Goal: Contribute content: Contribute content

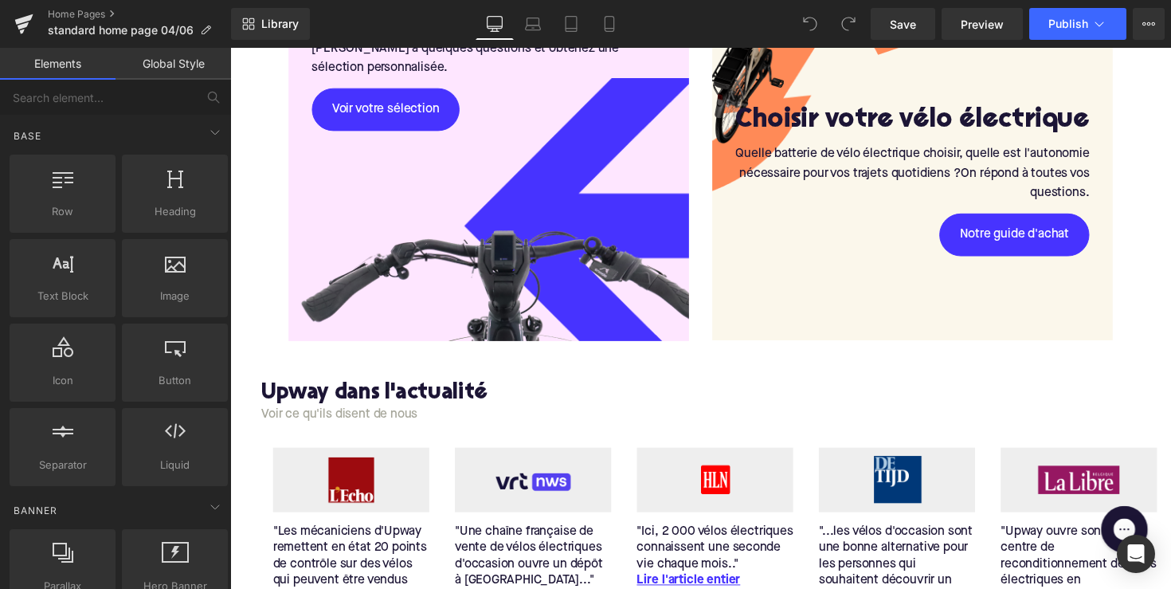
scroll to position [2823, 0]
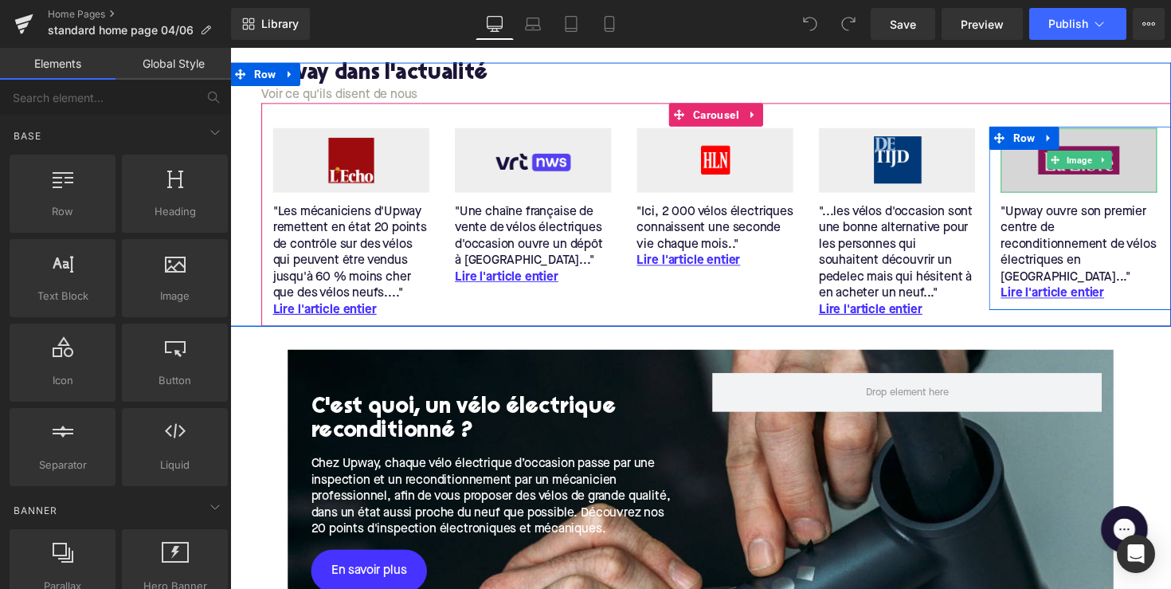
click at [1055, 160] on img at bounding box center [1100, 163] width 160 height 66
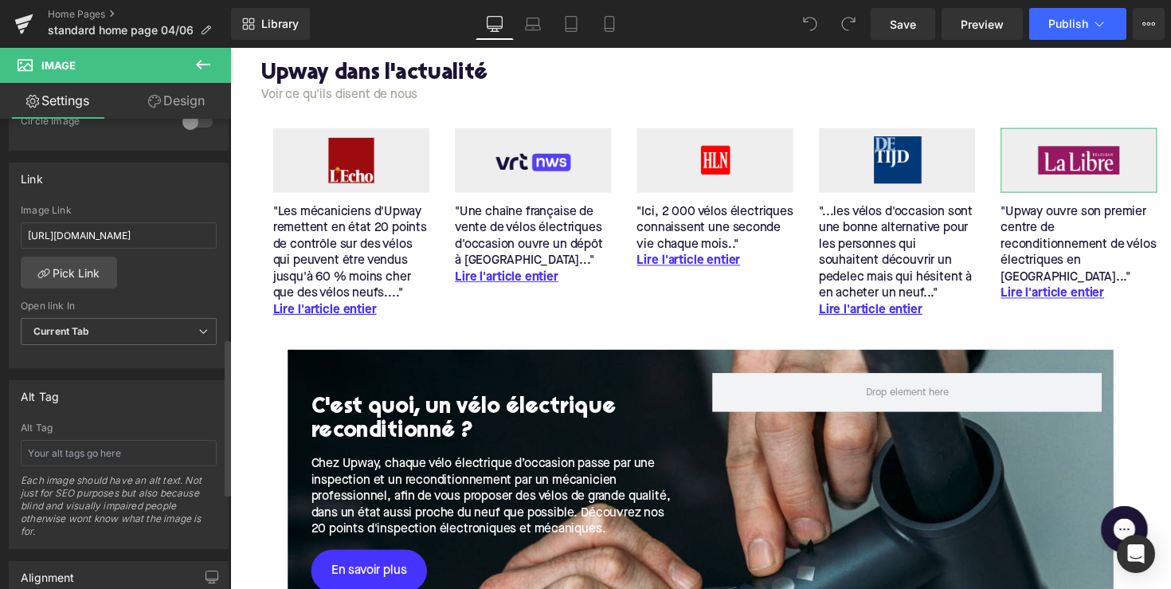
scroll to position [695, 0]
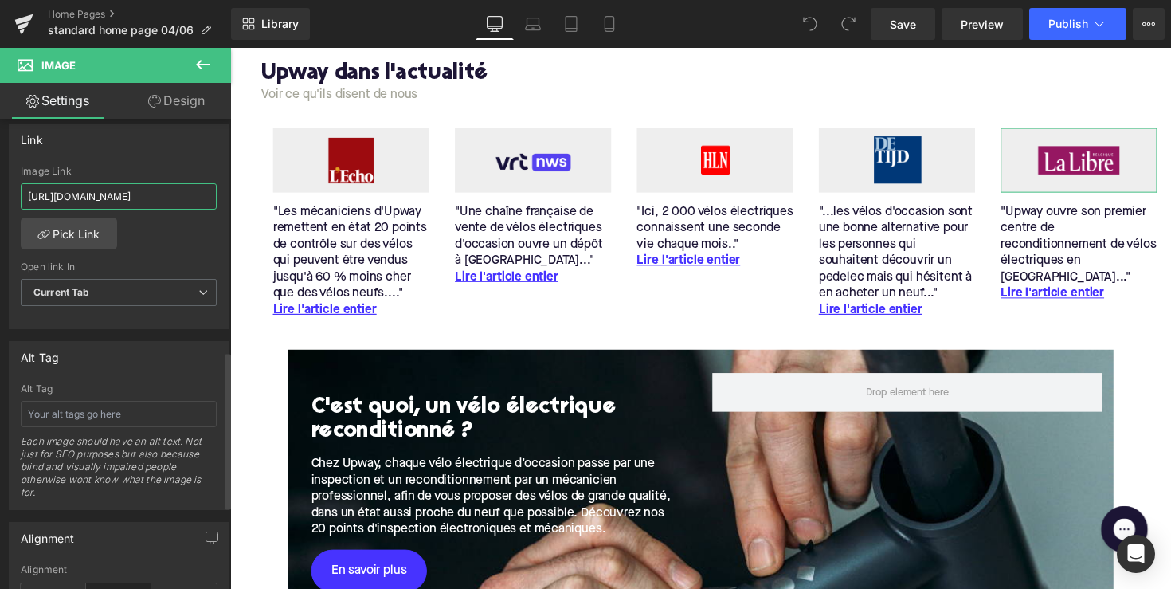
click at [130, 190] on input "https://www.lalibre.be/economie/entreprises-startup/2024/03/20/upway-ouvre-son-…" at bounding box center [119, 196] width 196 height 26
click at [145, 171] on div "Image Link" at bounding box center [119, 171] width 196 height 11
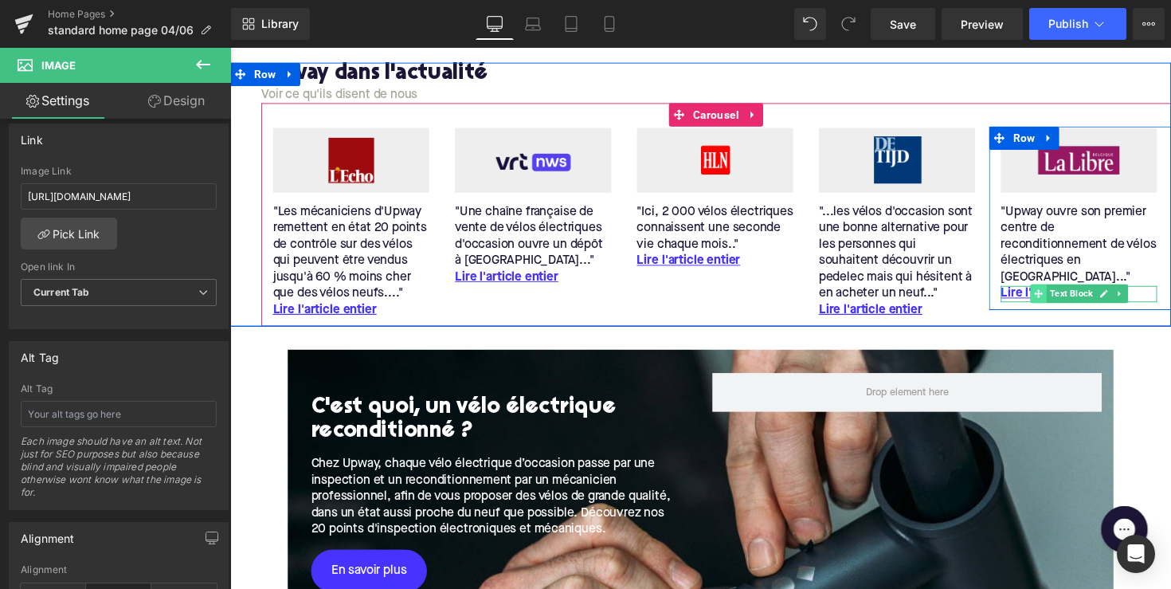
click at [1050, 290] on span at bounding box center [1058, 299] width 17 height 19
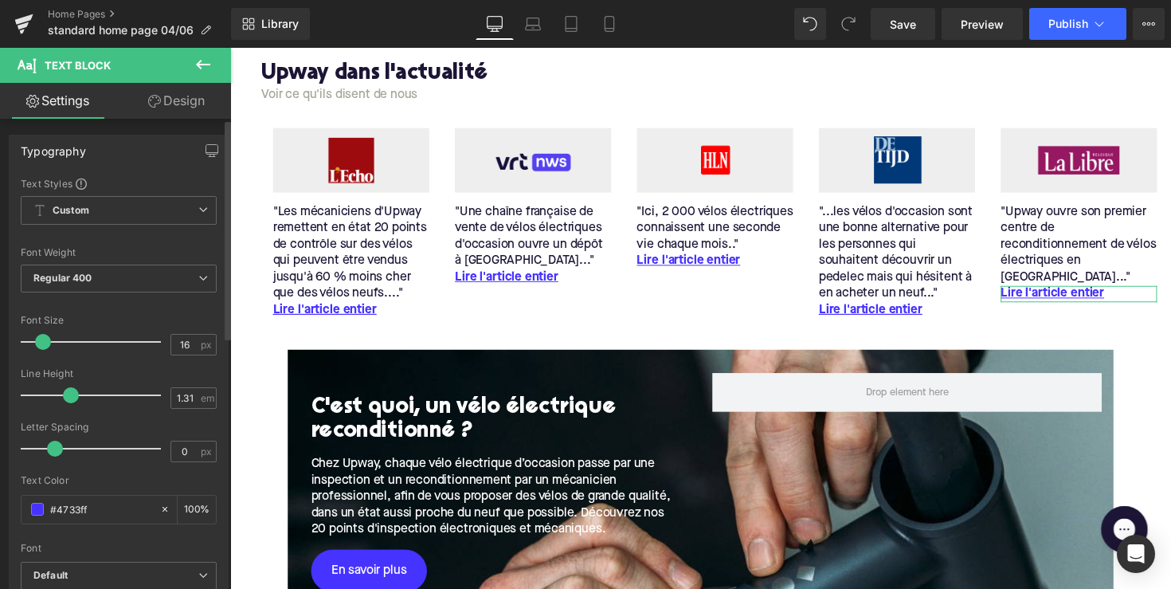
scroll to position [0, 0]
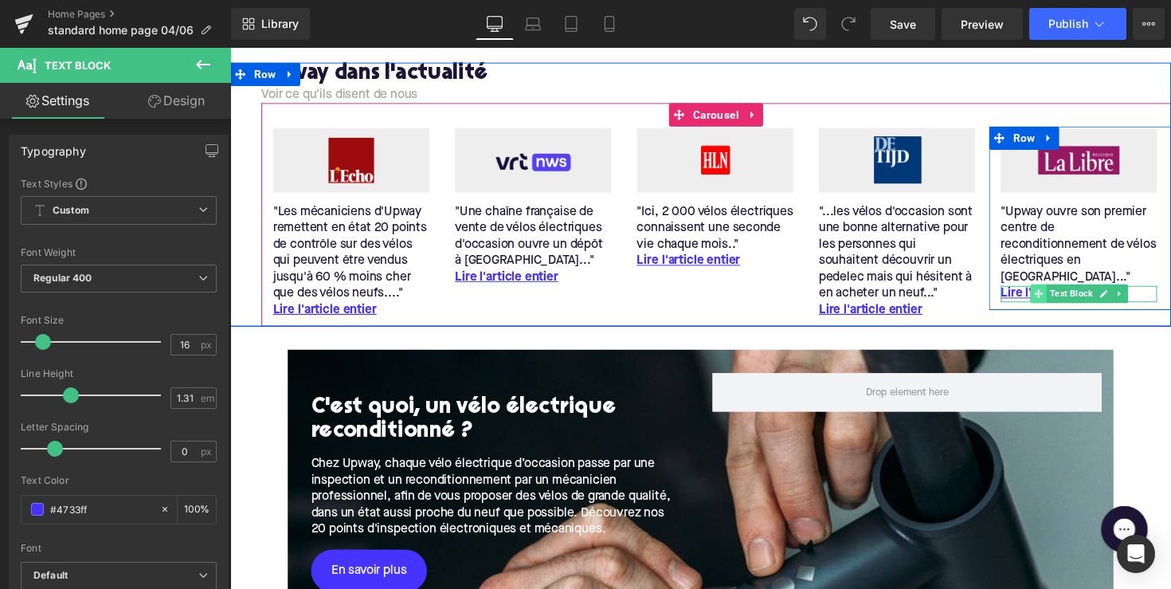
click at [1050, 290] on span at bounding box center [1058, 299] width 17 height 19
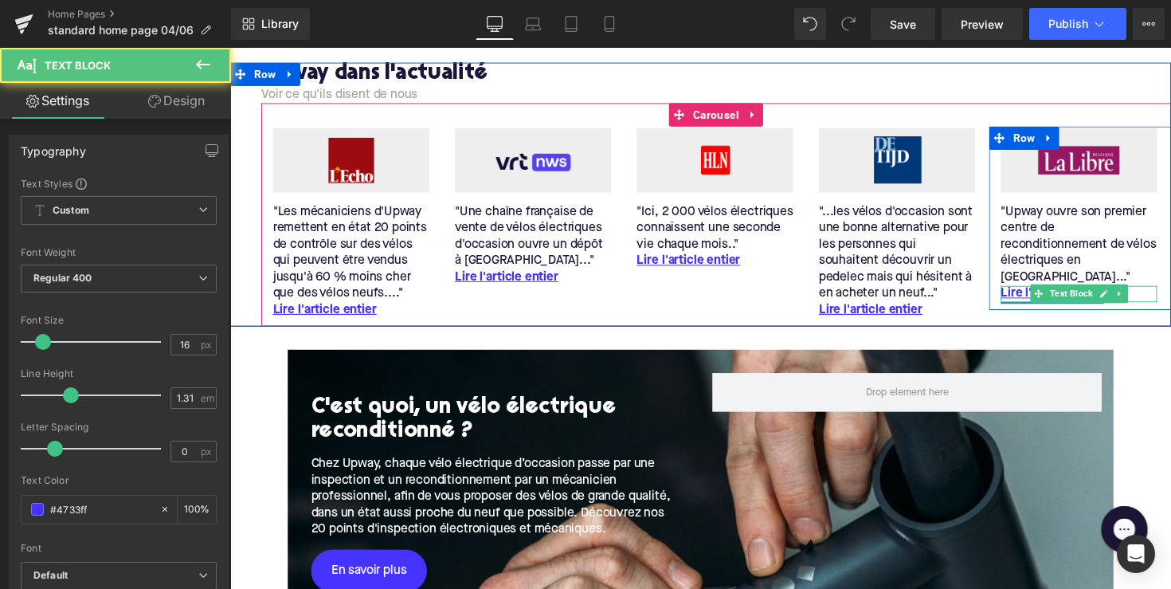
click at [1026, 292] on link "Lire l'article entier" at bounding box center [1073, 300] width 106 height 17
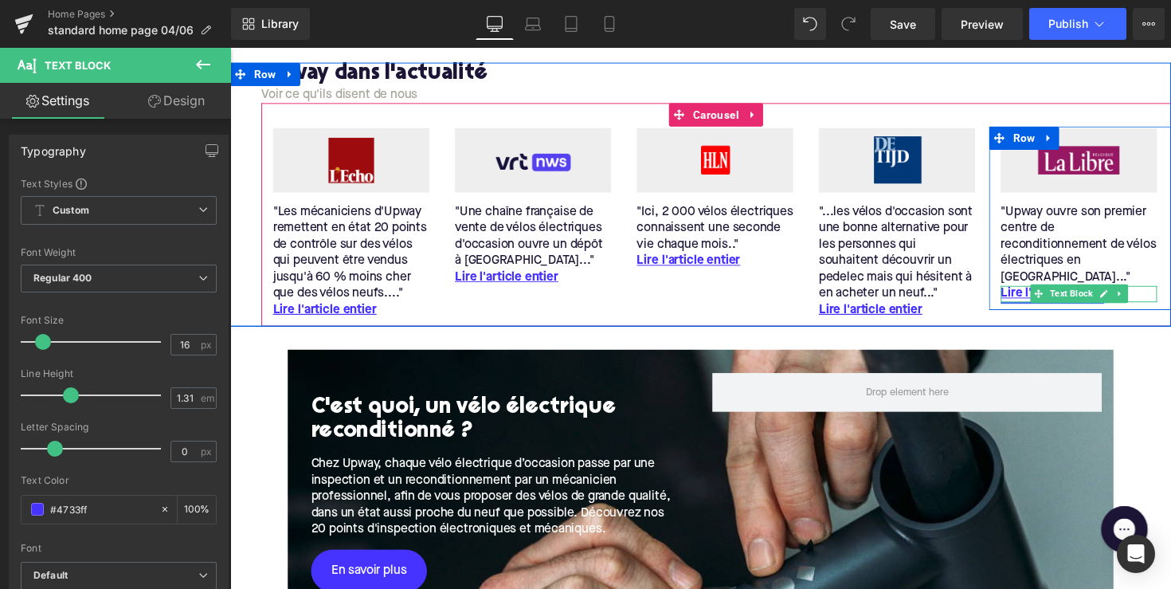
click at [1026, 292] on link "Lire l'article entier" at bounding box center [1073, 300] width 106 height 17
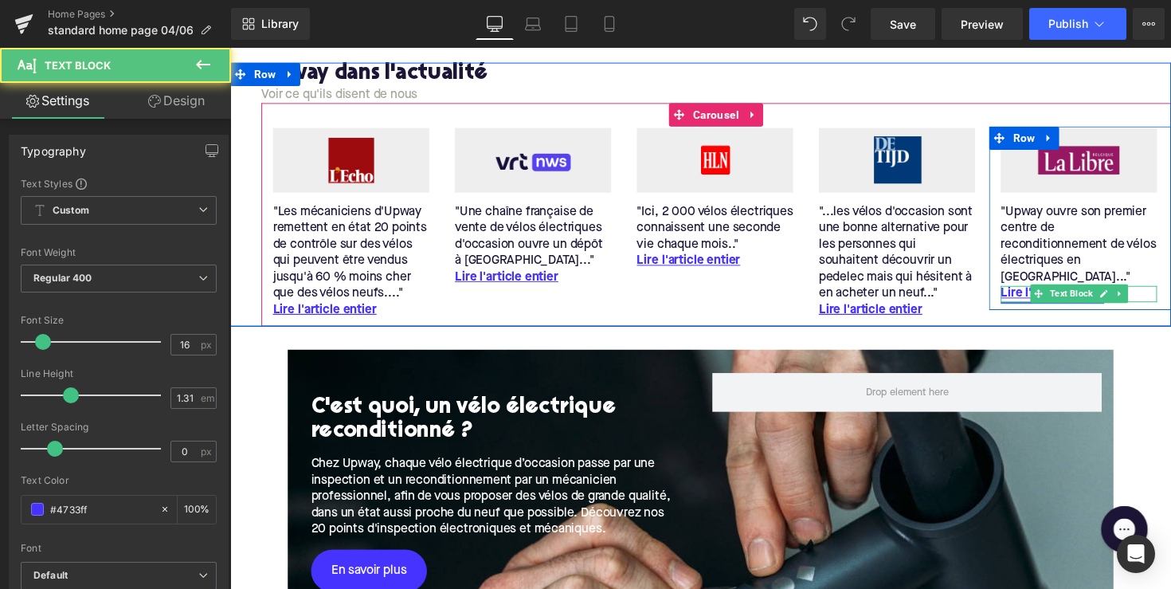
click at [1026, 292] on link "Lire l'article entier" at bounding box center [1073, 300] width 106 height 17
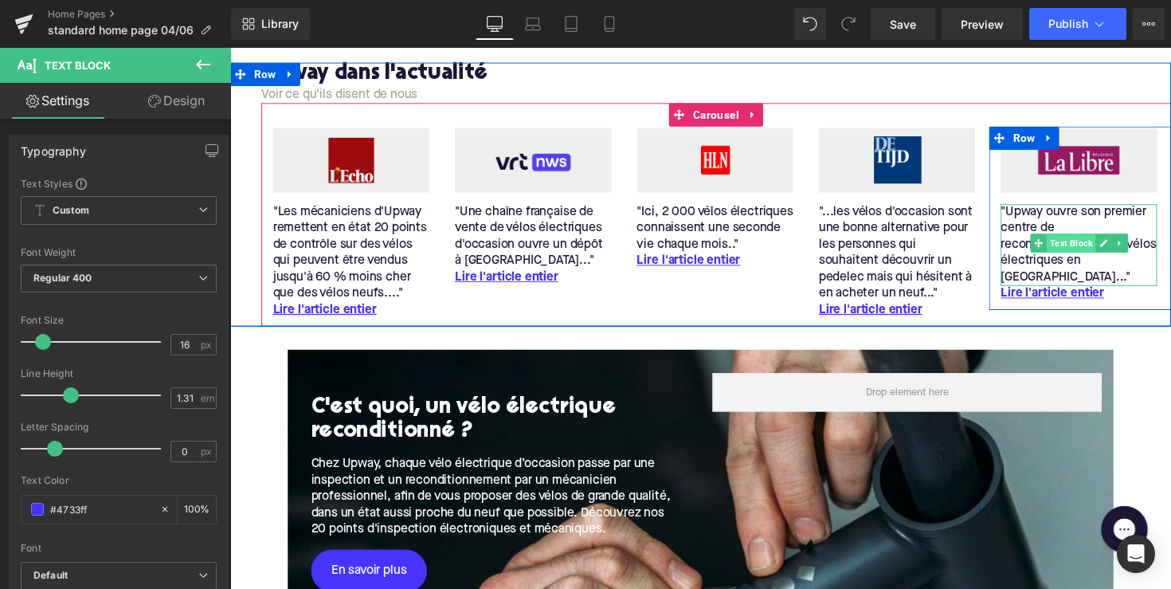
click at [1073, 238] on span "Text Block" at bounding box center [1092, 247] width 50 height 19
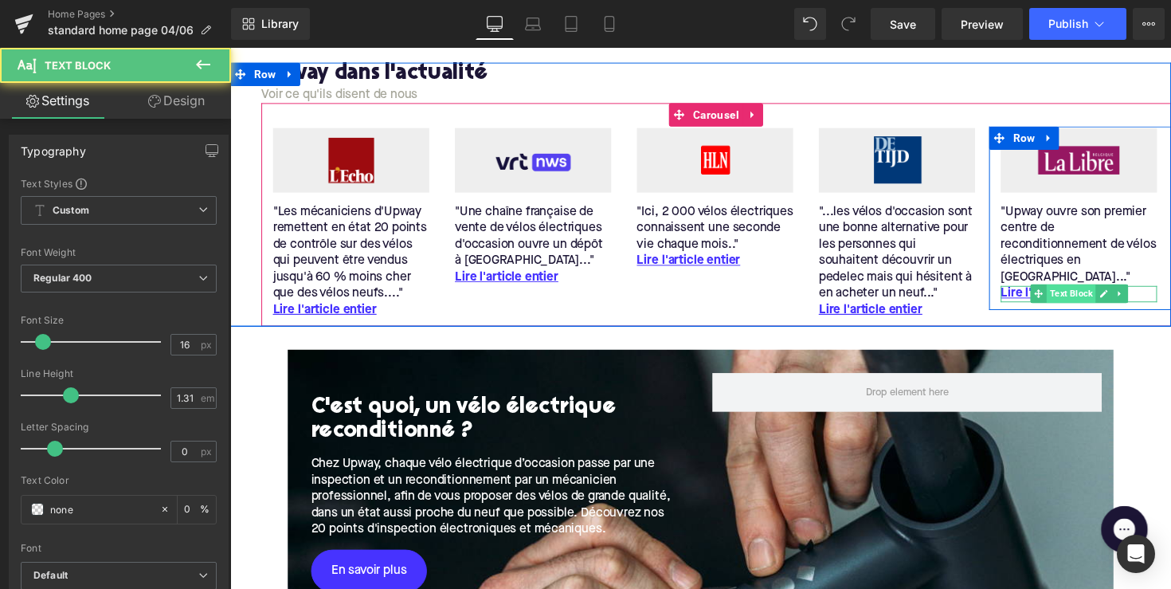
click at [1070, 290] on span "Text Block" at bounding box center [1092, 299] width 50 height 19
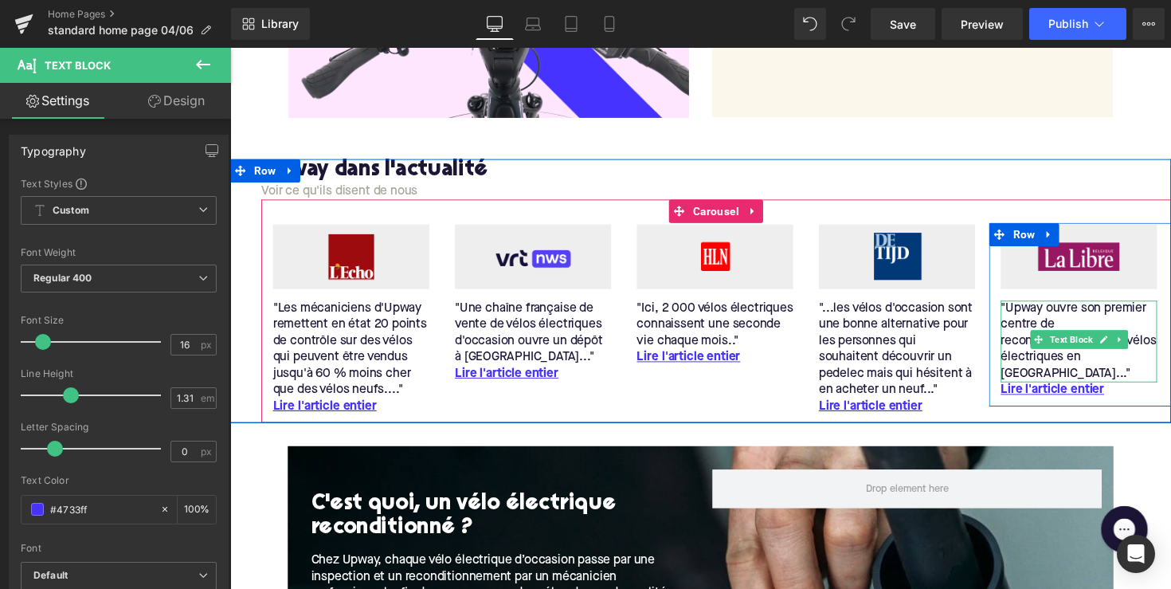
scroll to position [2718, 0]
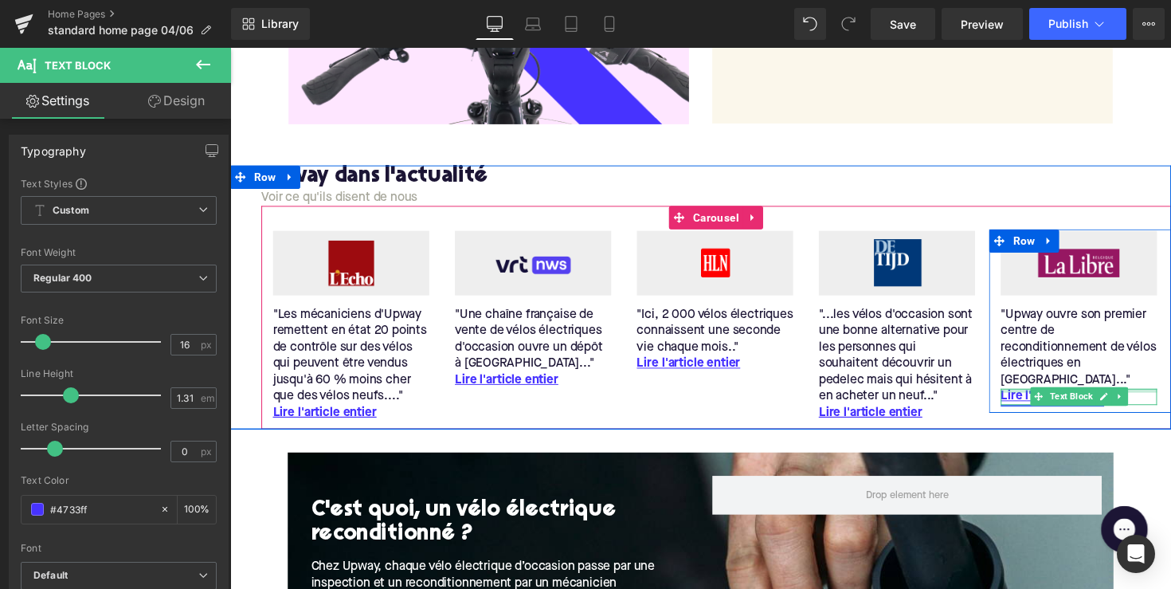
drag, startPoint x: 1031, startPoint y: 378, endPoint x: 1242, endPoint y: 418, distance: 214.9
click at [1031, 397] on div at bounding box center [1100, 399] width 160 height 4
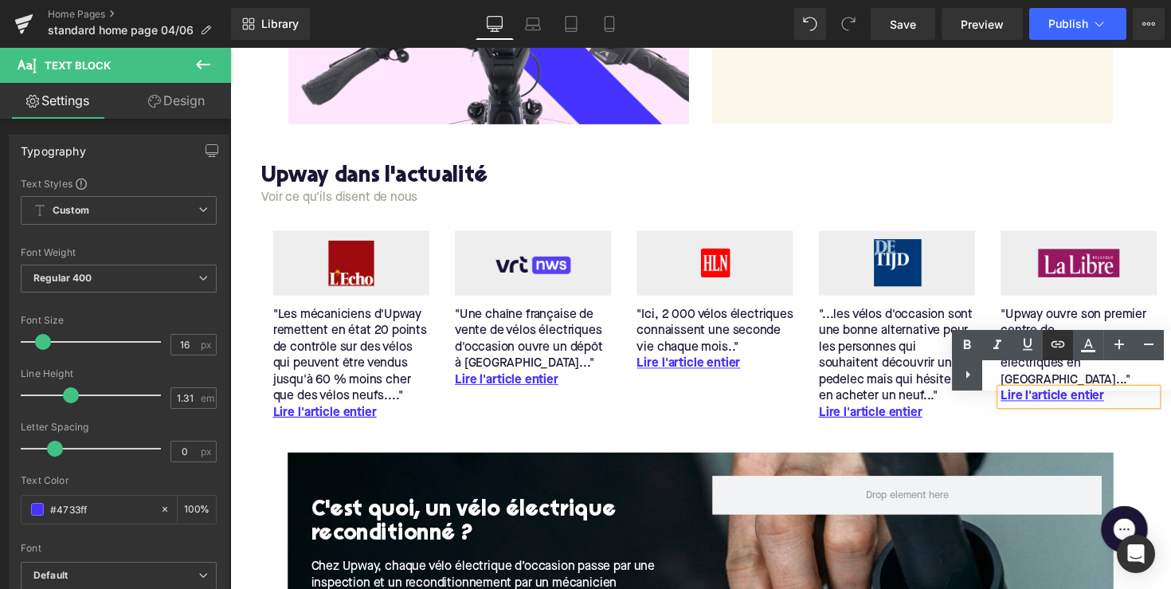
click at [1054, 345] on icon at bounding box center [1058, 344] width 19 height 19
click at [1061, 375] on div "Text Color Highlight Color #333333" at bounding box center [1061, 360] width 219 height 61
click at [974, 367] on icon at bounding box center [968, 374] width 19 height 19
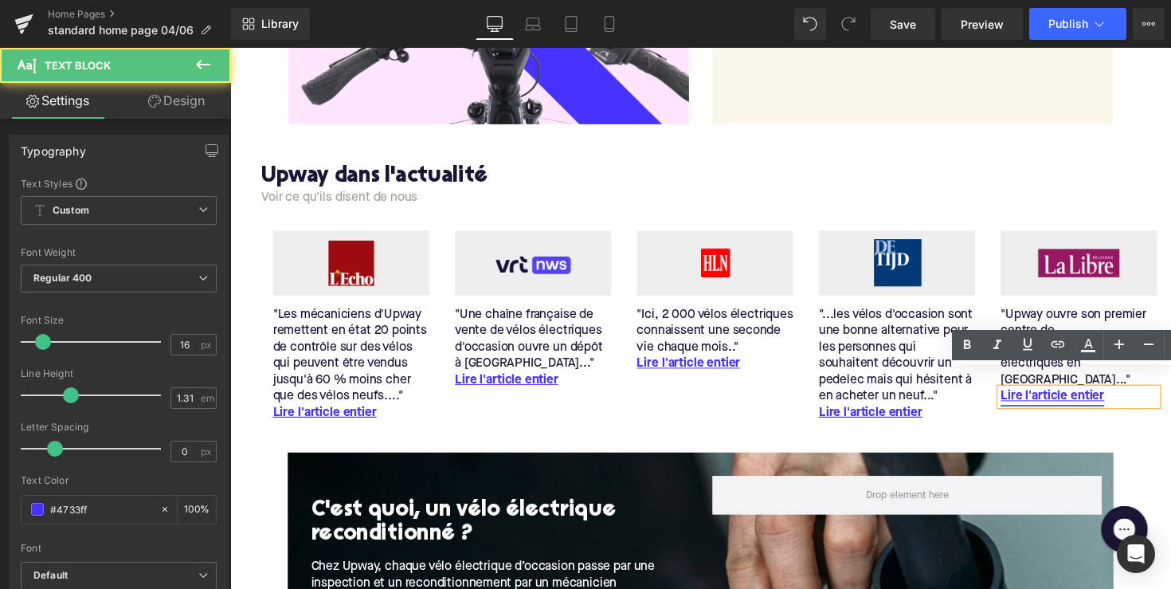
click at [1051, 397] on link "Lire l'article entier" at bounding box center [1073, 405] width 106 height 17
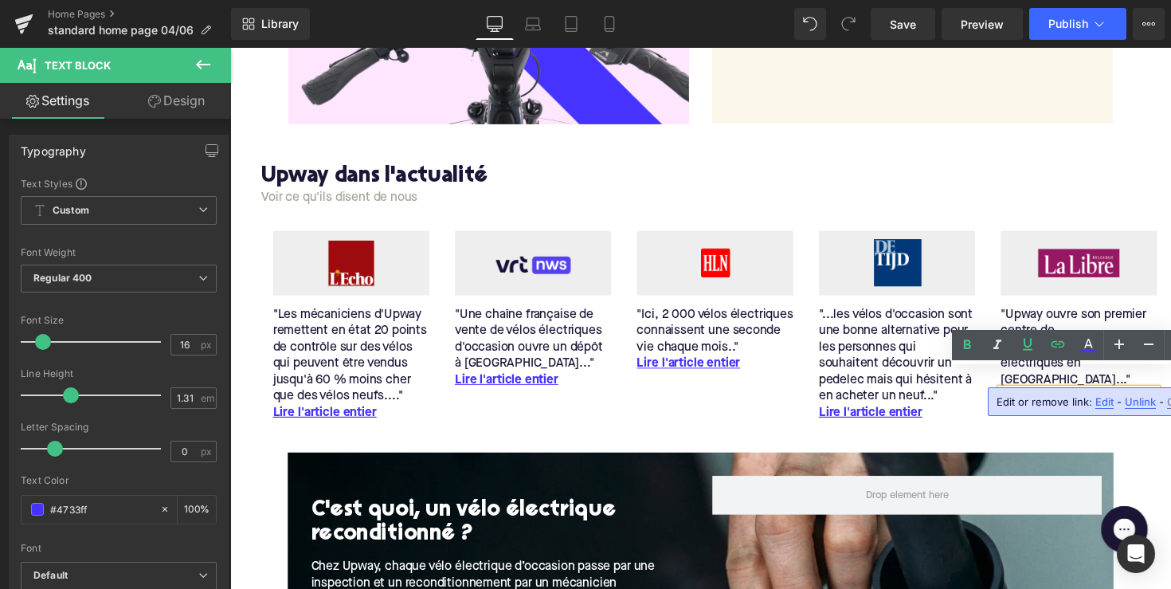
click at [1106, 401] on span "Edit" at bounding box center [1105, 402] width 18 height 14
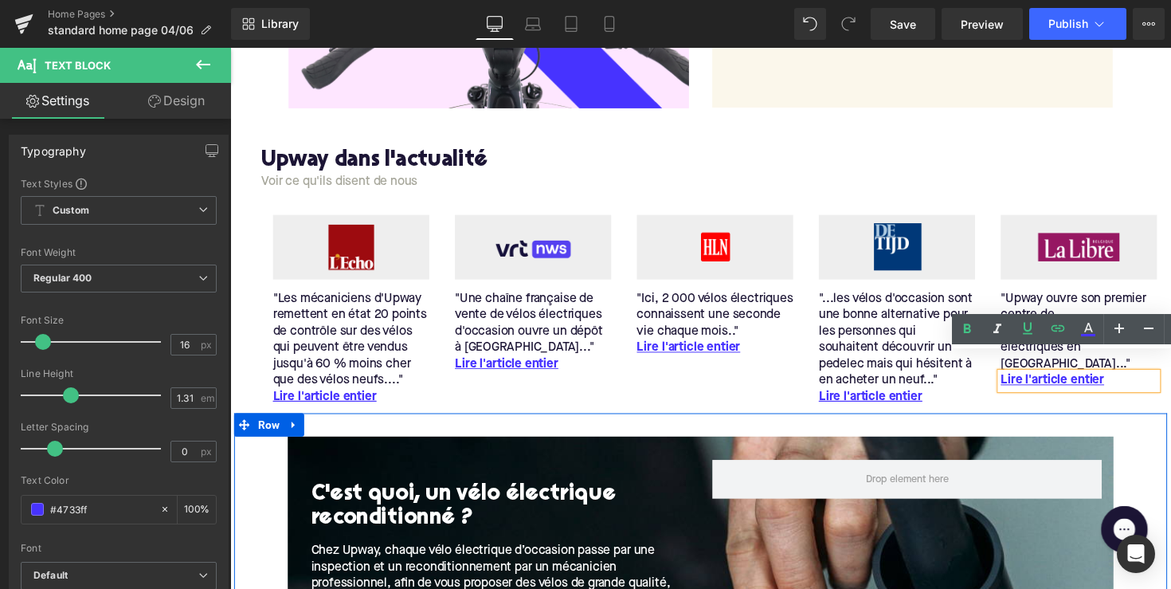
scroll to position [2736, 0]
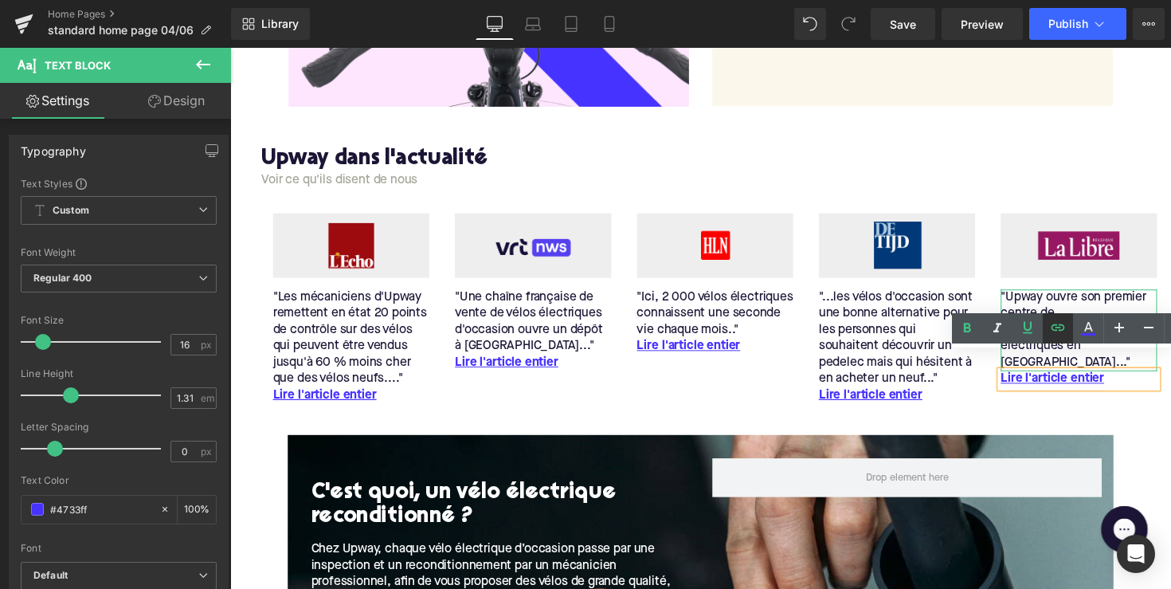
click at [1061, 331] on icon at bounding box center [1058, 327] width 19 height 19
click at [1128, 387] on input "Upway ouvre son premier centre de reconditionnement de vélos électriques en Bel…" at bounding box center [1132, 391] width 245 height 40
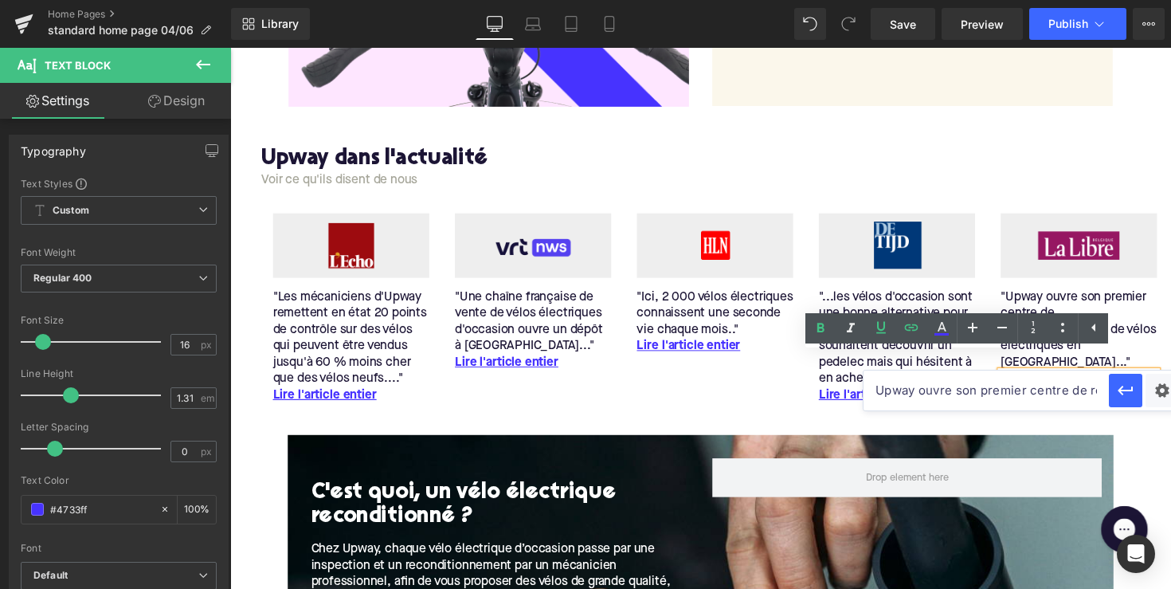
scroll to position [0, 158]
drag, startPoint x: 1144, startPoint y: 390, endPoint x: 1171, endPoint y: 390, distance: 27.1
click at [1171, 390] on div "Upway ouvre son premier centre de reconditionnement de vélos électriques en Bel…" at bounding box center [1012, 391] width 319 height 40
click at [1038, 391] on input "Upway ouvre son premier centre de reconditionnement de vélos électriques en Bel…" at bounding box center [975, 391] width 245 height 40
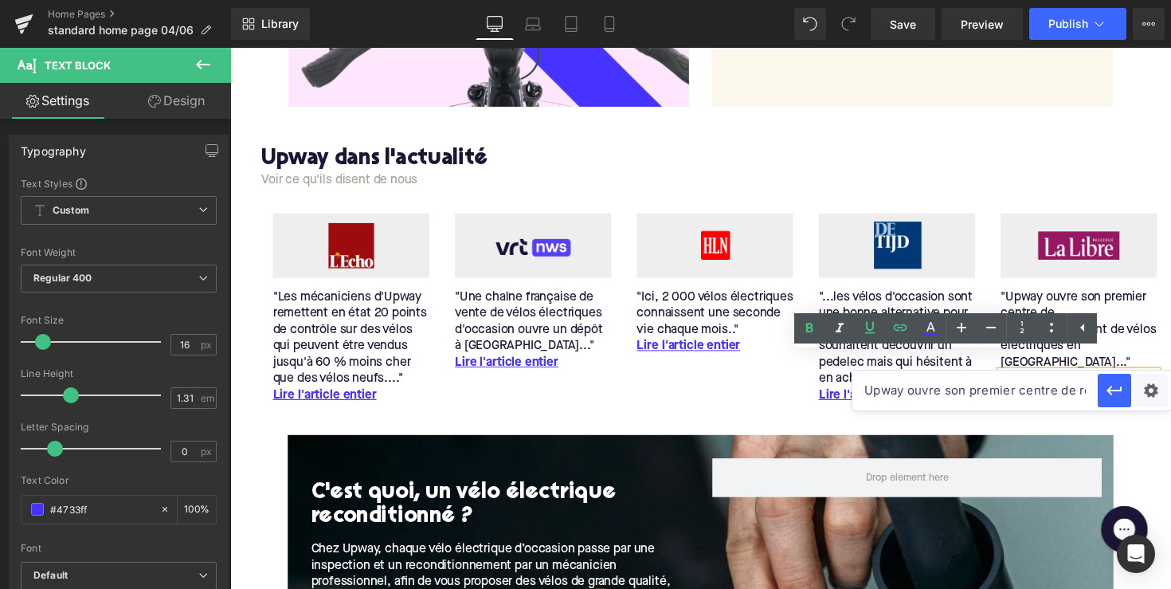
click at [1038, 391] on input "Upway ouvre son premier centre de reconditionnement de vélos électriques en Bel…" at bounding box center [975, 391] width 245 height 40
paste input "https://www.lalibre.be/economie/entreprises-startup/2024/03/20/upway-ouvre-son-…"
type input "https://www.lalibre.be/economie/entreprises-startup/2024/03/20/upway-ouvre-son-…"
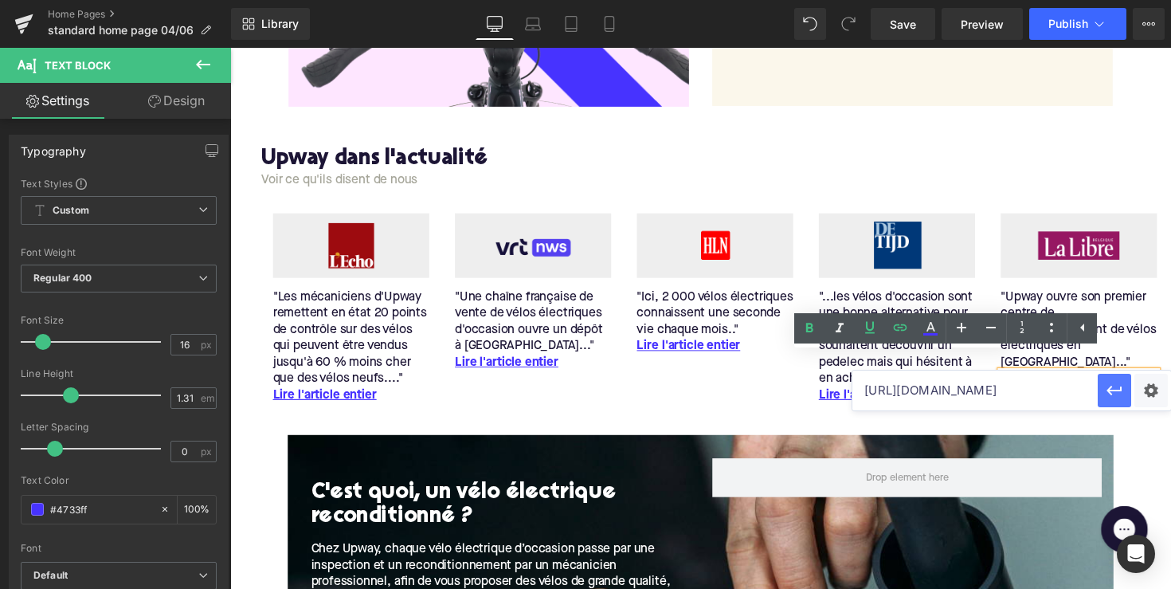
click at [1122, 393] on icon "button" at bounding box center [1114, 390] width 19 height 19
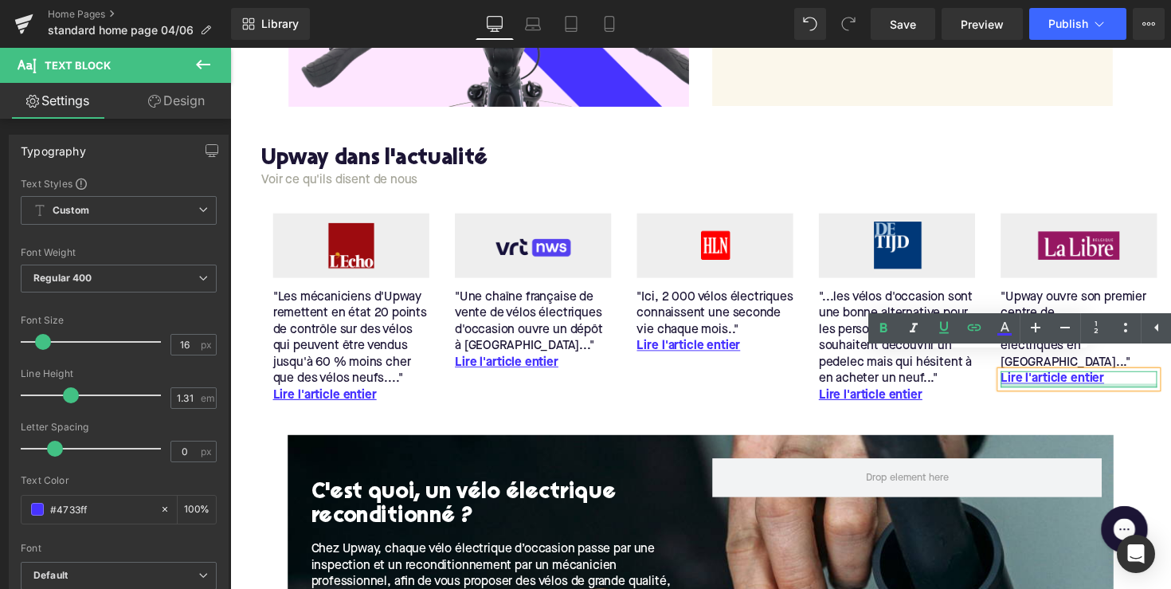
click at [1095, 379] on div "Lire l'article entier Text Block" at bounding box center [1100, 387] width 160 height 17
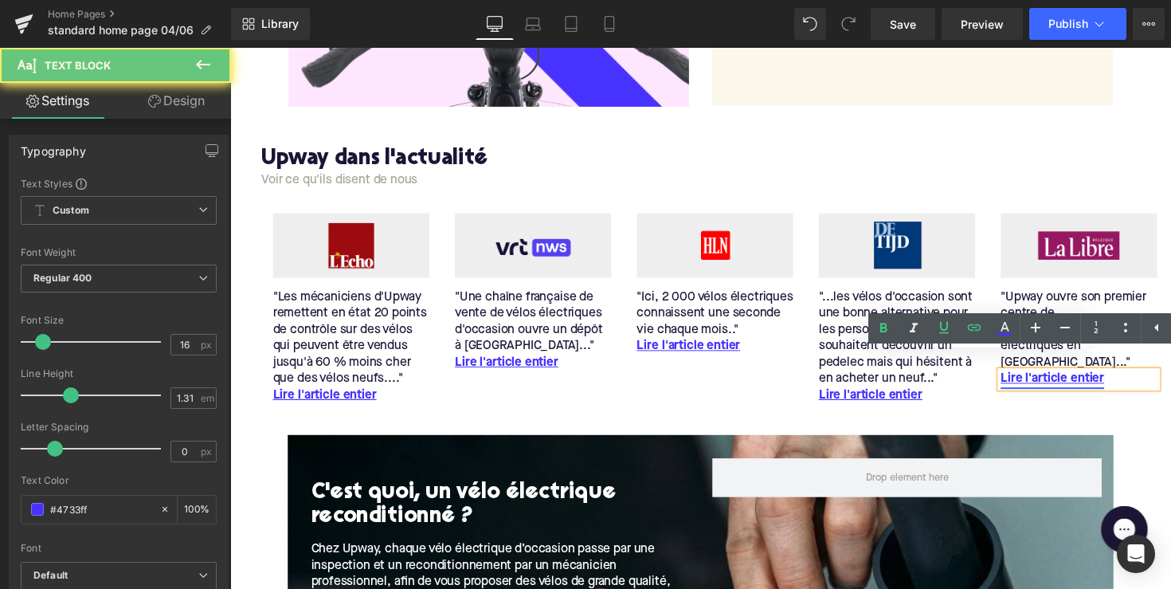
click at [1097, 379] on link "Lire l'article entier" at bounding box center [1073, 387] width 106 height 17
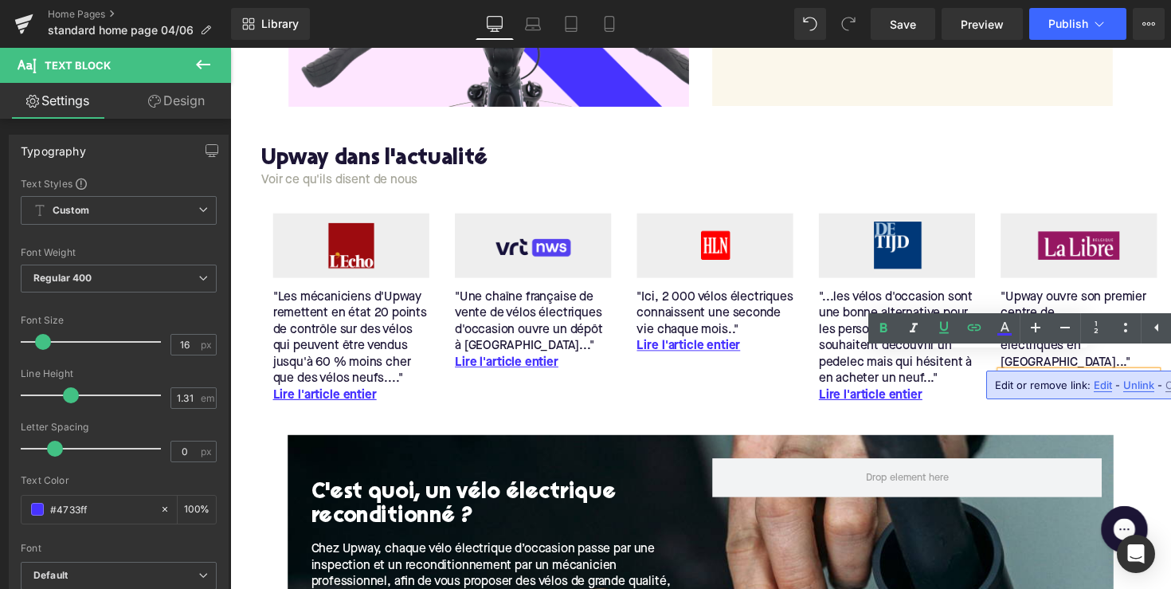
click at [1101, 383] on span "Edit" at bounding box center [1103, 386] width 18 height 14
click at [1070, 395] on input "https://www.lalibre.be/economie/entreprises-startup/2024/03/20/upway-ouvre-son-…" at bounding box center [1132, 391] width 245 height 40
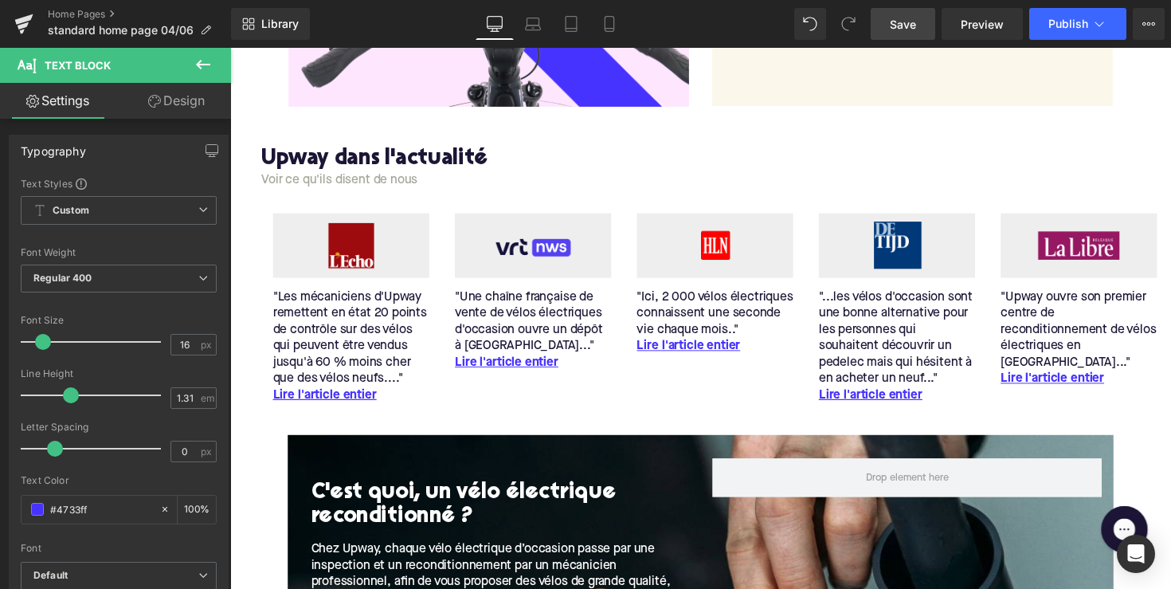
scroll to position [0, 0]
click at [897, 27] on span "Save" at bounding box center [903, 24] width 26 height 17
click at [90, 11] on link "Home Pages" at bounding box center [139, 14] width 183 height 13
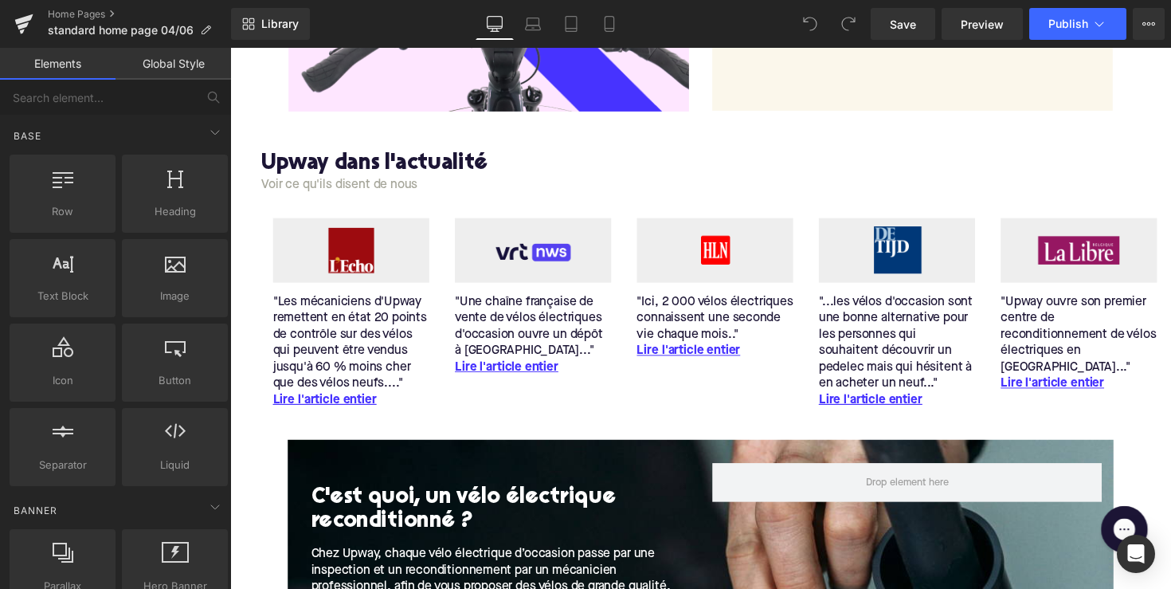
scroll to position [2930, 0]
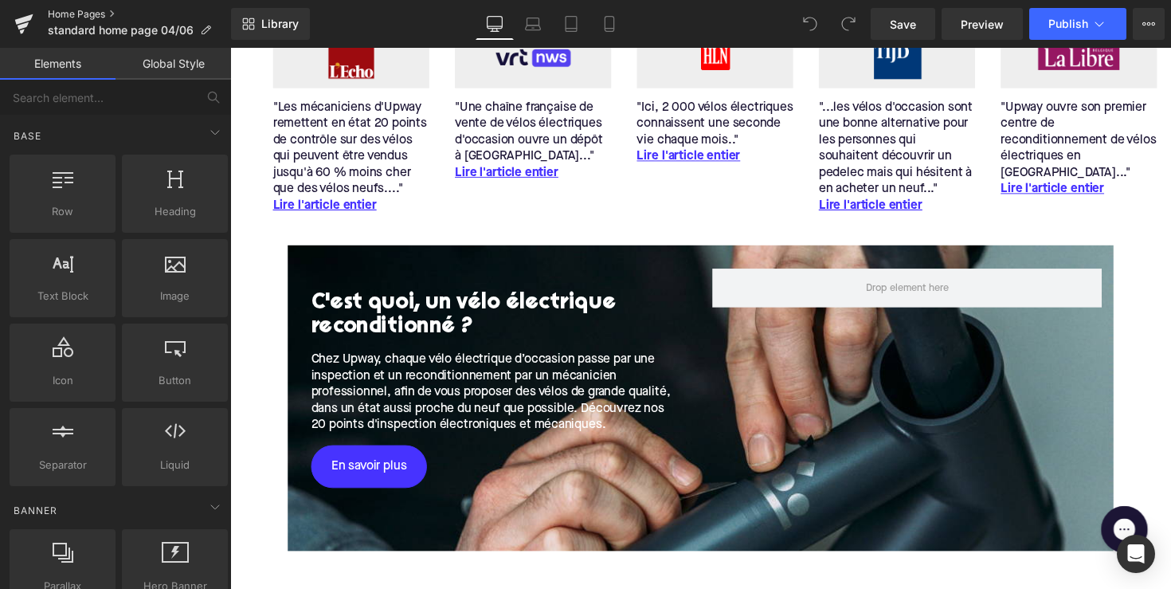
click at [88, 14] on link "Home Pages" at bounding box center [139, 14] width 183 height 13
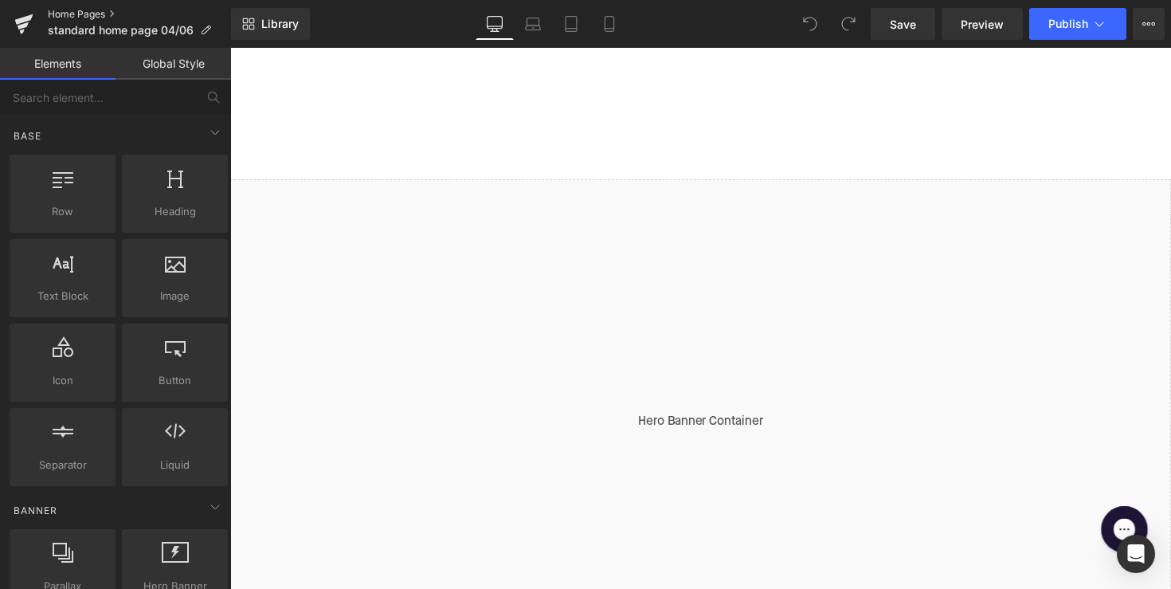
click at [95, 17] on link "Home Pages" at bounding box center [139, 14] width 183 height 13
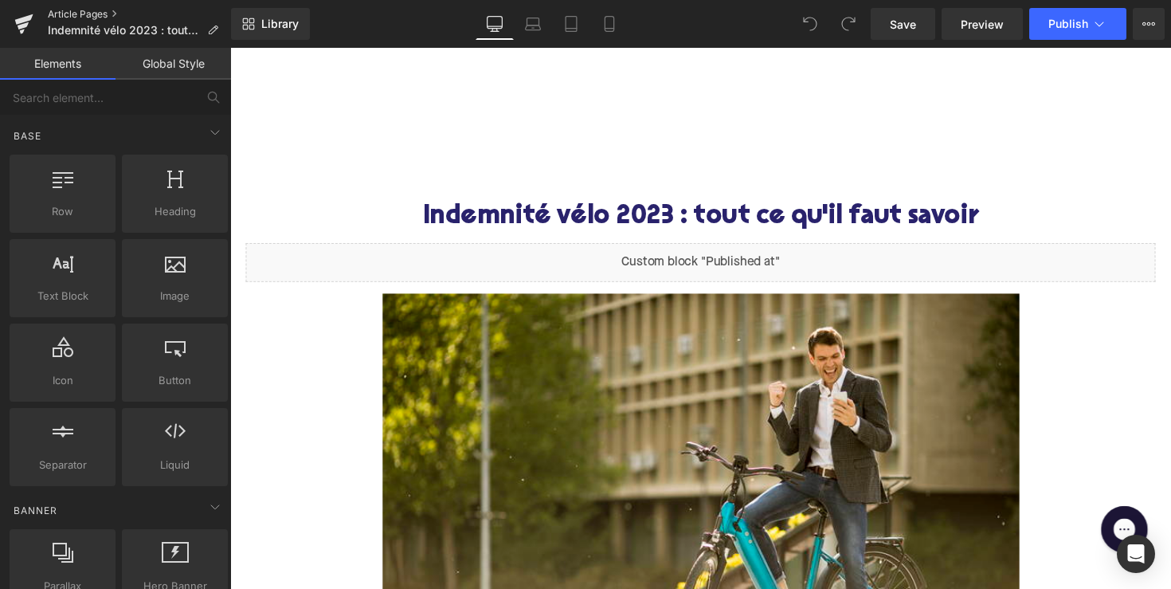
click at [95, 17] on link "Article Pages" at bounding box center [139, 14] width 183 height 13
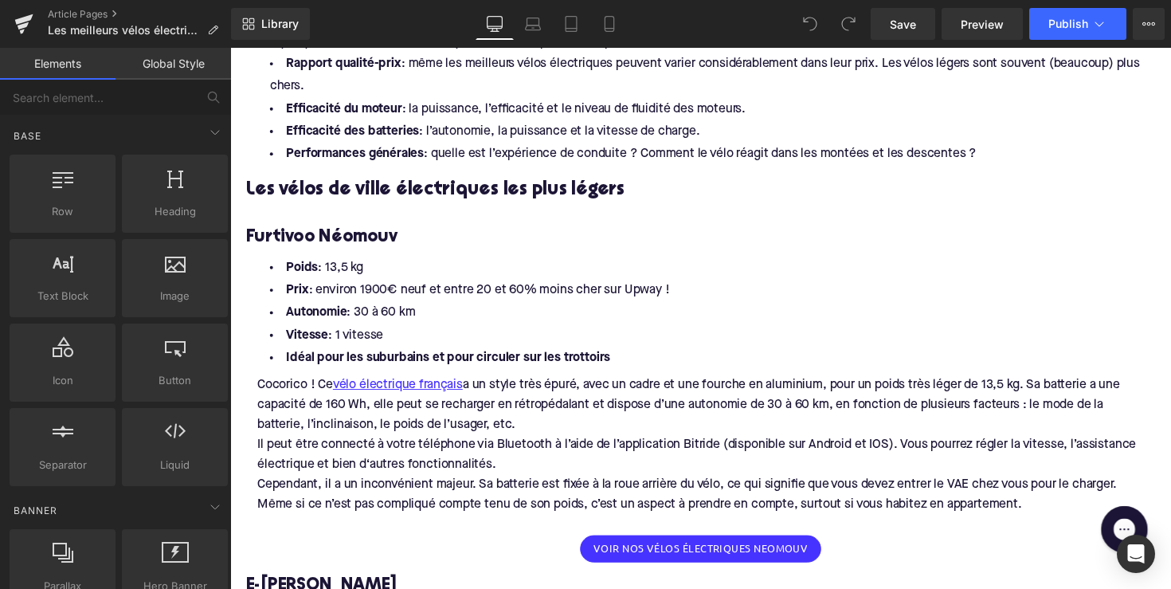
scroll to position [3846, 0]
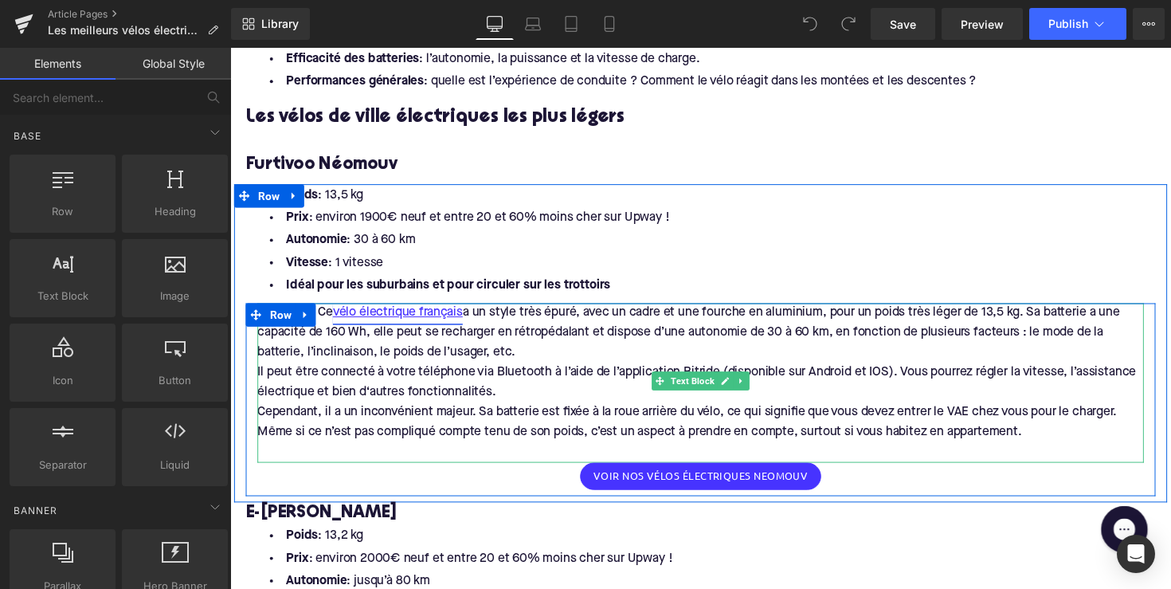
click at [410, 309] on link "vélo électrique français" at bounding box center [402, 319] width 133 height 21
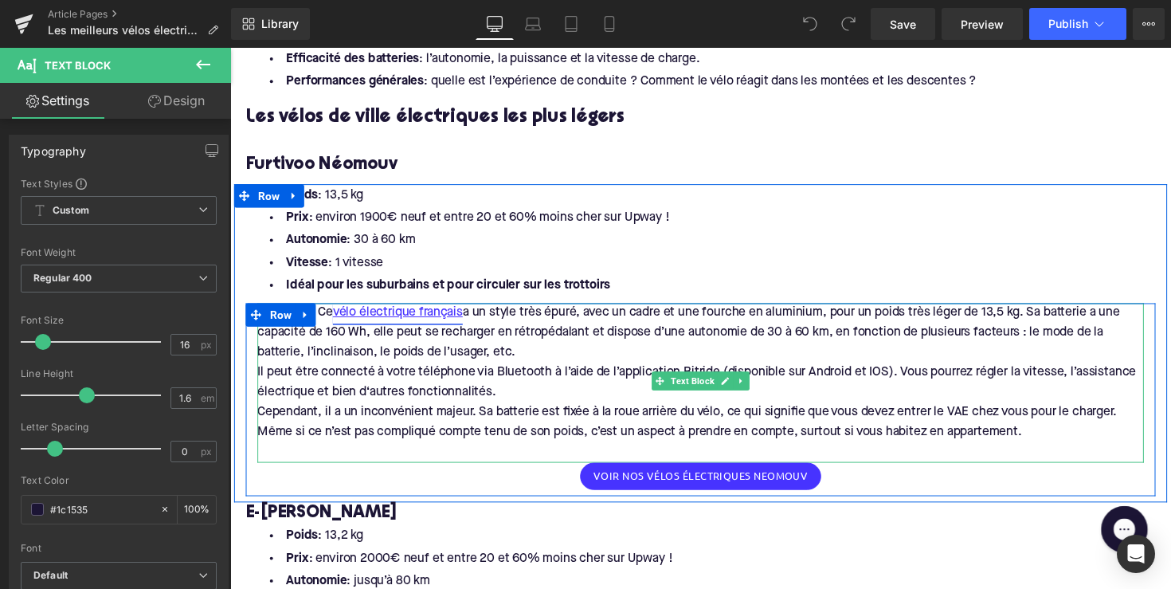
click at [423, 309] on link "vélo électrique français" at bounding box center [402, 319] width 133 height 21
click at [335, 337] on p "Cocorico ! Ce vélo électrique français a un style très épuré, avec un cadre et …" at bounding box center [712, 339] width 908 height 61
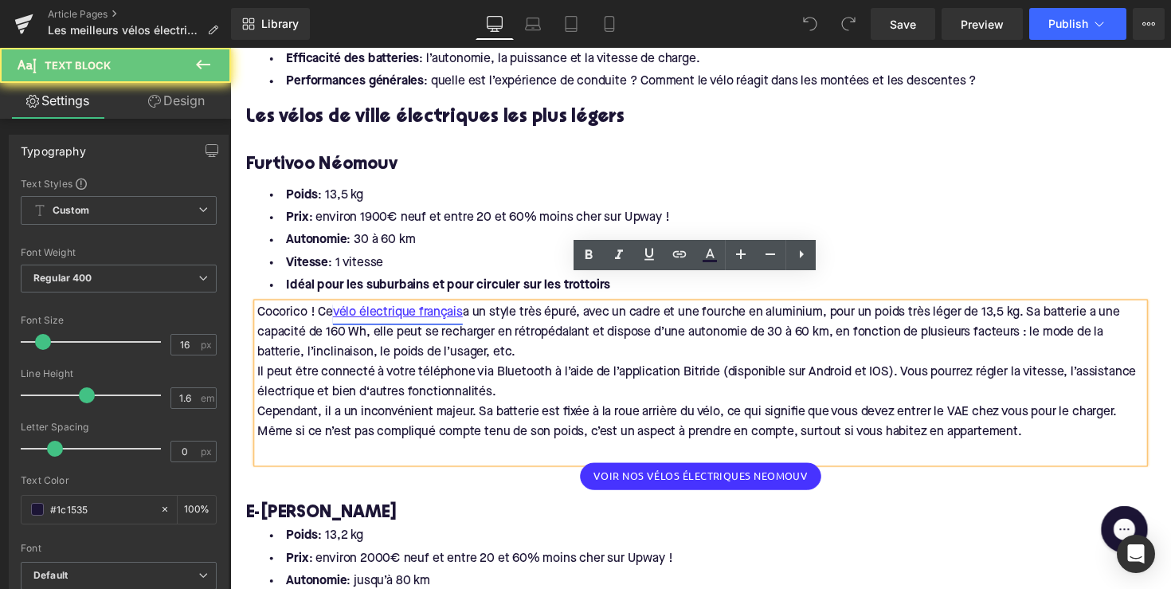
click at [391, 309] on link "vélo électrique français" at bounding box center [402, 319] width 133 height 21
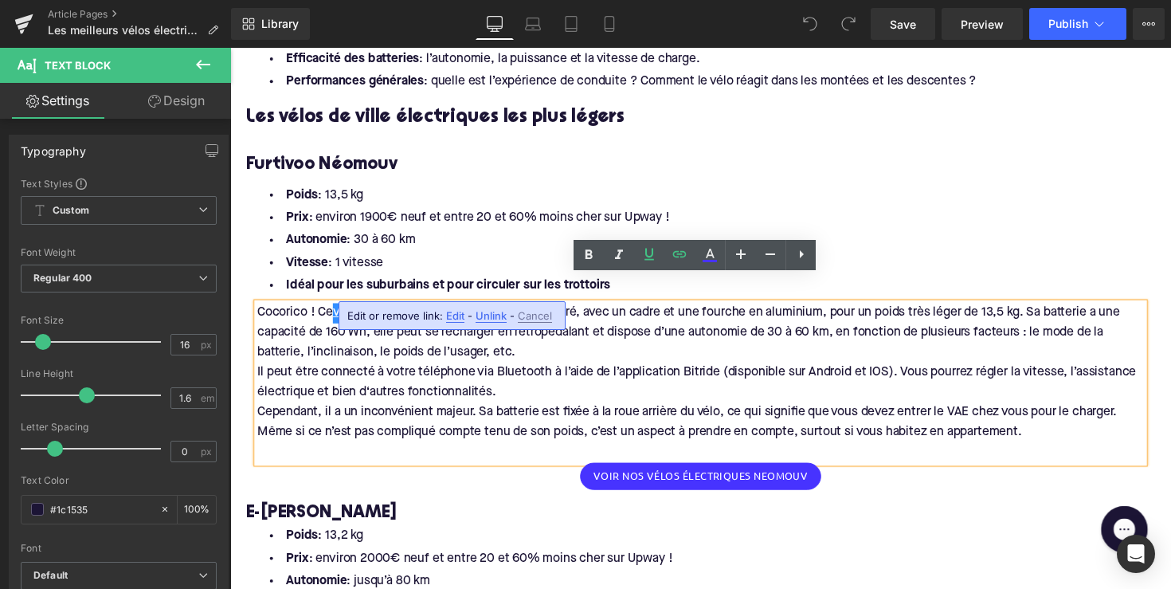
click at [482, 315] on span "Unlink" at bounding box center [491, 316] width 31 height 14
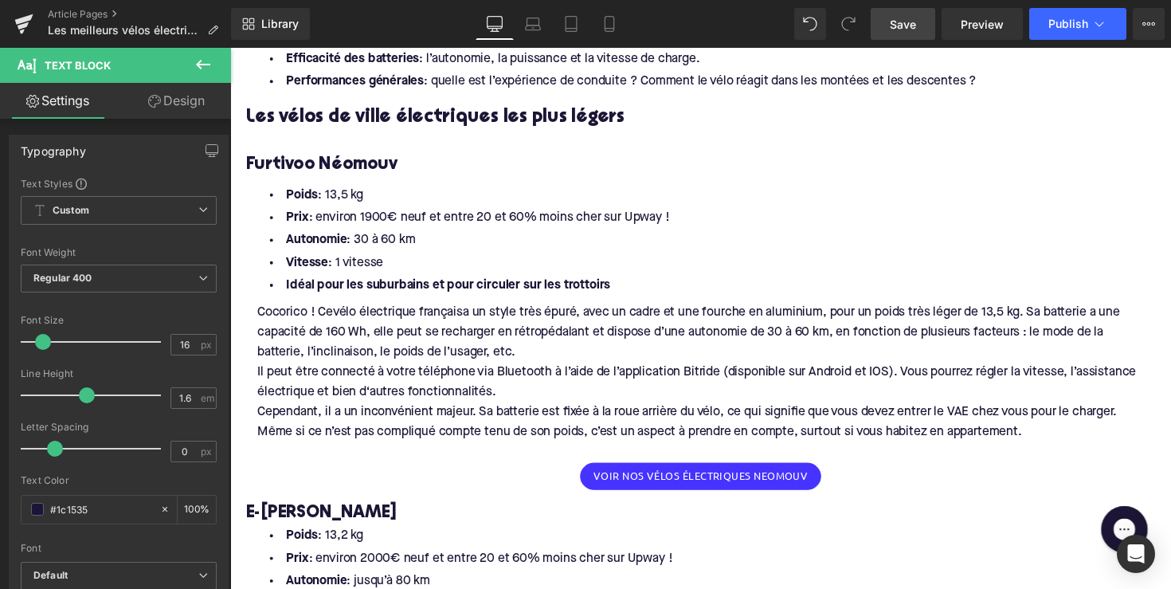
click at [893, 24] on span "Save" at bounding box center [903, 24] width 26 height 17
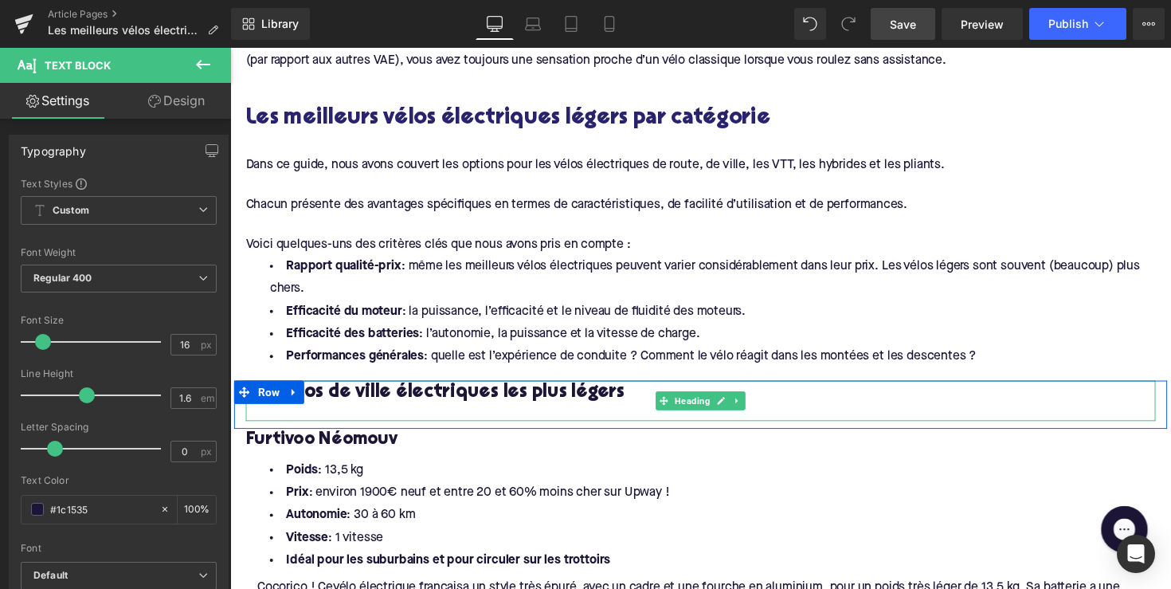
scroll to position [3561, 0]
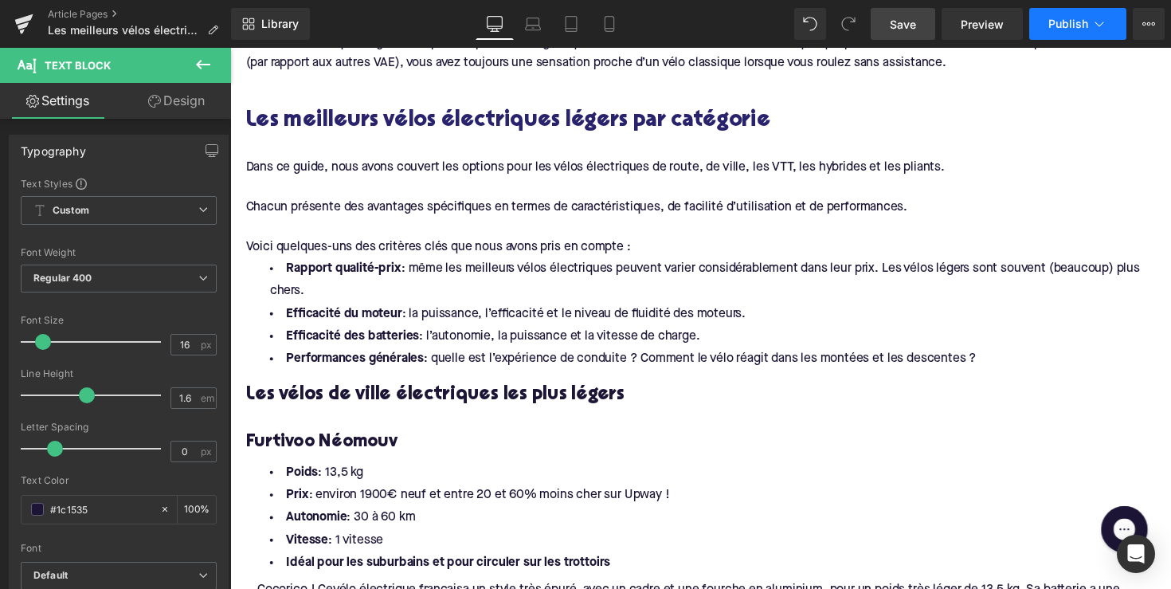
click at [1069, 27] on span "Publish" at bounding box center [1069, 24] width 40 height 13
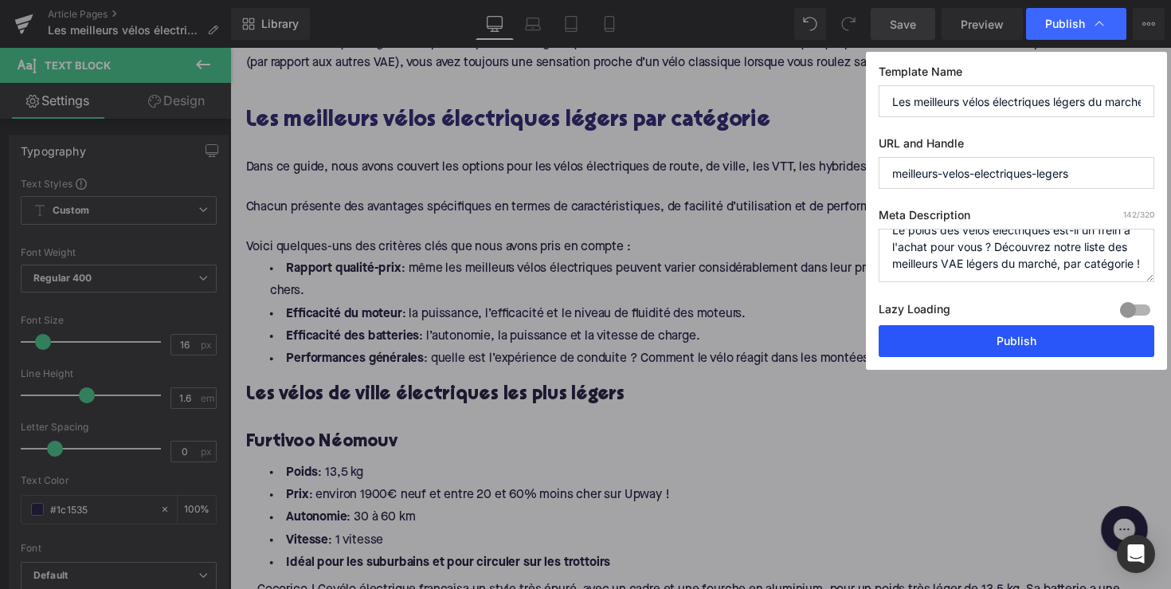
scroll to position [33, 0]
click at [1043, 332] on button "Publish" at bounding box center [1017, 341] width 276 height 32
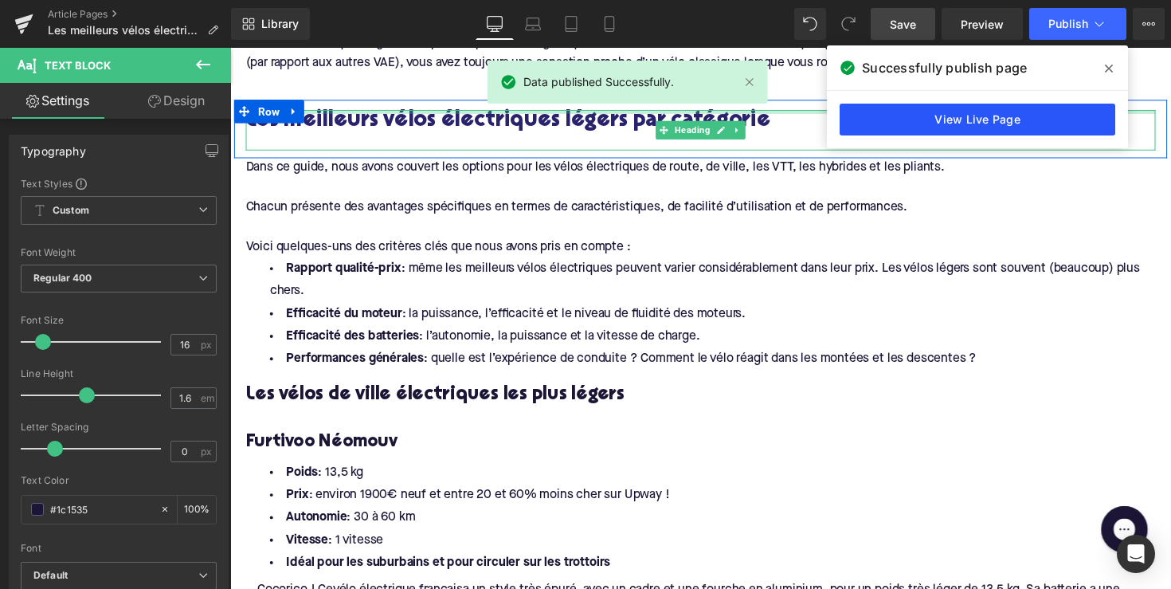
click at [995, 118] on link "View Live Page" at bounding box center [978, 120] width 276 height 32
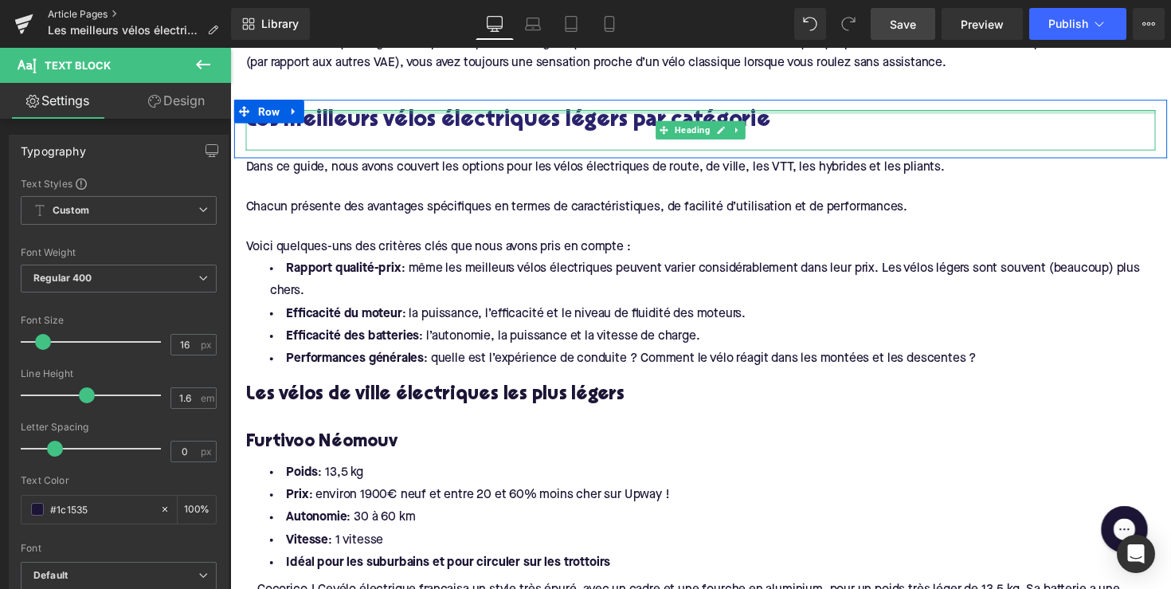
click at [75, 13] on link "Article Pages" at bounding box center [139, 14] width 183 height 13
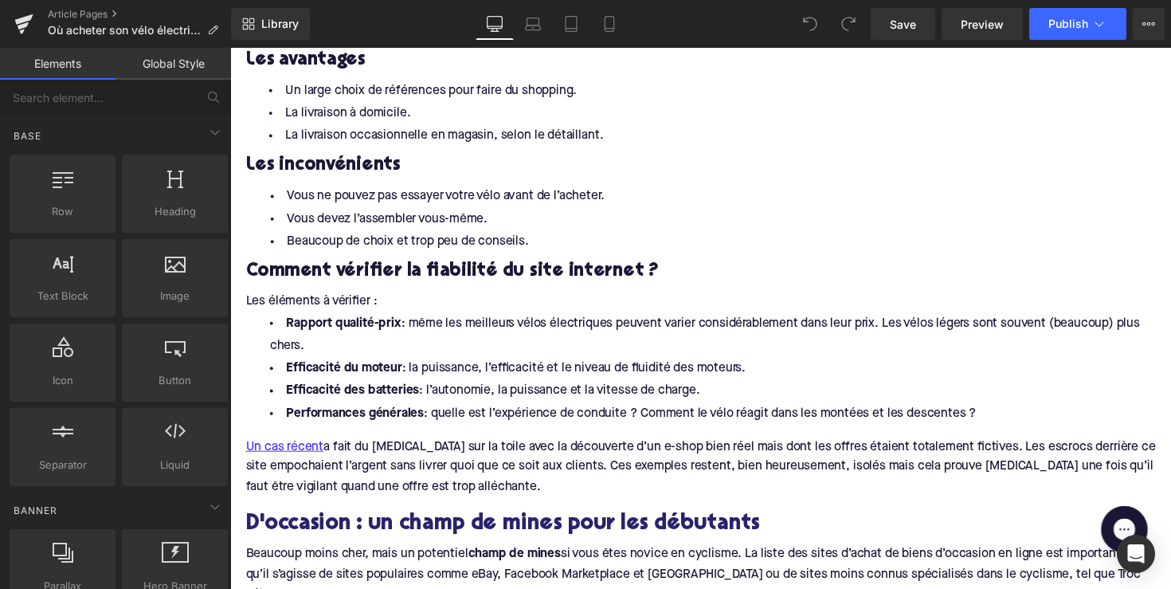
scroll to position [1767, 0]
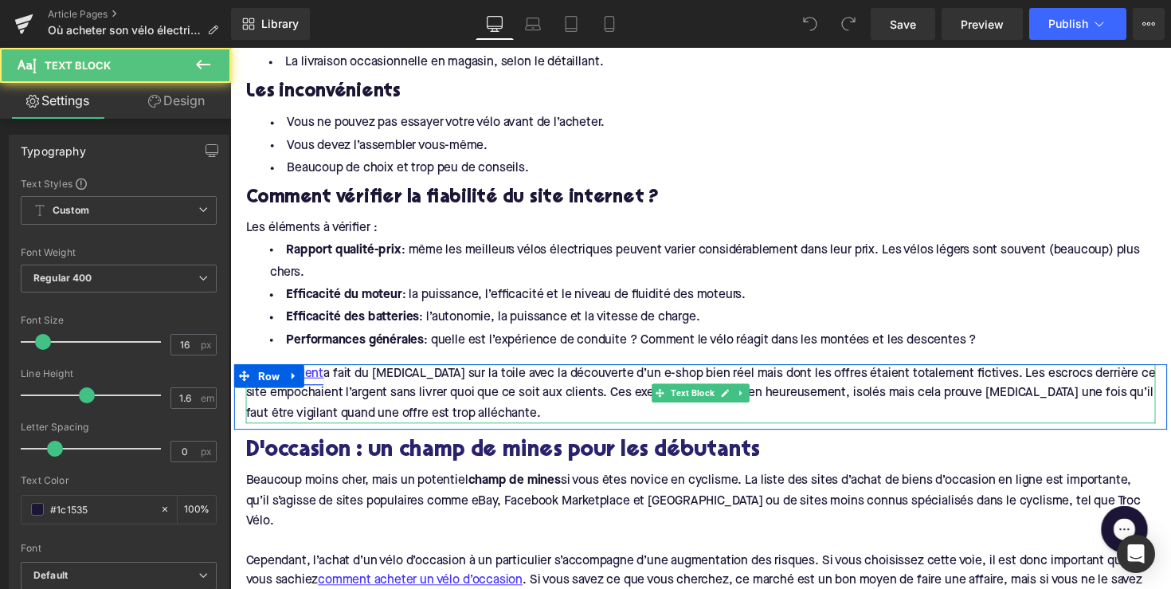
click at [315, 372] on link "Un cas récent" at bounding box center [286, 382] width 80 height 21
click at [310, 372] on link "Un cas récent" at bounding box center [286, 382] width 80 height 21
click at [397, 382] on p "Un cas récent a fait du [MEDICAL_DATA] sur la toile avec la découverte d’un e-s…" at bounding box center [712, 402] width 932 height 61
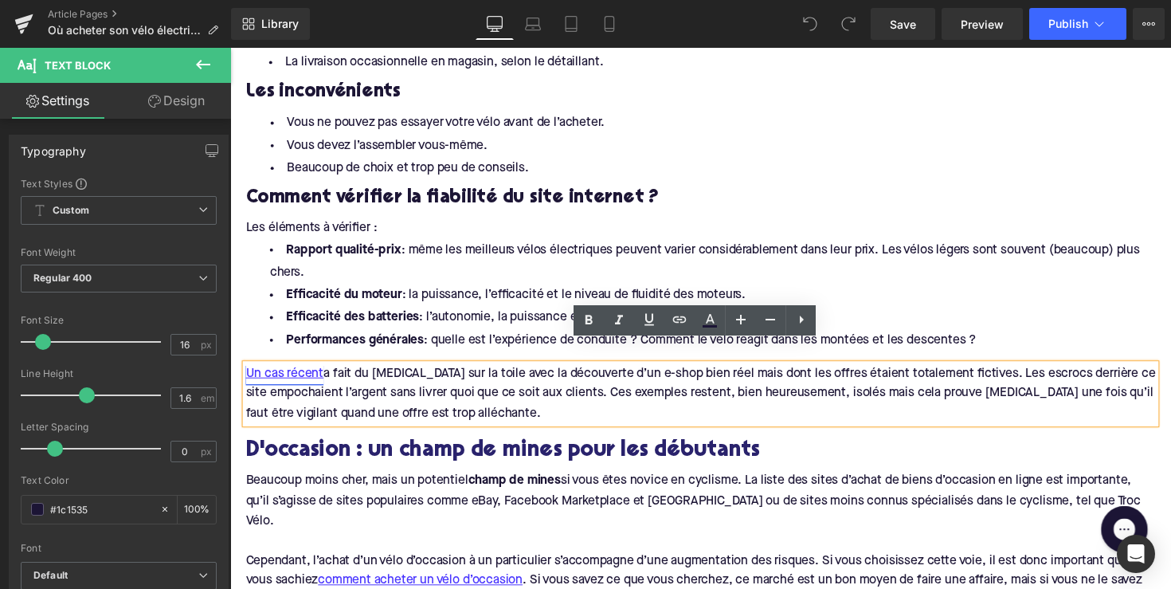
click at [292, 372] on link "Un cas récent" at bounding box center [286, 382] width 80 height 21
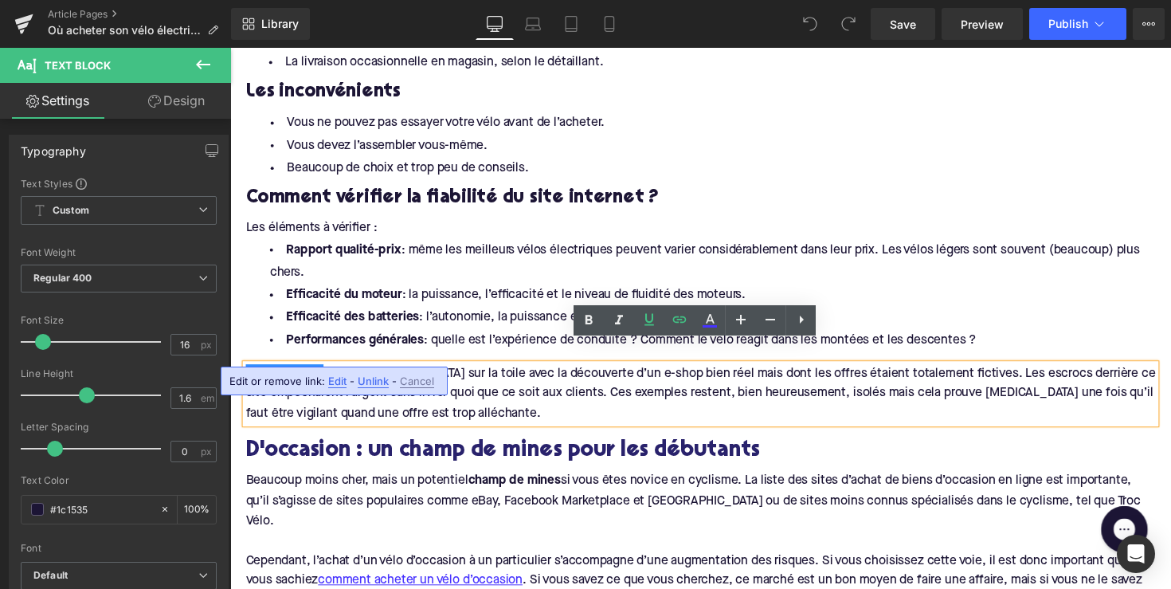
click at [336, 383] on span "Edit" at bounding box center [337, 382] width 18 height 14
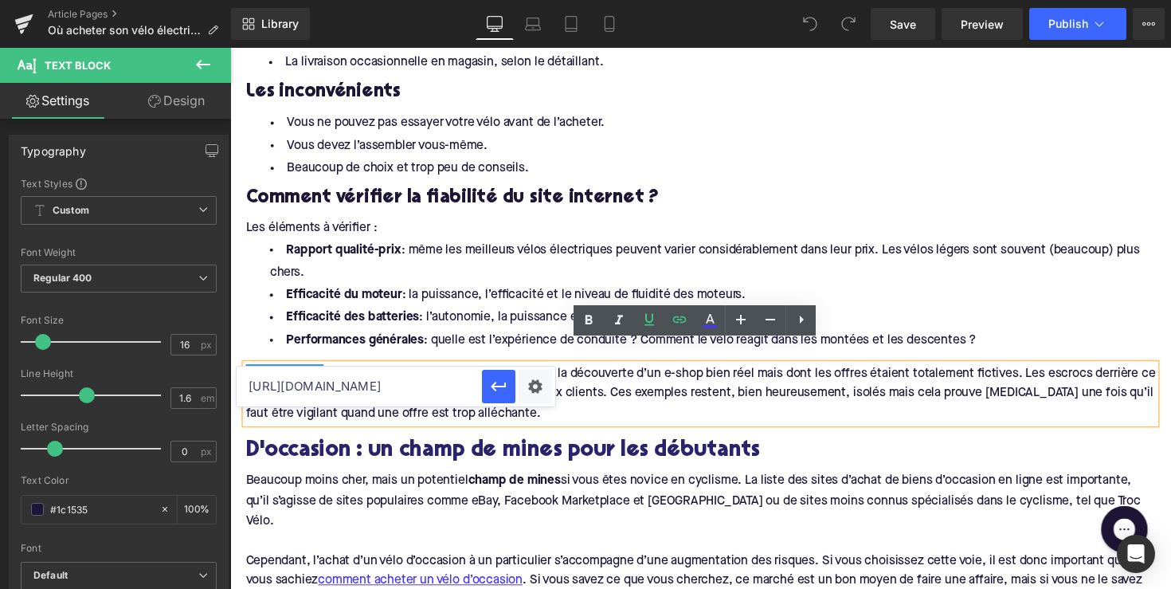
click at [363, 383] on input "https://www.numerama.com/politique/744145-velos-a-moitie-prix-menaces-une-enorm…" at bounding box center [359, 387] width 245 height 40
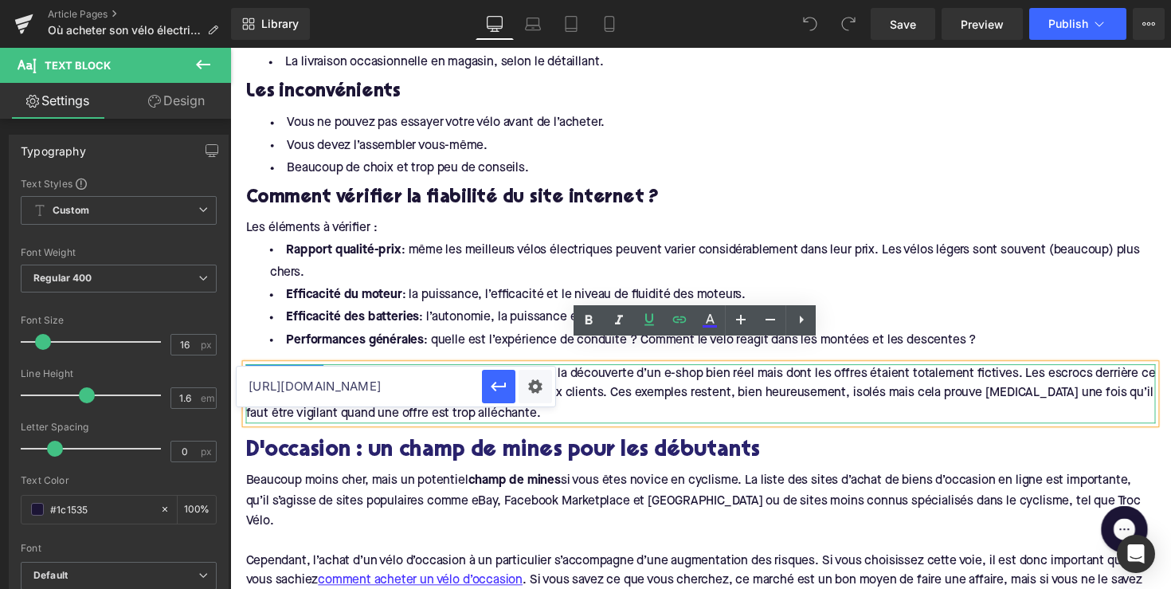
click at [363, 383] on input "https://www.numerama.com/politique/744145-velos-a-moitie-prix-menaces-une-enorm…" at bounding box center [359, 387] width 245 height 40
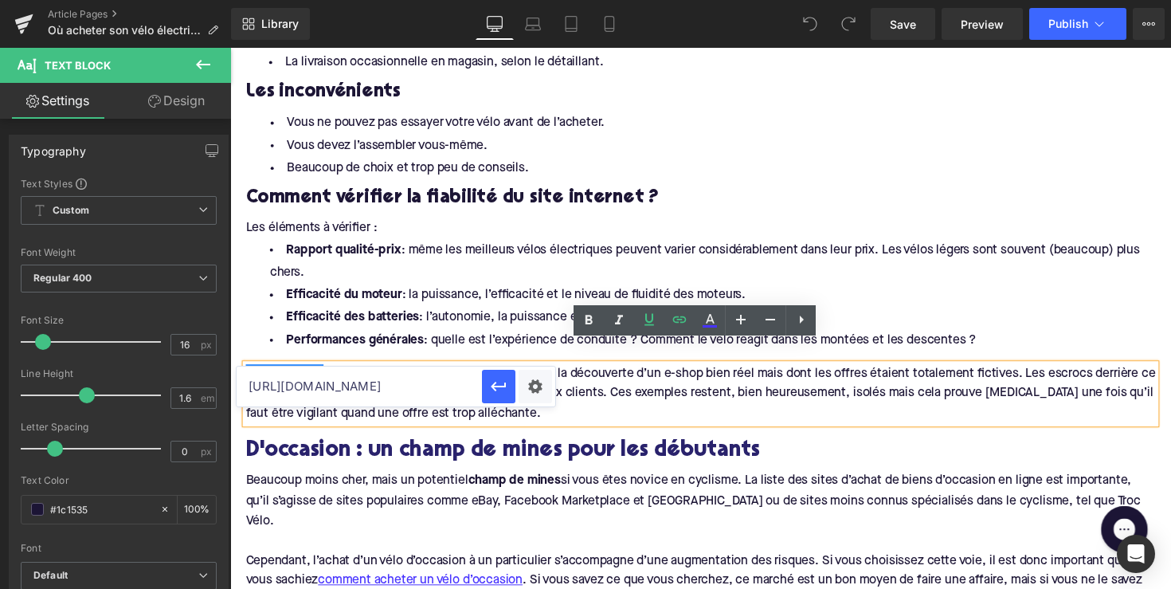
click at [230, 48] on div at bounding box center [230, 48] width 0 height 0
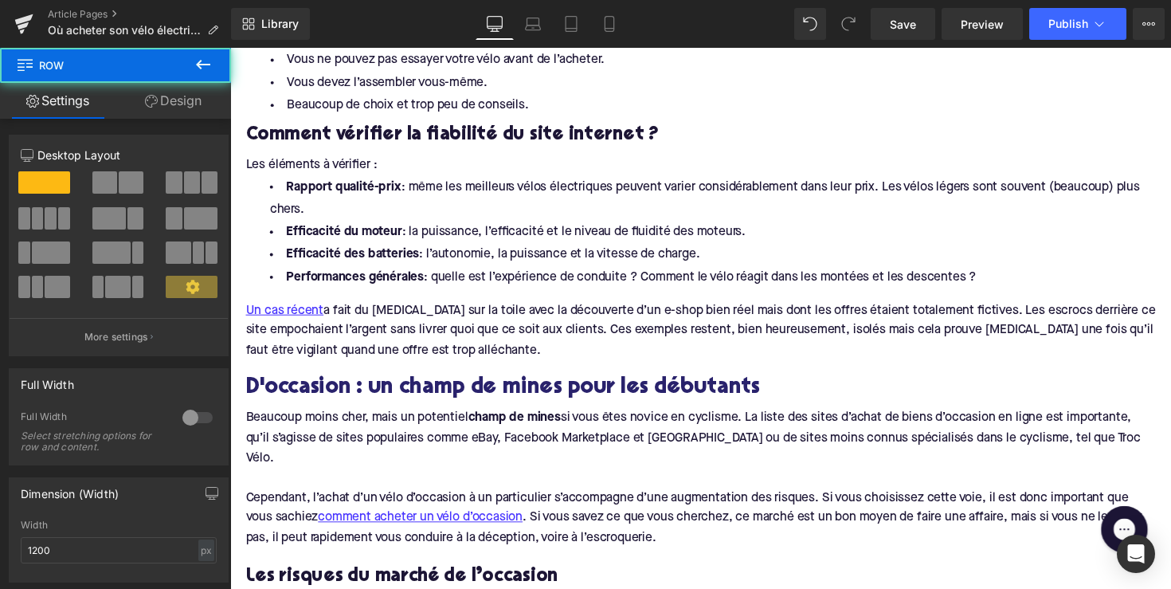
scroll to position [1864, 0]
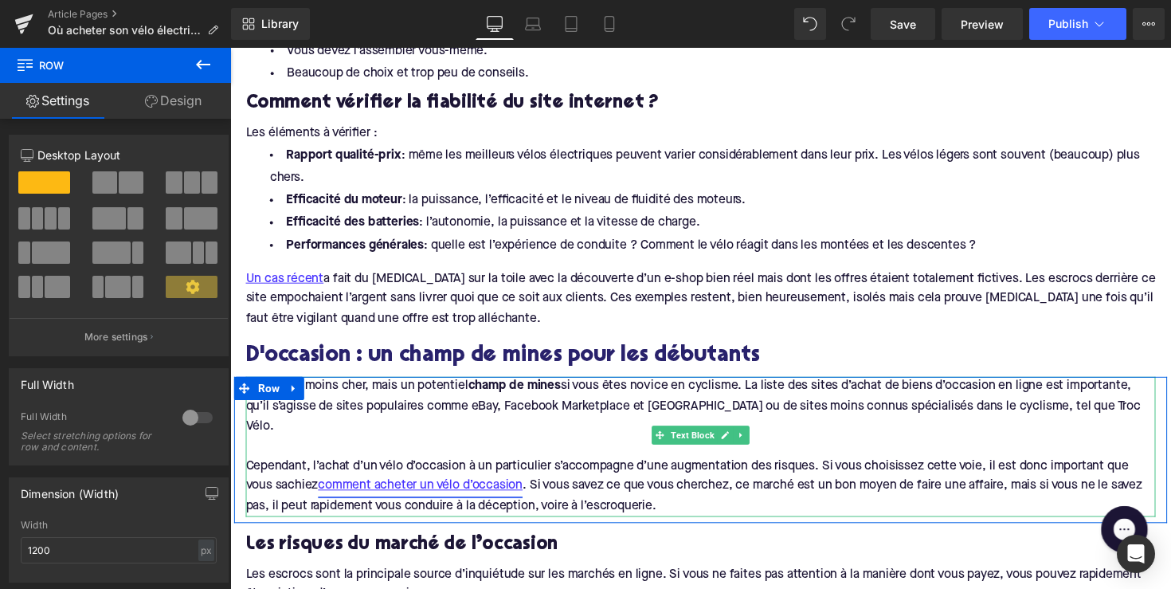
click at [467, 487] on link "comment acheter un vélo d’occasion" at bounding box center [425, 497] width 210 height 21
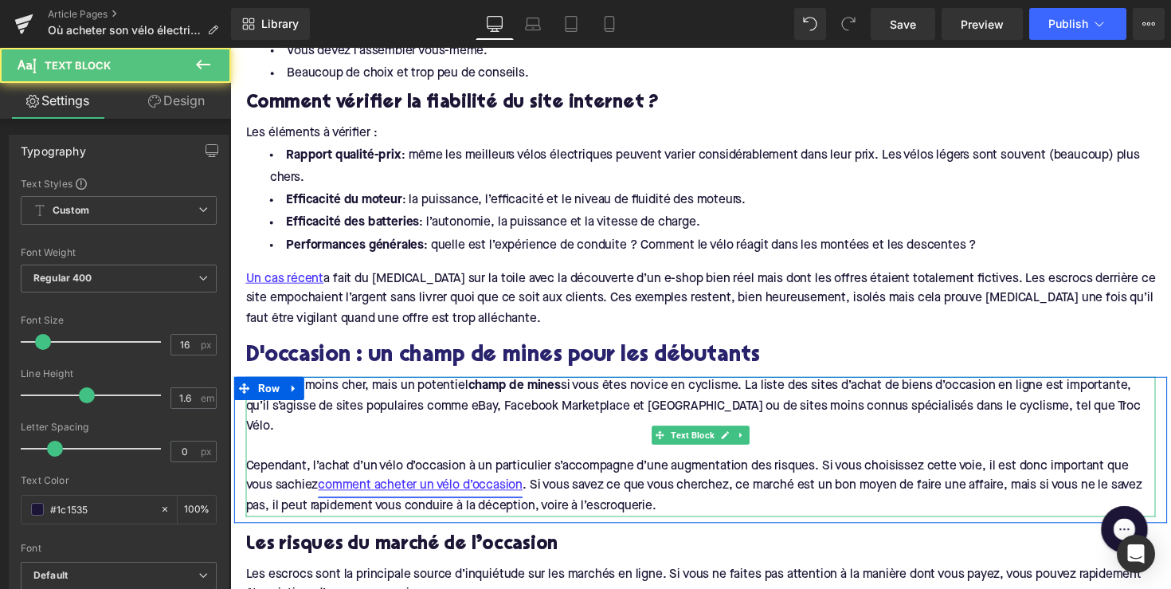
click at [481, 487] on link "comment acheter un vélo d’occasion" at bounding box center [425, 497] width 210 height 21
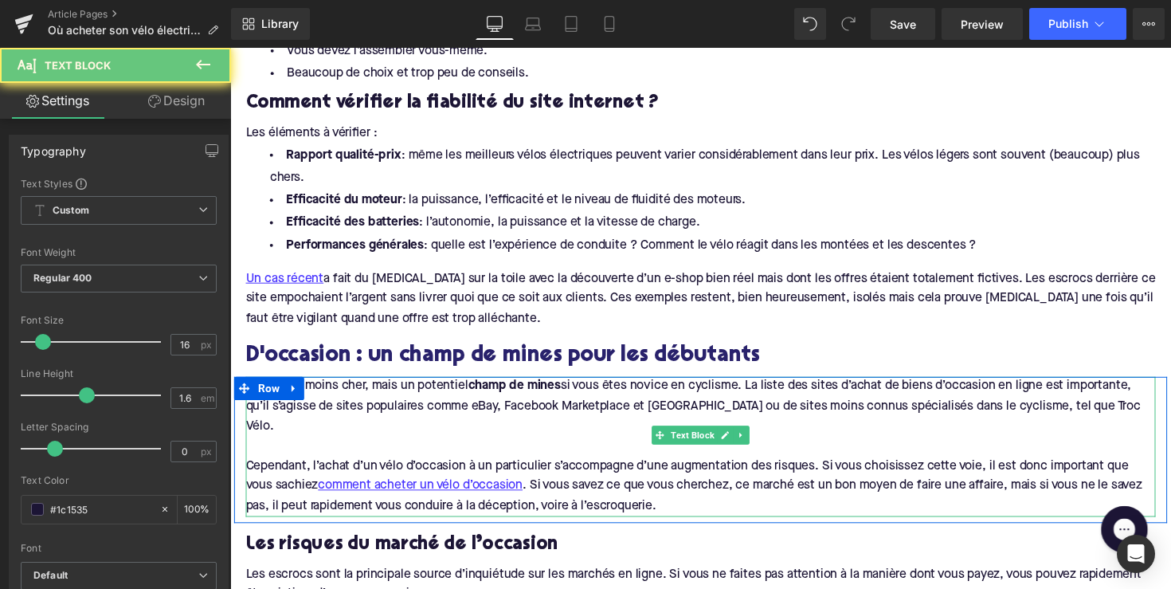
click at [517, 446] on p at bounding box center [712, 456] width 932 height 21
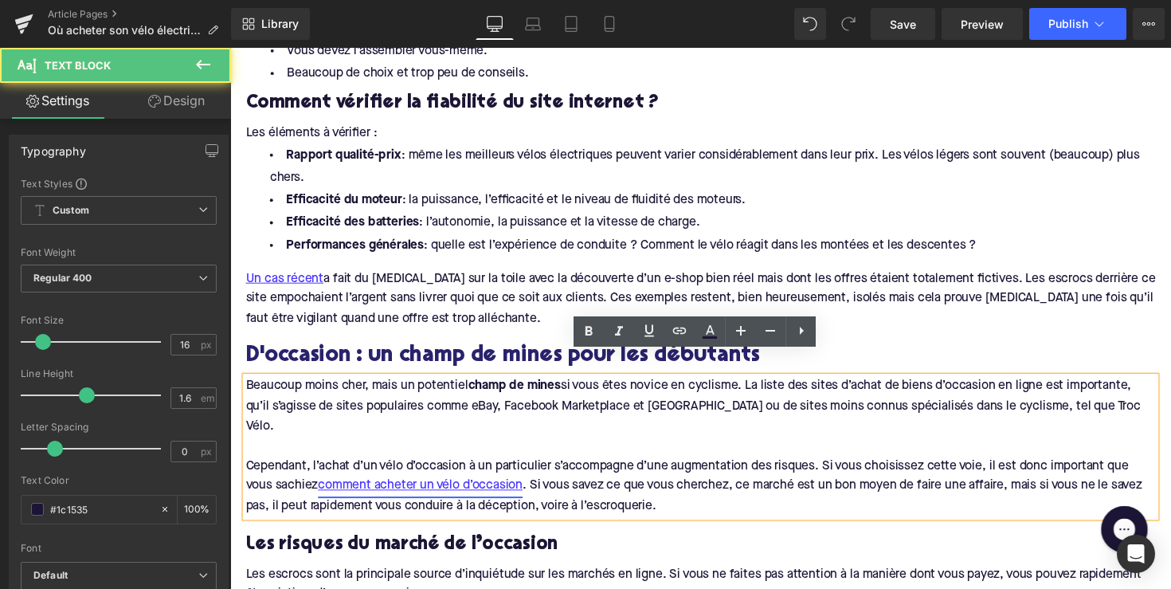
click at [494, 487] on link "comment acheter un vélo d’occasion" at bounding box center [425, 497] width 210 height 21
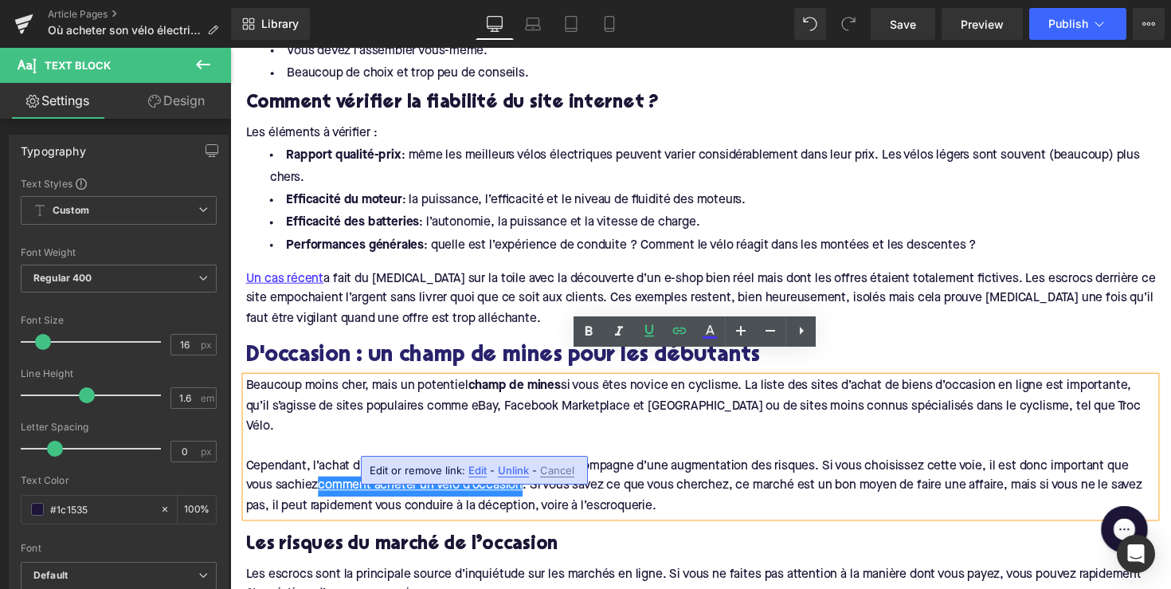
click at [480, 470] on span "Edit" at bounding box center [478, 471] width 18 height 14
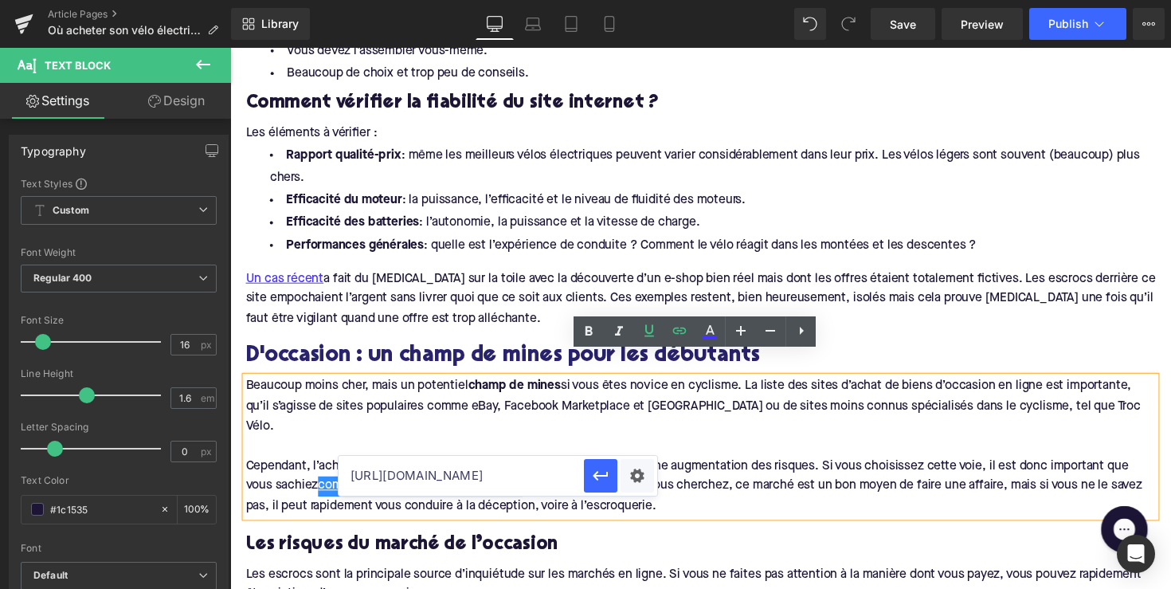
click at [482, 465] on input "https://www.numerama.com/politique/744145-velos-a-moitie-prix-menaces-une-enorm…" at bounding box center [461, 476] width 245 height 40
type input "https://upway.be/blogs/news/conseils-achat-velo-electrique-occasion?_gl=1*1045z…"
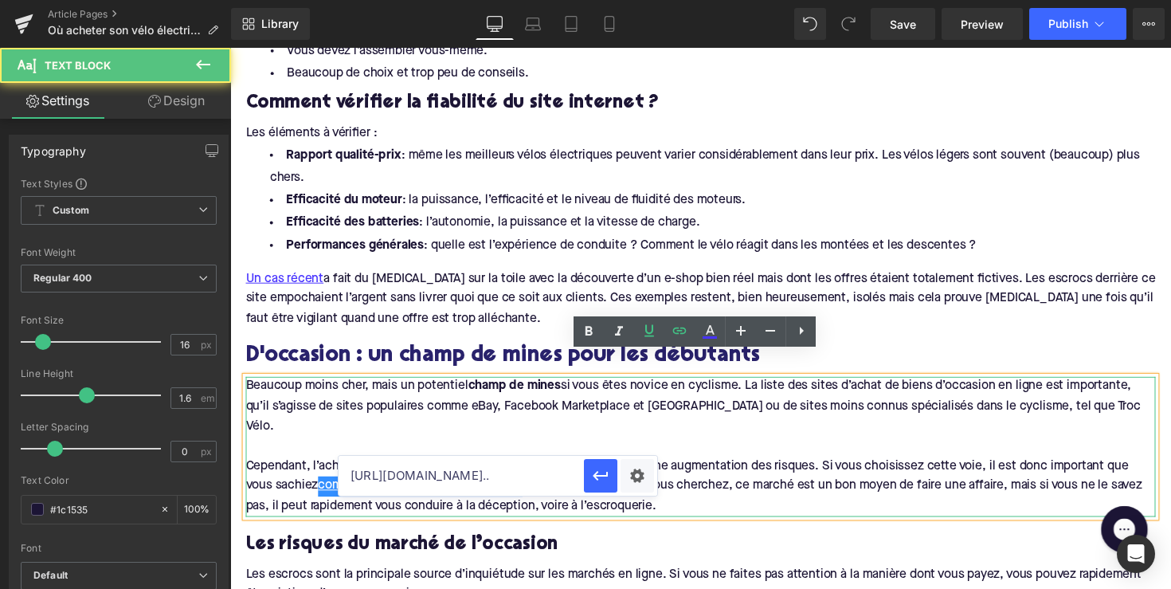
click at [534, 446] on p at bounding box center [712, 456] width 932 height 21
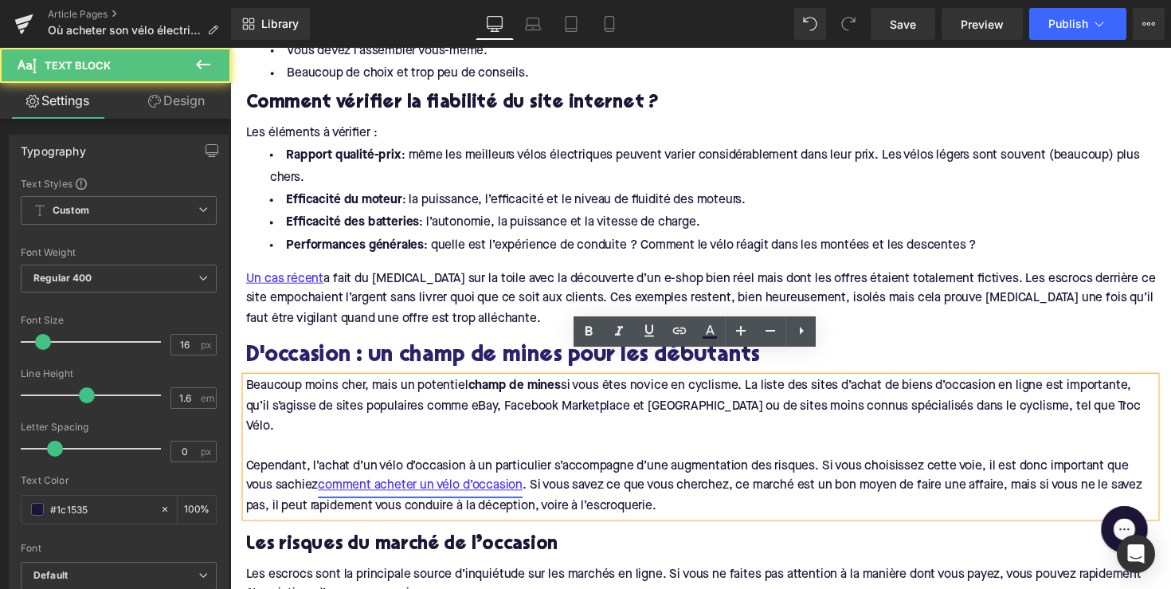
click at [500, 487] on link "comment acheter un vélo d’occasion" at bounding box center [425, 497] width 210 height 21
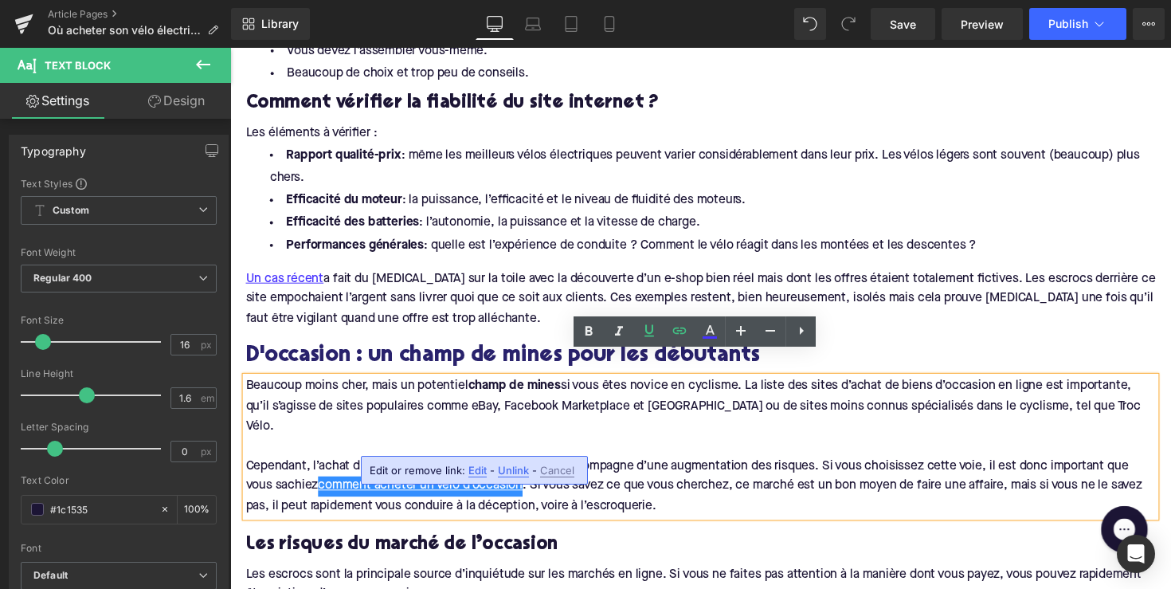
click at [508, 469] on span "Unlink" at bounding box center [513, 471] width 31 height 14
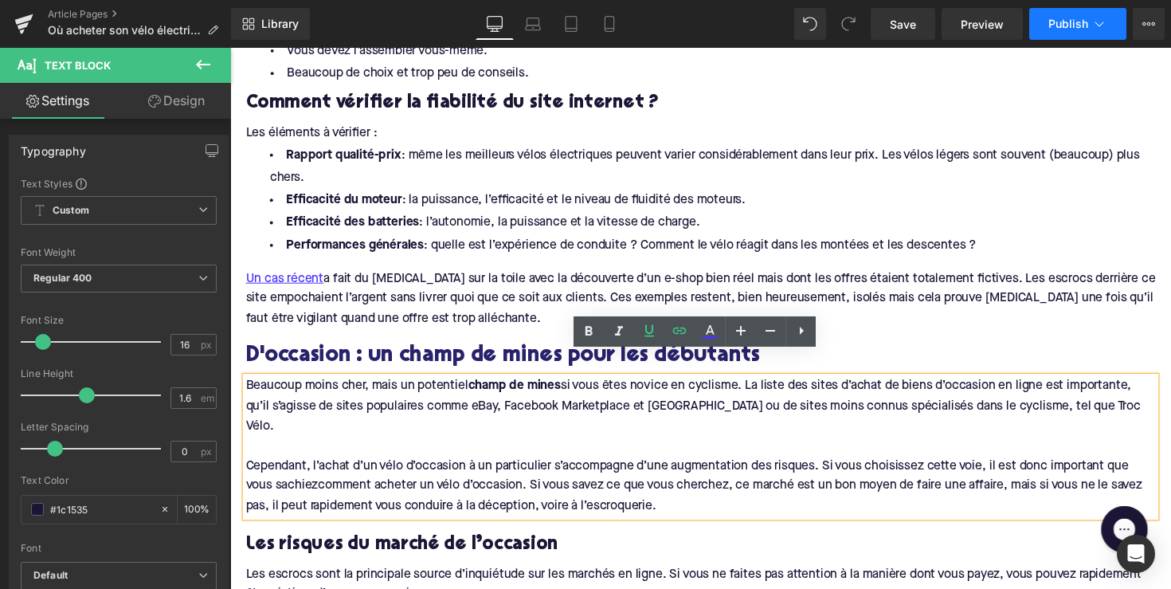
click at [1051, 20] on span "Publish" at bounding box center [1069, 24] width 40 height 13
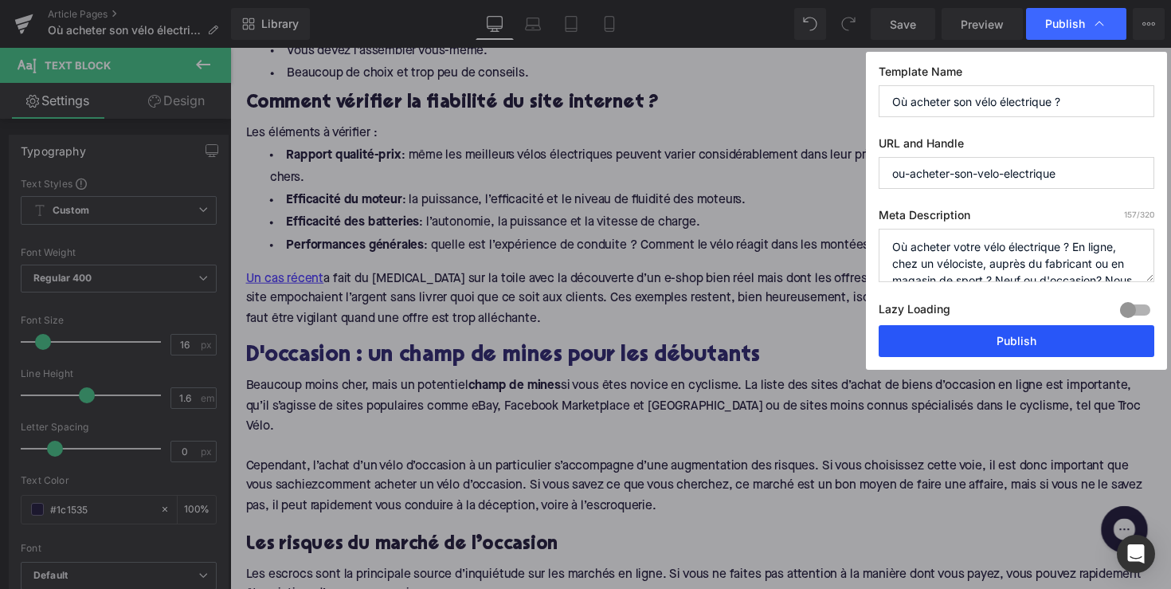
click at [1003, 339] on button "Publish" at bounding box center [1017, 341] width 276 height 32
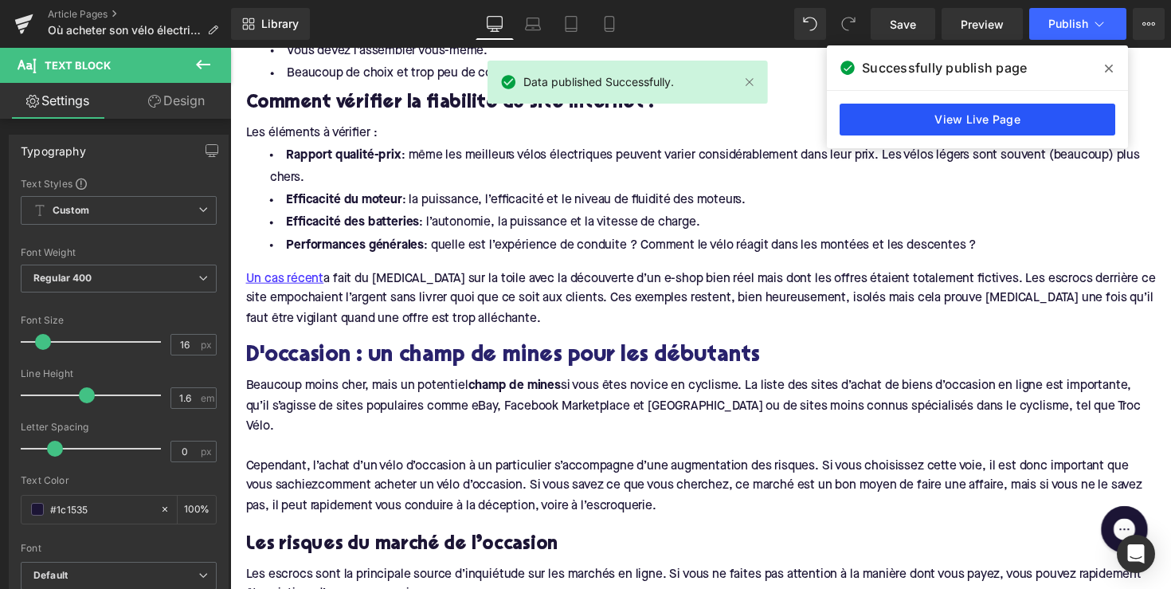
drag, startPoint x: 612, startPoint y: 56, endPoint x: 887, endPoint y: 118, distance: 281.9
click at [887, 118] on link "View Live Page" at bounding box center [978, 120] width 276 height 32
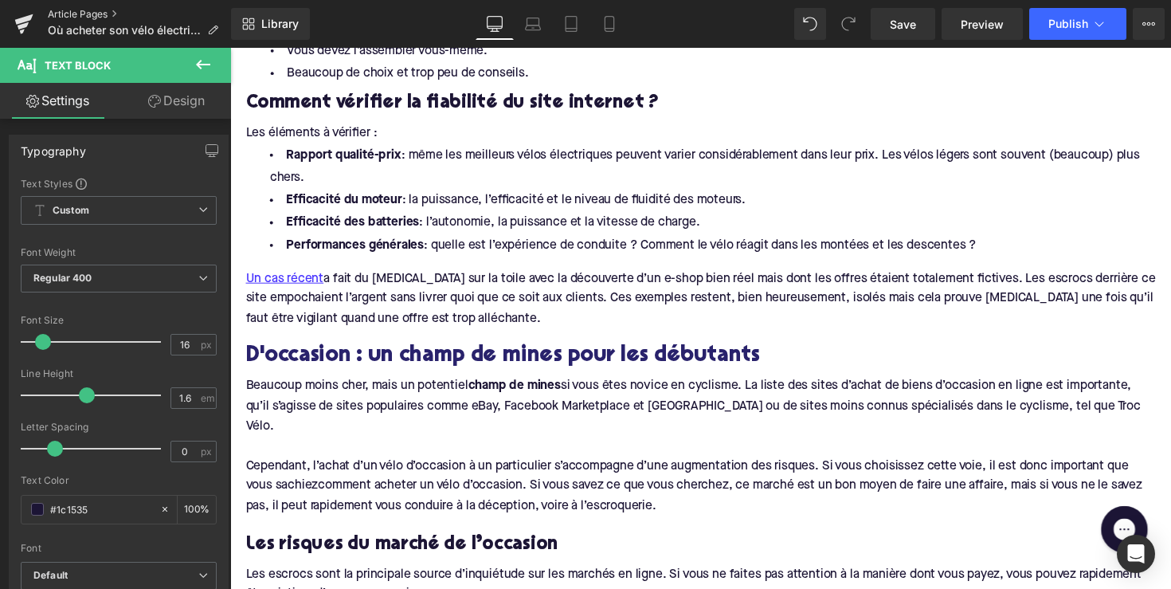
click at [96, 16] on link "Article Pages" at bounding box center [139, 14] width 183 height 13
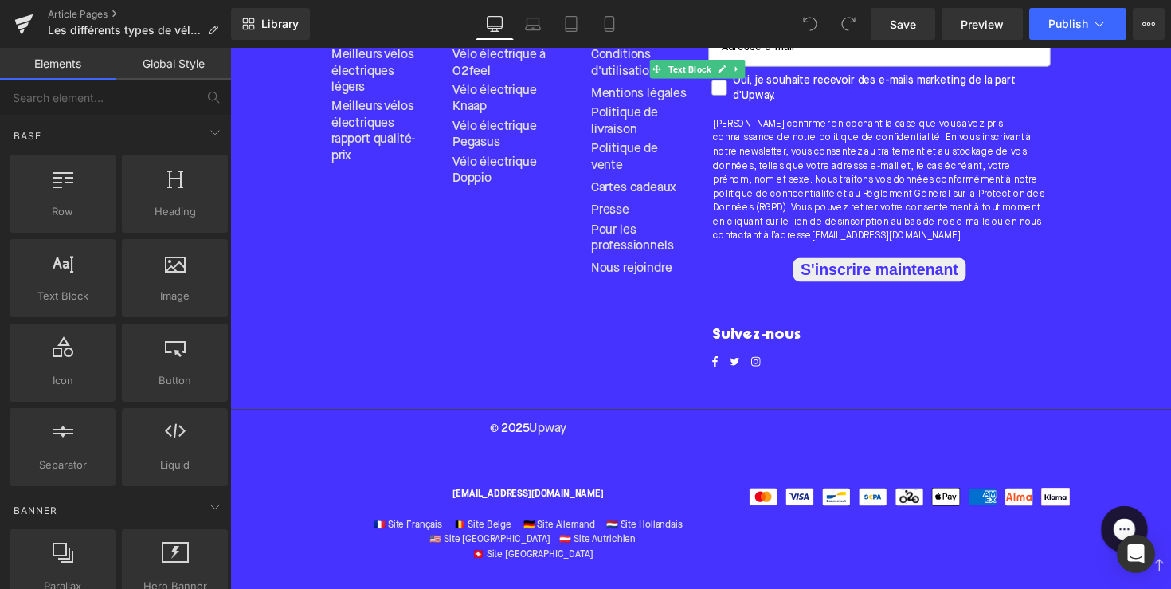
scroll to position [7164, 0]
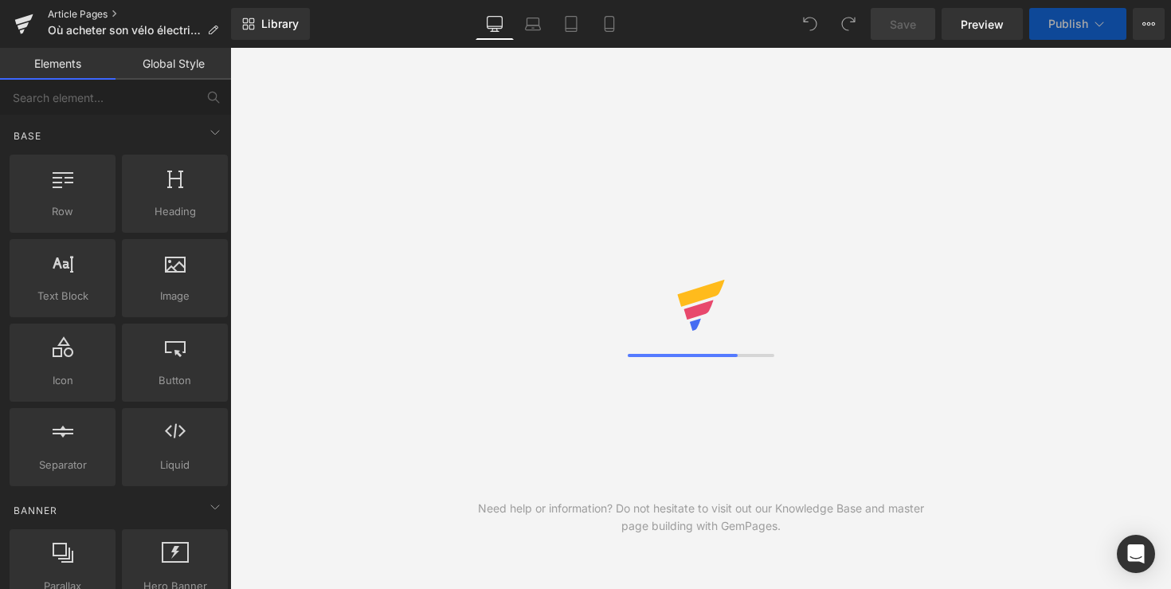
drag, startPoint x: 0, startPoint y: 0, endPoint x: 92, endPoint y: 12, distance: 93.2
click at [92, 12] on link "Article Pages" at bounding box center [139, 14] width 183 height 13
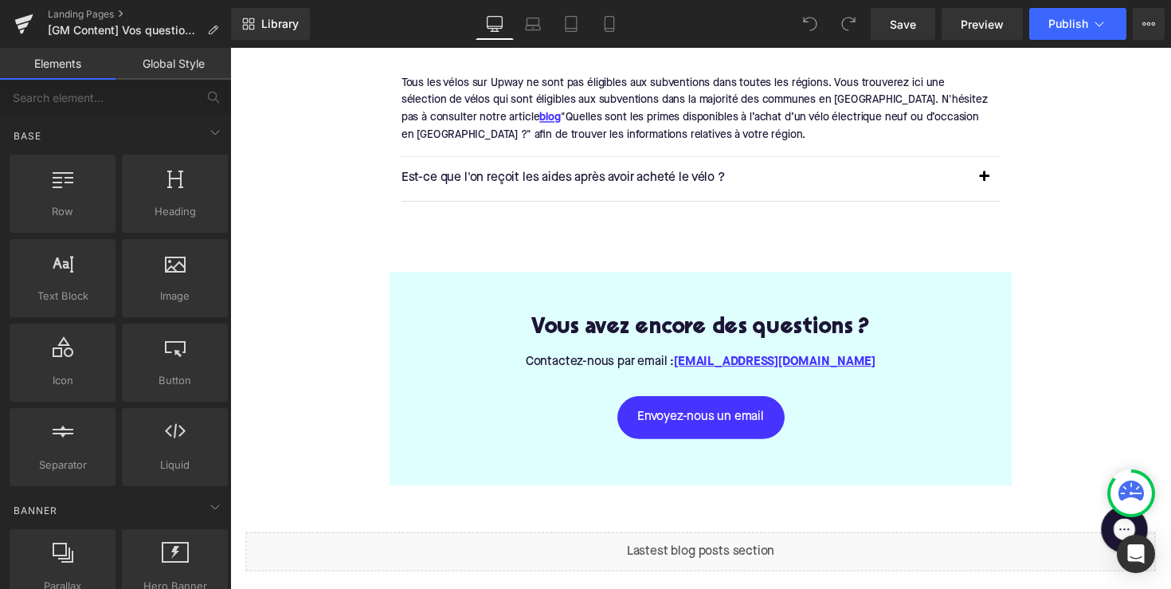
scroll to position [457, 0]
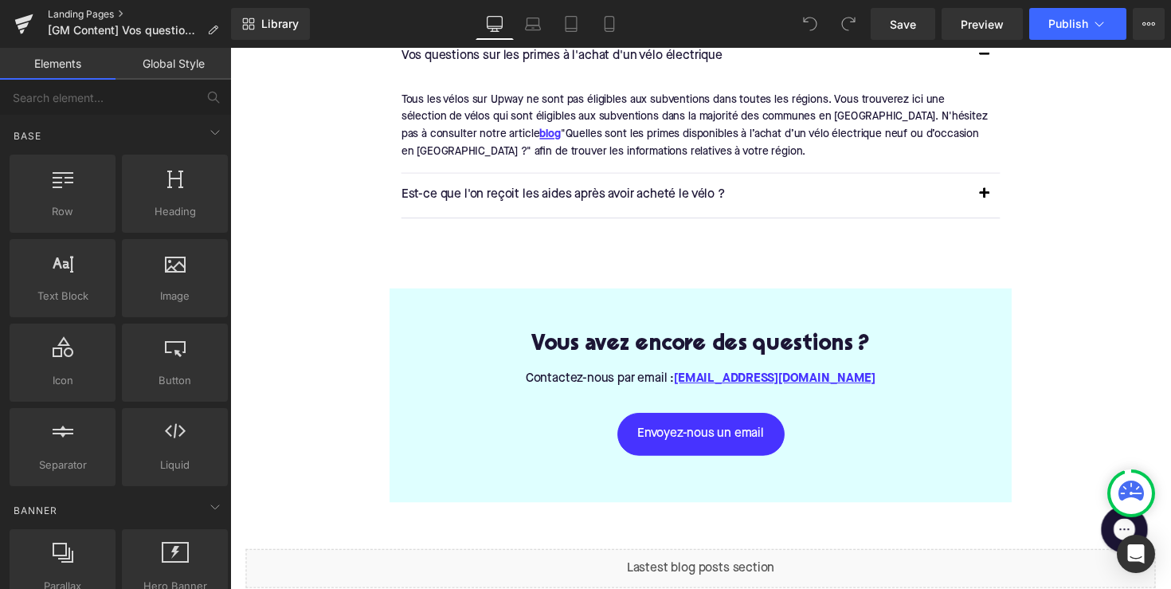
click at [84, 10] on link "Landing Pages" at bounding box center [139, 14] width 183 height 13
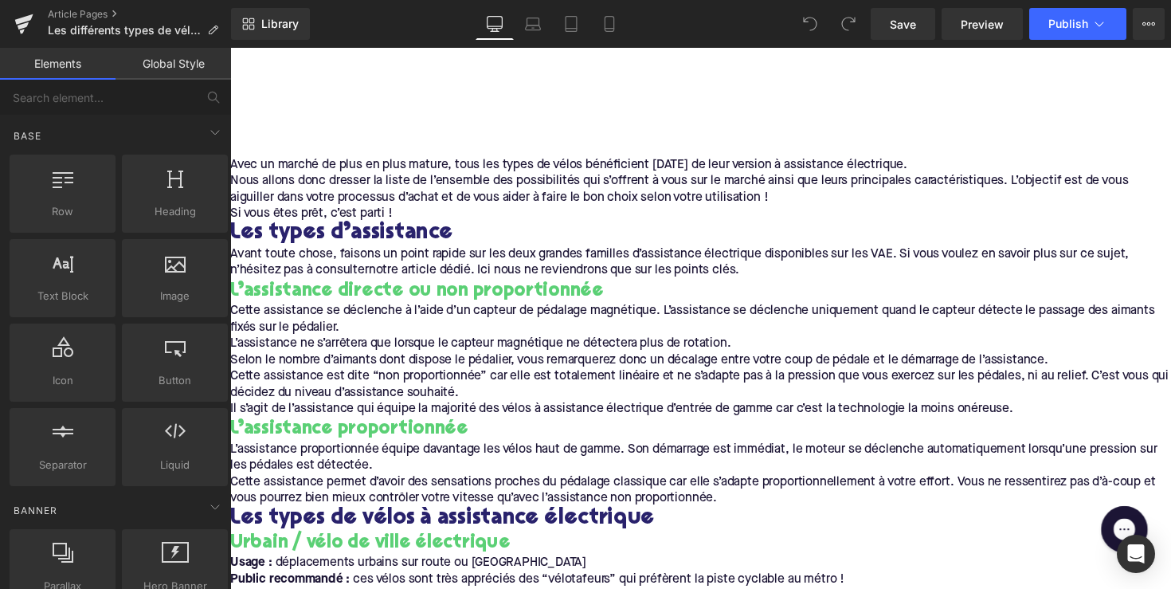
scroll to position [2, 0]
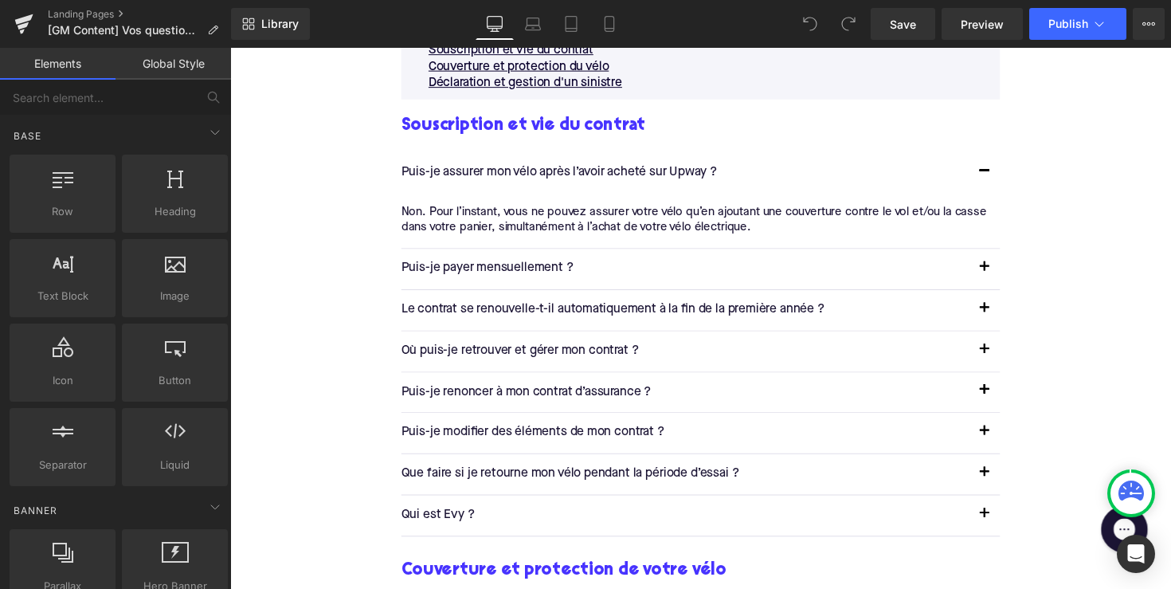
scroll to position [1596, 0]
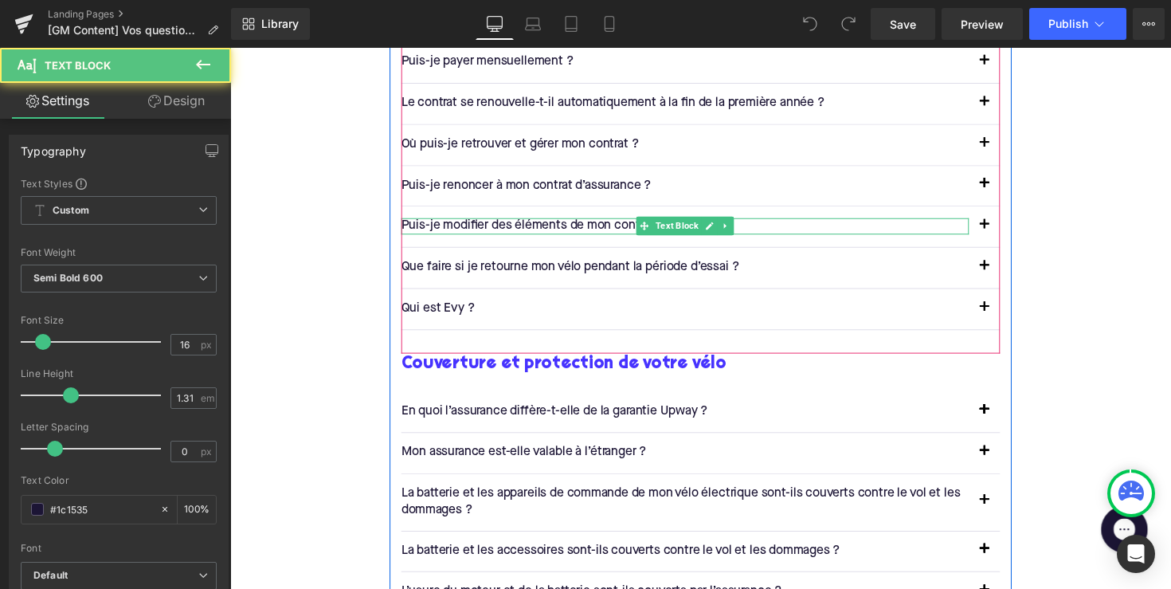
click at [621, 222] on p "Puis-je modifier des éléments de mon contrat ?" at bounding box center [697, 230] width 582 height 17
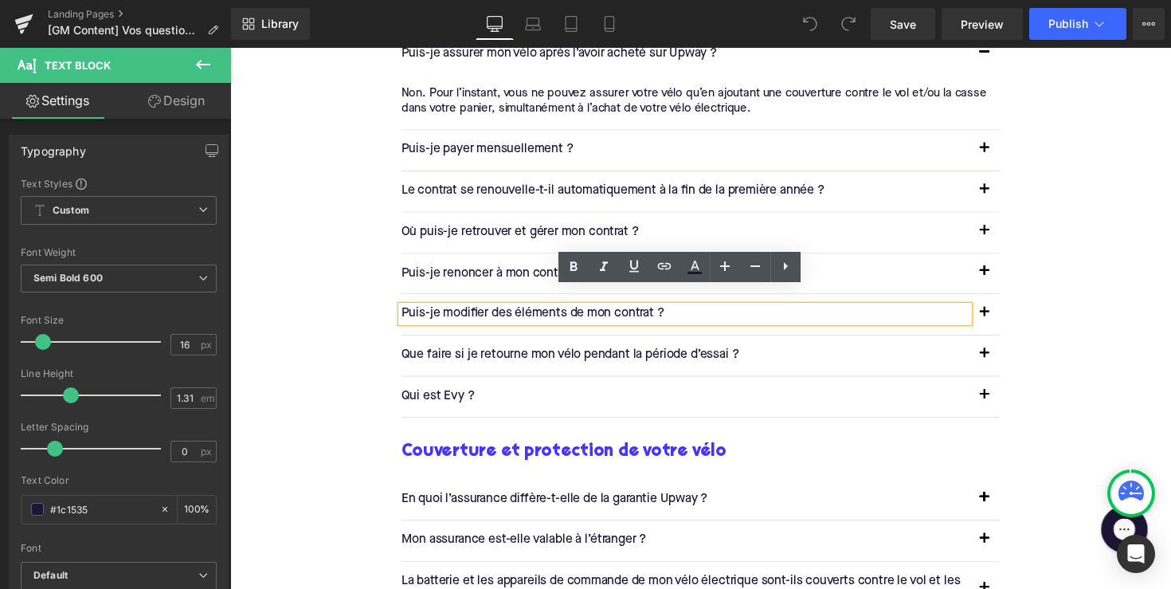
scroll to position [1498, 0]
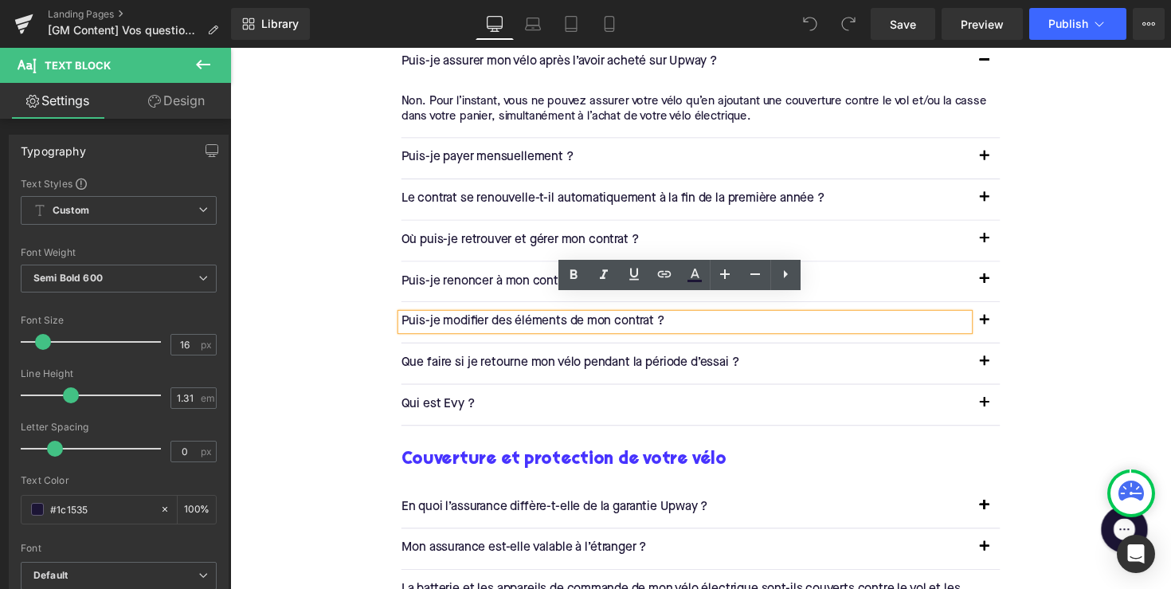
click at [1062, 325] on div "Centre d'aide Heading Tous les sujets > Assurance et Sécurité Text Block Row Se…" at bounding box center [712, 480] width 964 height 3592
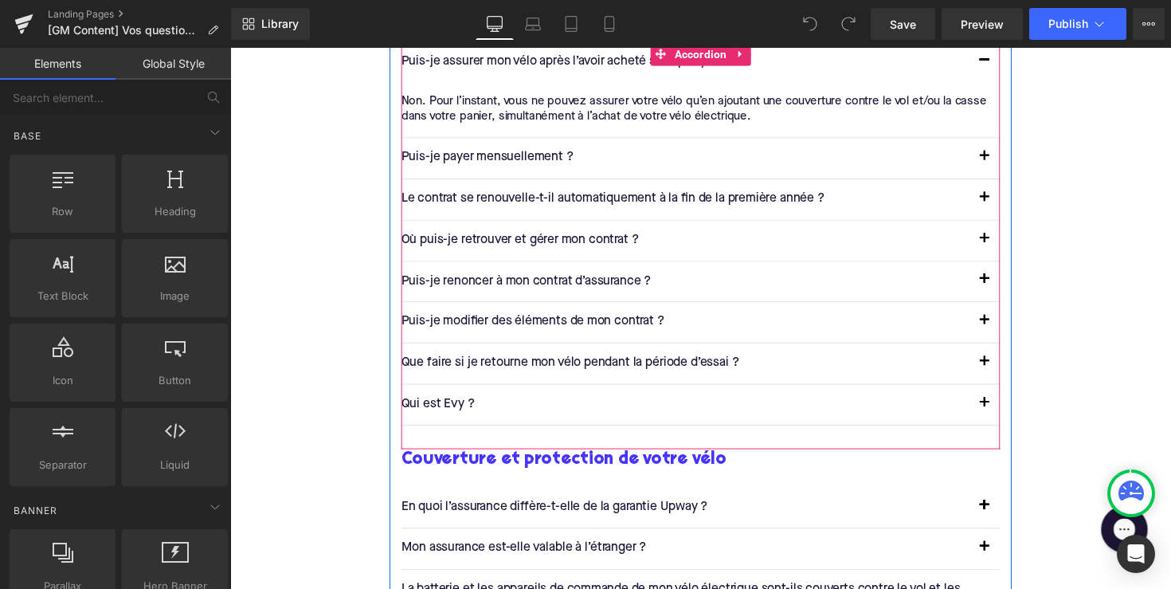
click at [1004, 351] on button "button" at bounding box center [1003, 371] width 32 height 41
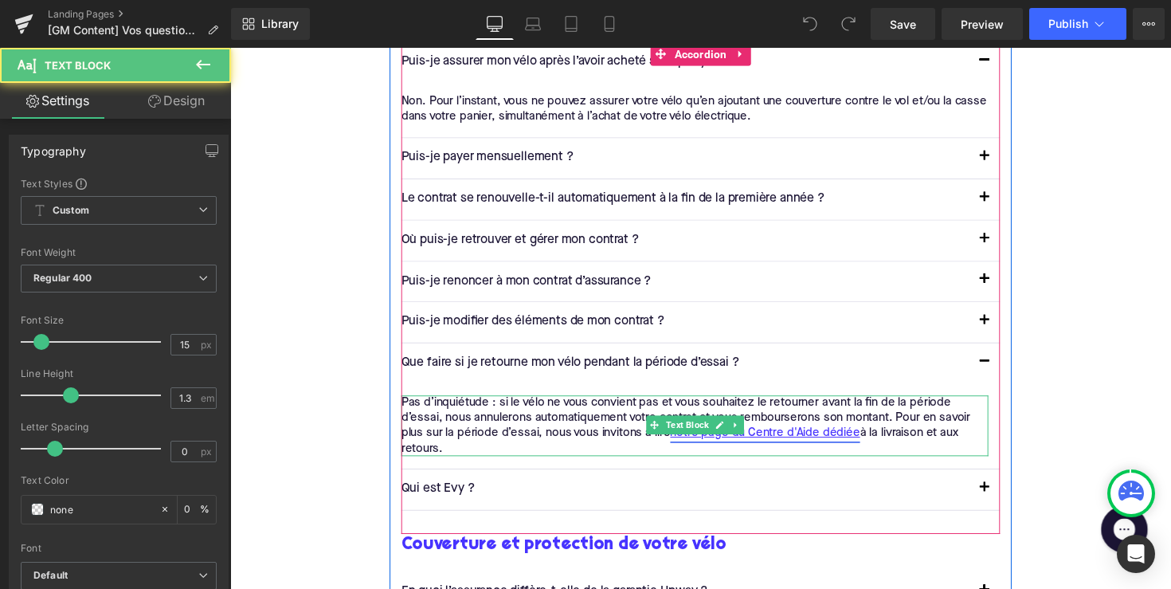
click at [818, 435] on link "notre page du Centre d'Aide dédiée" at bounding box center [778, 443] width 194 height 16
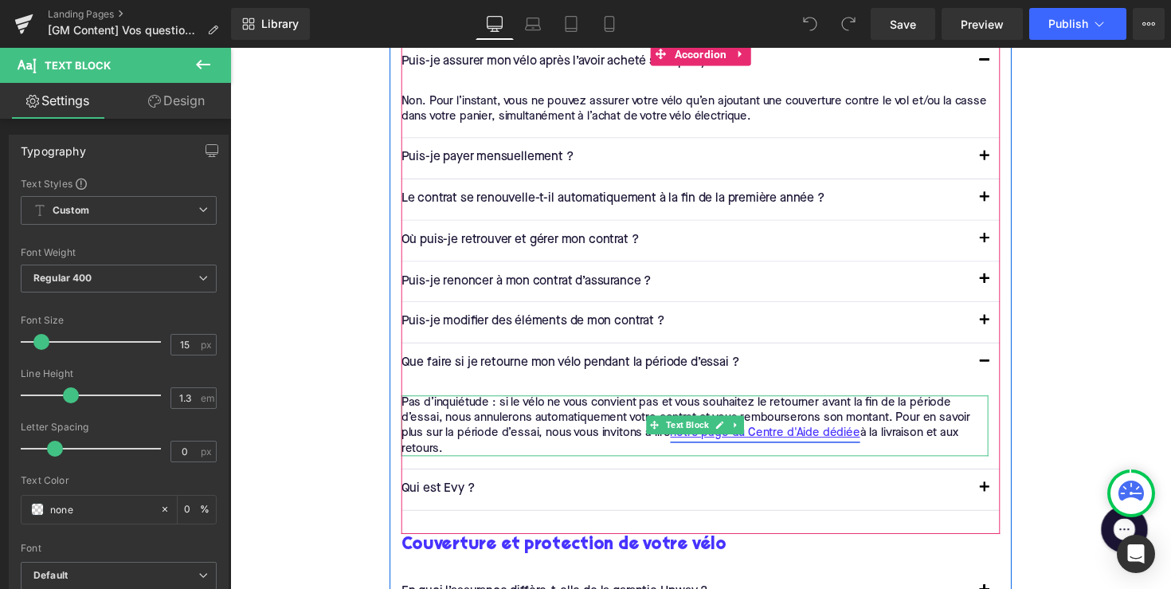
click at [789, 435] on link "notre page du Centre d'Aide dédiée" at bounding box center [778, 443] width 194 height 16
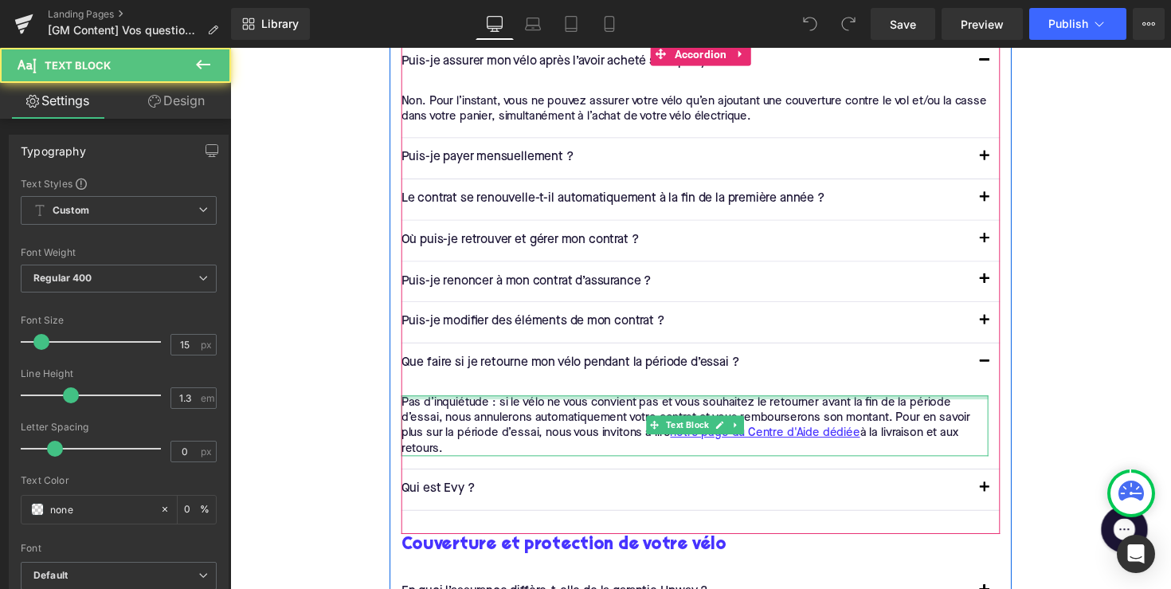
click at [810, 404] on div at bounding box center [707, 406] width 602 height 4
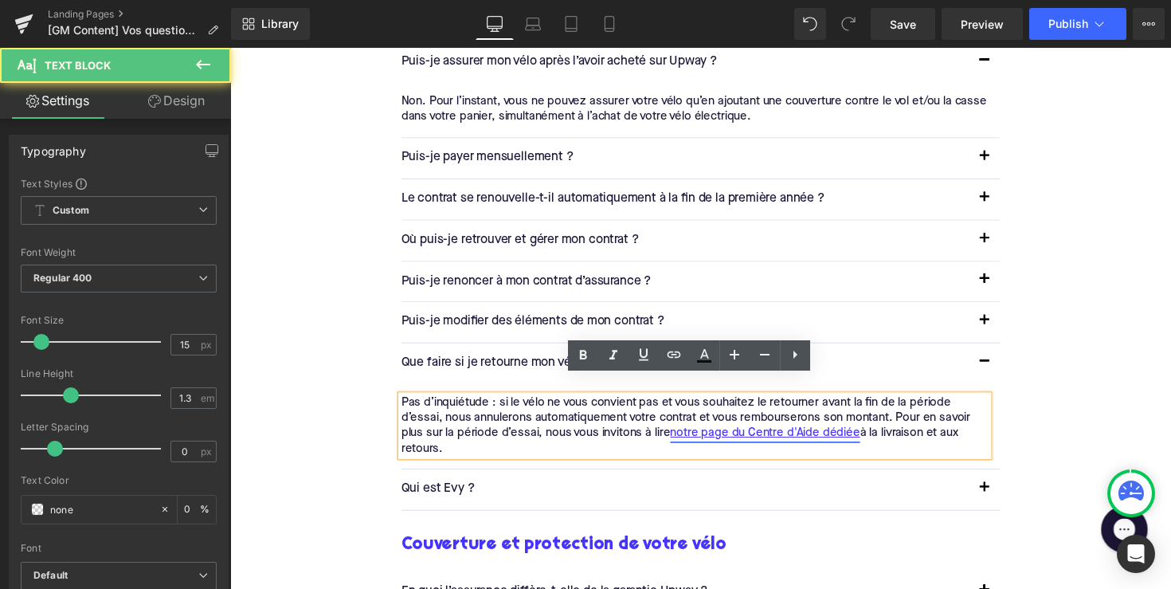
click at [804, 435] on link "notre page du Centre d'Aide dédiée" at bounding box center [778, 443] width 194 height 16
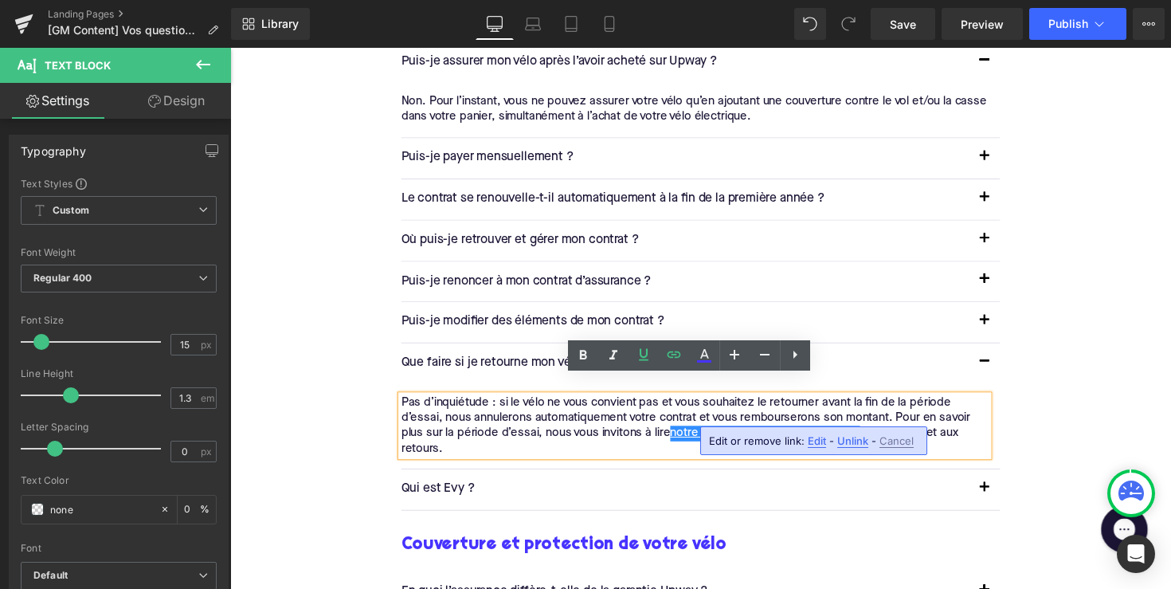
click at [819, 441] on span "Edit" at bounding box center [817, 441] width 18 height 14
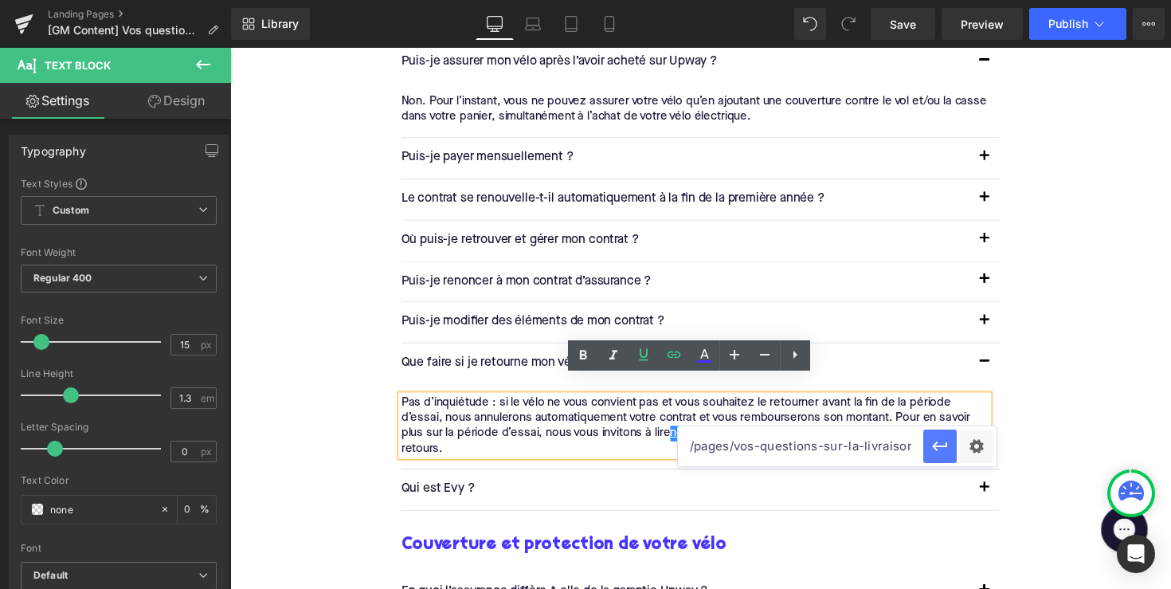
drag, startPoint x: 814, startPoint y: 446, endPoint x: 937, endPoint y: 453, distance: 123.7
click at [937, 453] on div "/pages/vos-questions-sur-la-livraison-et-les-retours" at bounding box center [837, 446] width 319 height 40
click at [869, 445] on input "/pages/vos-questions-sur-la-livraison-et-les-retours" at bounding box center [800, 446] width 245 height 40
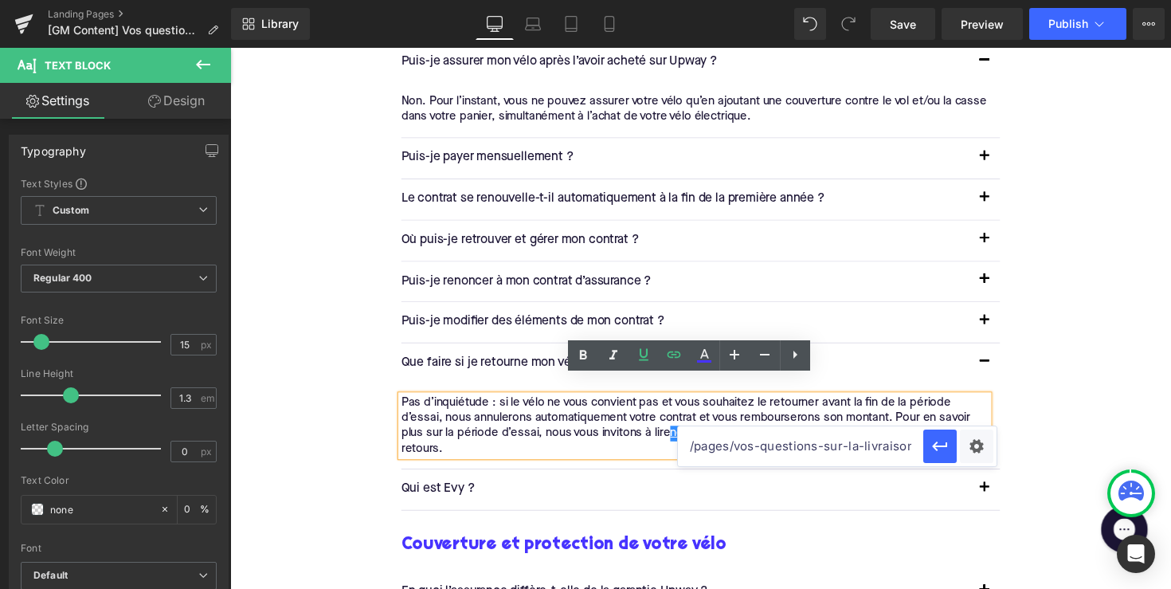
paste input "[URL][DOMAIN_NAME]"
click at [940, 449] on icon "button" at bounding box center [940, 446] width 19 height 19
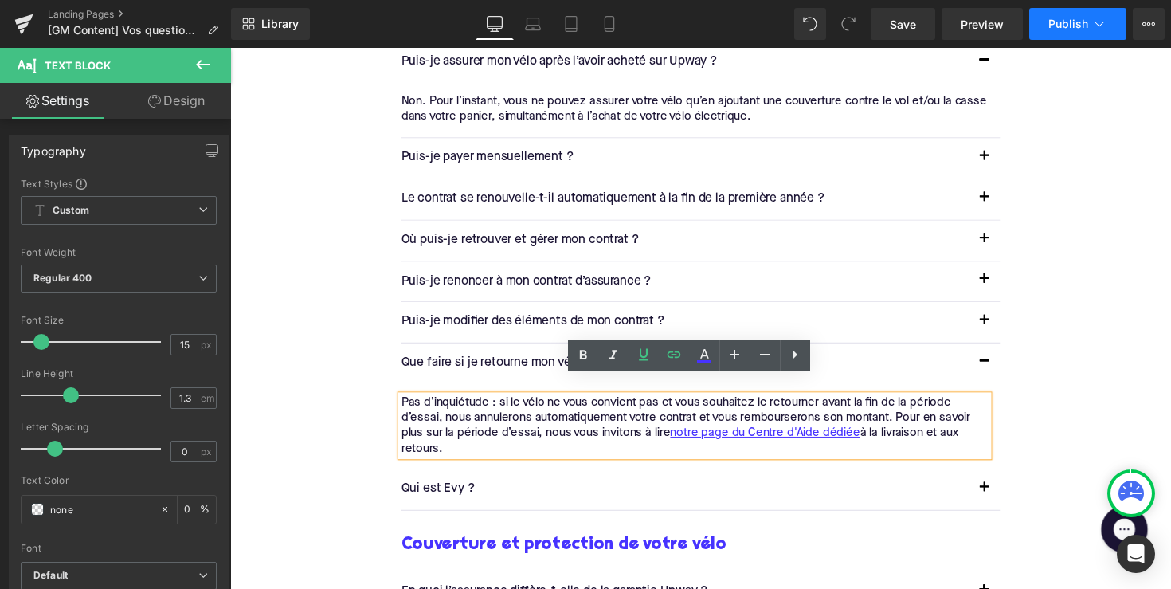
click at [1058, 29] on span "Publish" at bounding box center [1069, 24] width 40 height 13
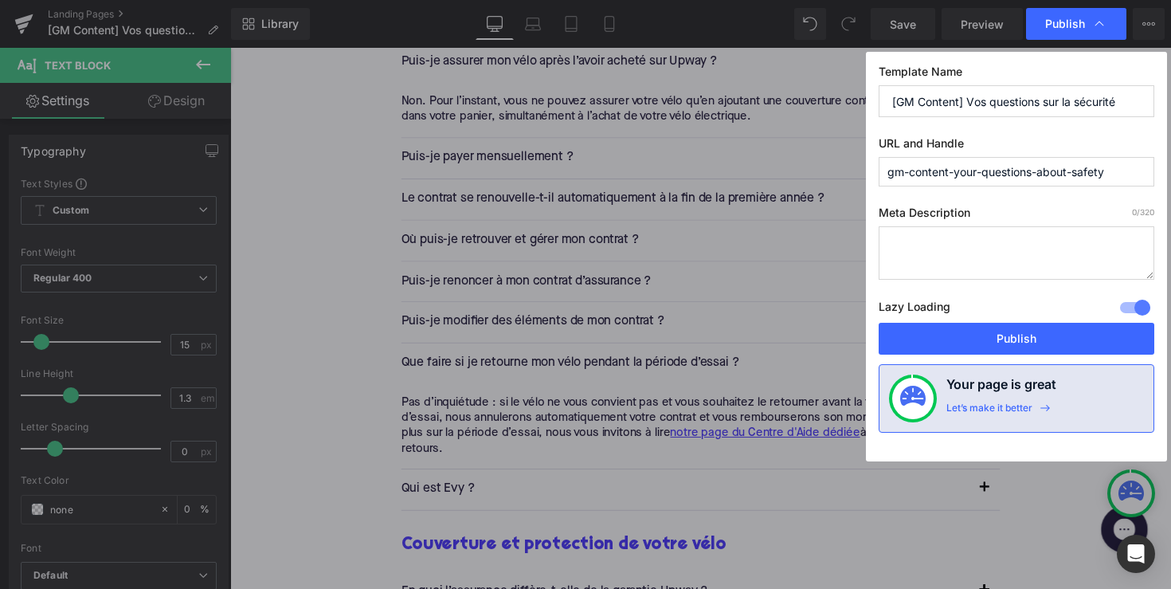
click at [966, 285] on div "Meta Description 0 /320 Lazy Loading Build Upgrade plan to unlock Lazy loading …" at bounding box center [1017, 264] width 276 height 117
click at [975, 236] on textarea at bounding box center [1017, 252] width 276 height 53
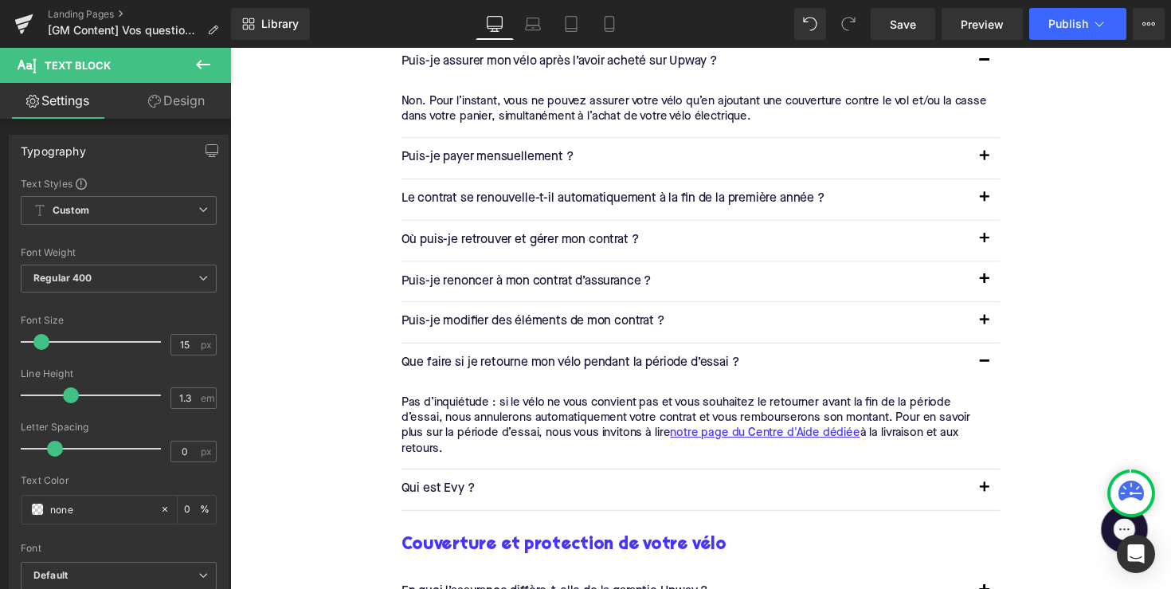
click at [750, 424] on div "Pas d’inquiétude : si le vélo ne vous convient pas et vous souhaitez le retourn…" at bounding box center [707, 435] width 602 height 62
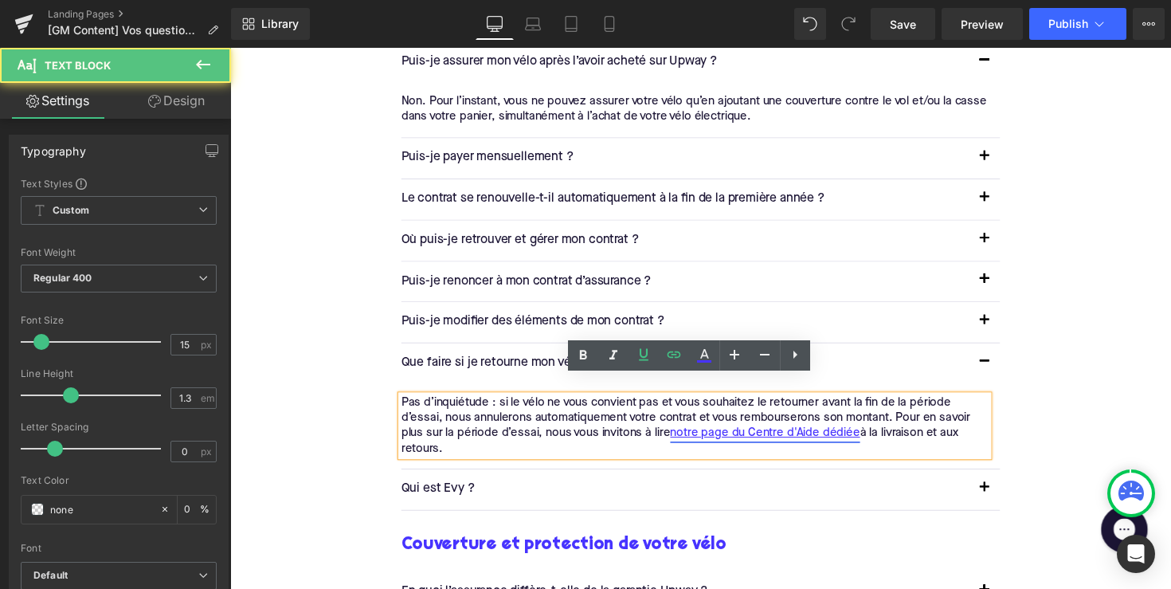
click at [760, 435] on link "notre page du Centre d'Aide dédiée" at bounding box center [778, 443] width 194 height 16
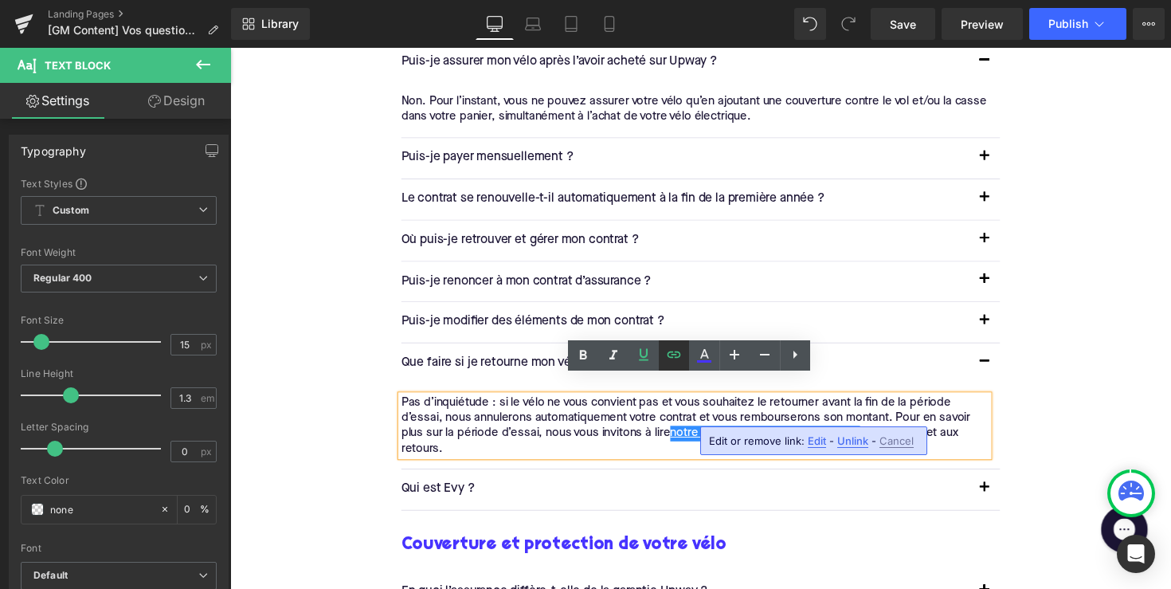
click at [668, 351] on icon at bounding box center [674, 354] width 19 height 19
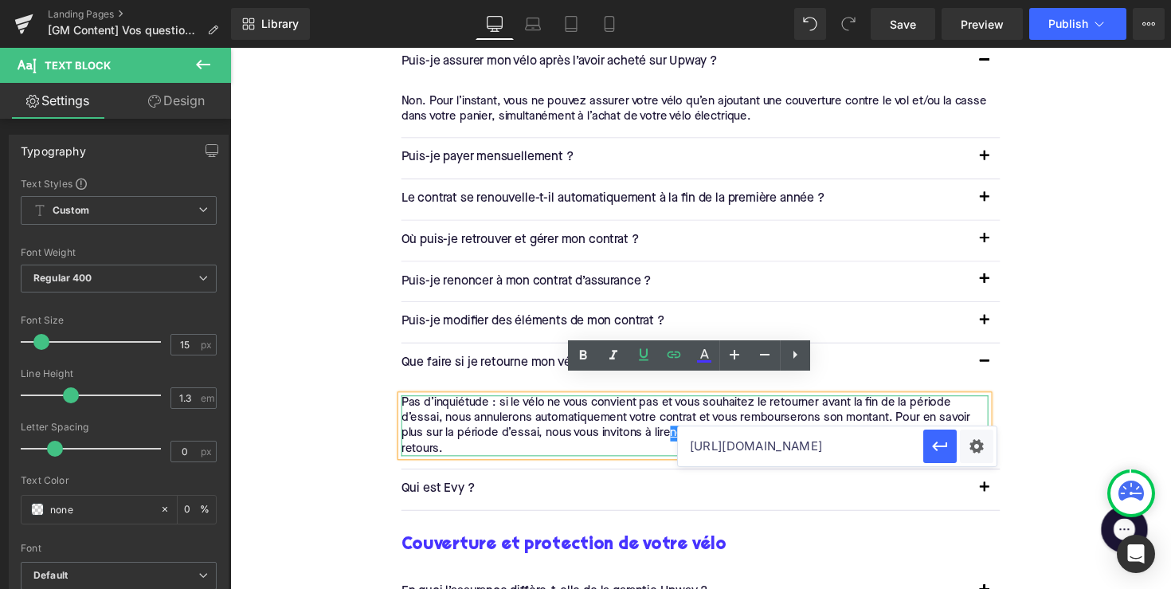
click at [736, 452] on input "[URL][DOMAIN_NAME]" at bounding box center [800, 446] width 245 height 40
type input "[URL][DOMAIN_NAME].."
click at [1061, 36] on button "Publish" at bounding box center [1078, 24] width 97 height 32
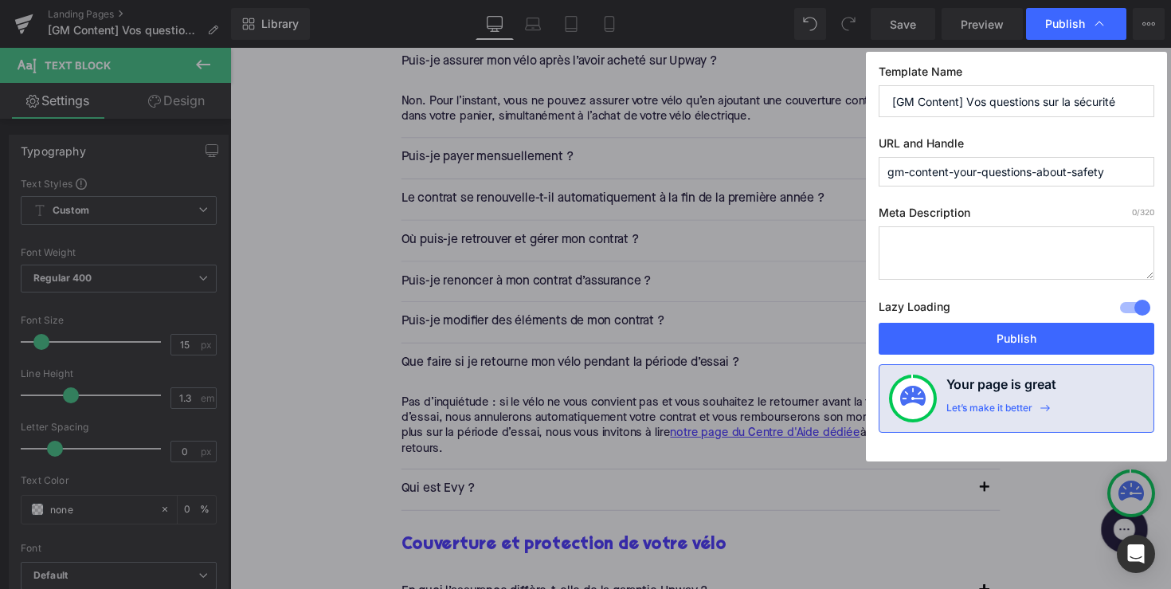
click at [977, 254] on textarea at bounding box center [1017, 252] width 276 height 53
paste textarea "Protégez votre vélo électrique partout, en toute simplicité : assurance contre …"
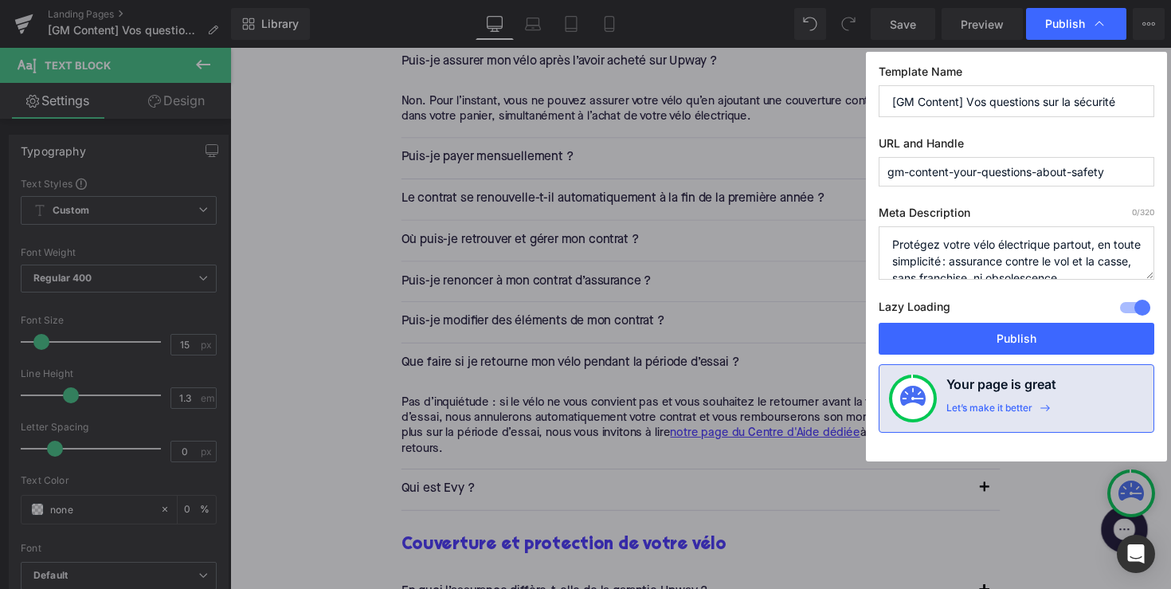
scroll to position [6, 0]
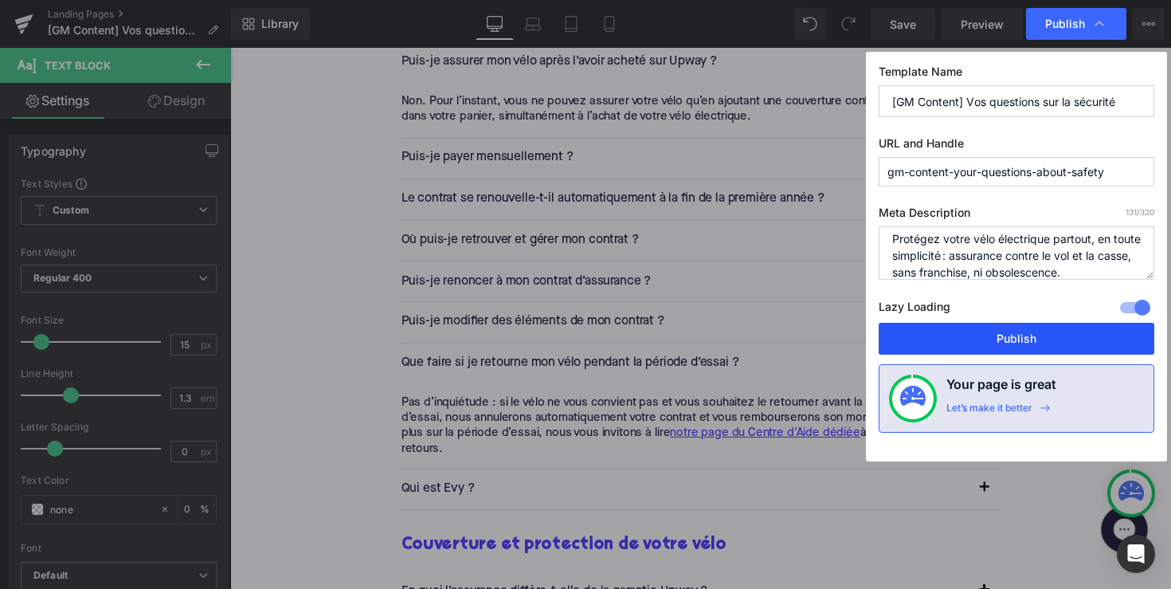
type textarea "Protégez votre vélo électrique partout, en toute simplicité : assurance contre …"
click at [991, 346] on button "Publish" at bounding box center [1017, 339] width 276 height 32
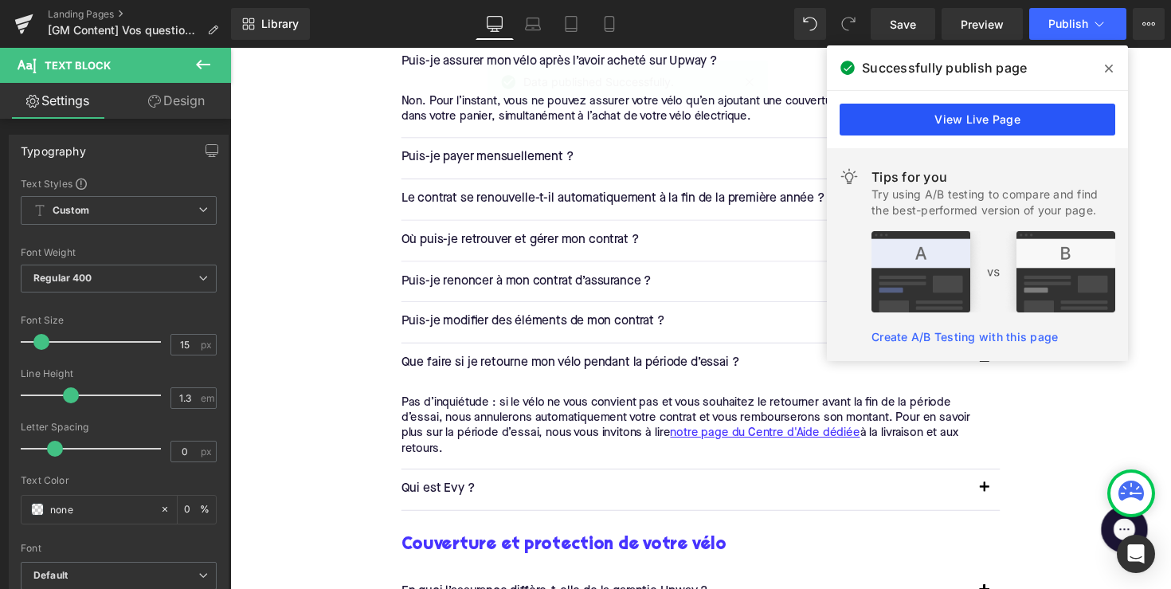
click at [986, 118] on link "View Live Page" at bounding box center [978, 120] width 276 height 32
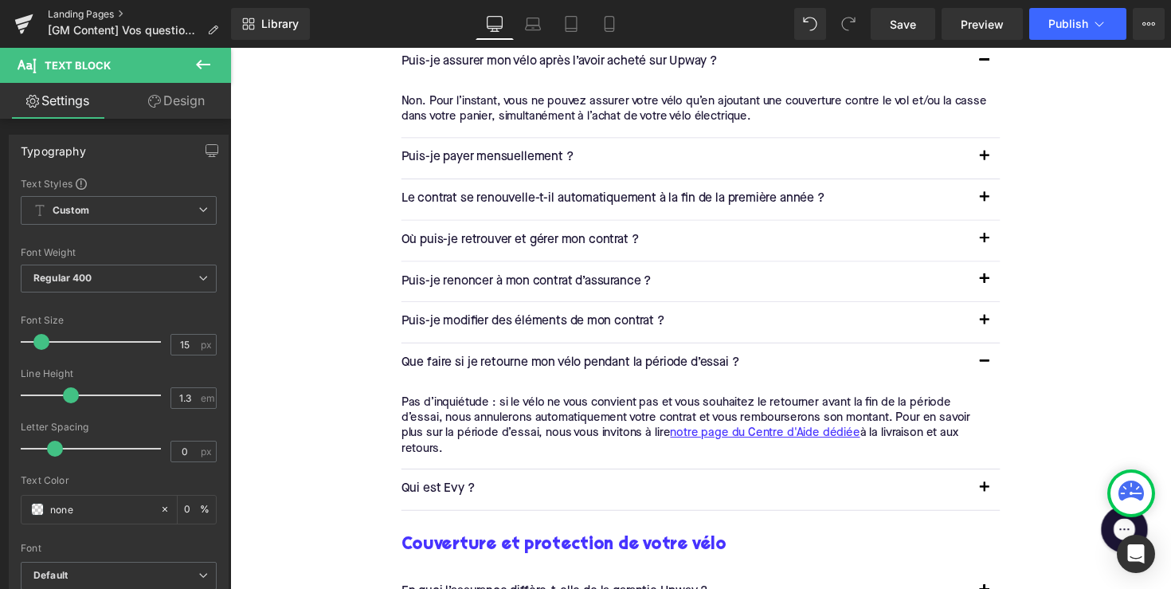
click at [104, 10] on link "Landing Pages" at bounding box center [139, 14] width 183 height 13
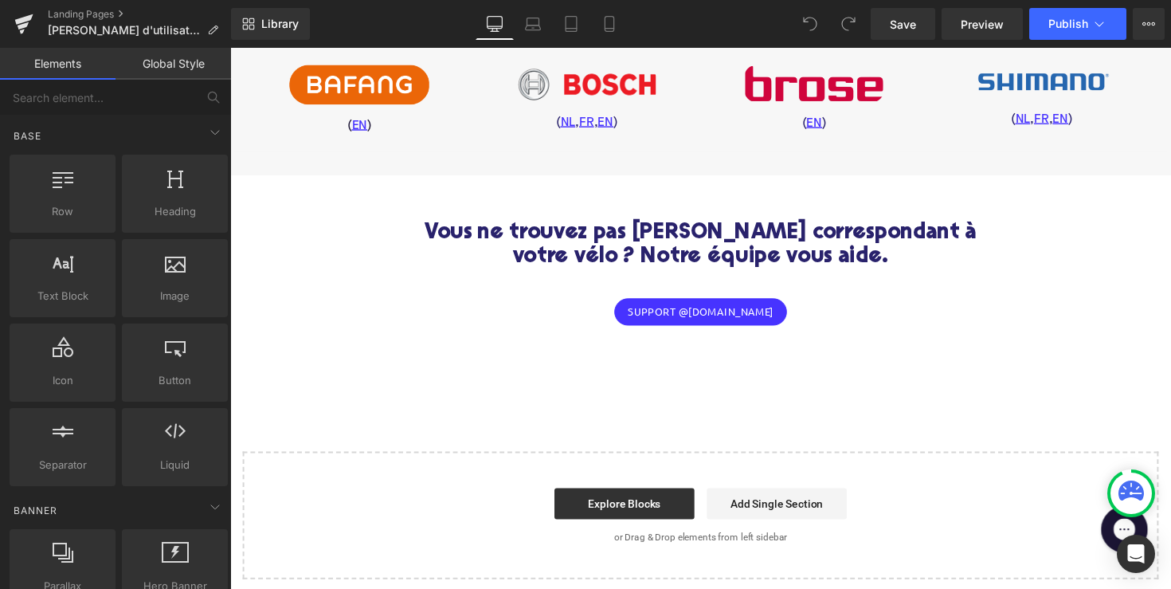
scroll to position [908, 0]
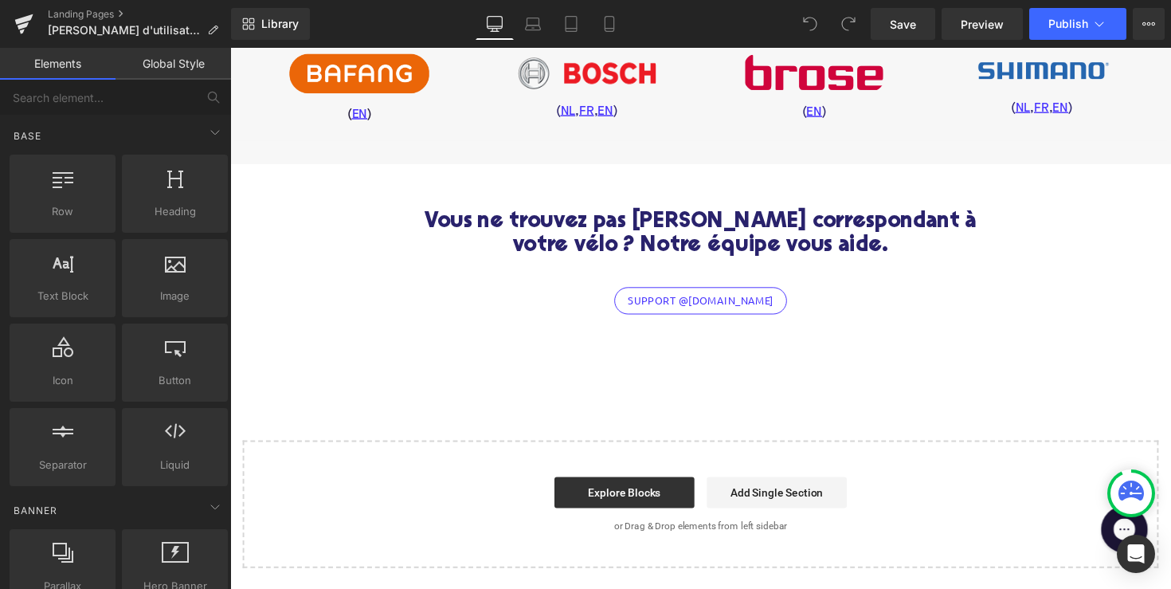
click at [702, 321] on div "support @upway.shop Button" at bounding box center [713, 307] width 614 height 28
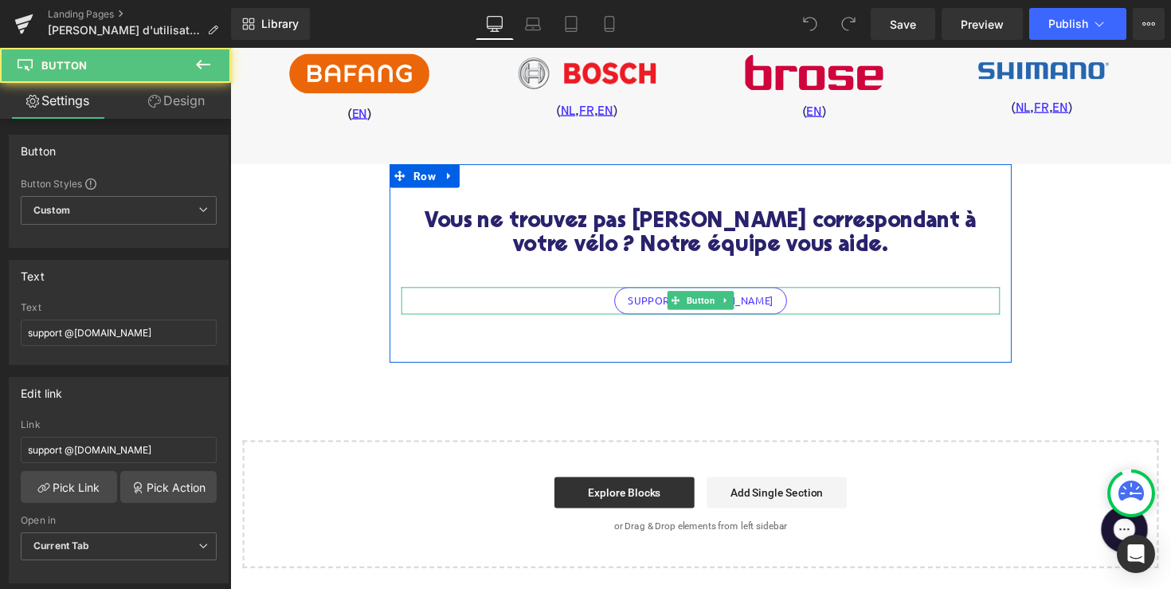
click at [768, 321] on link "support @upway.shop" at bounding box center [712, 307] width 176 height 28
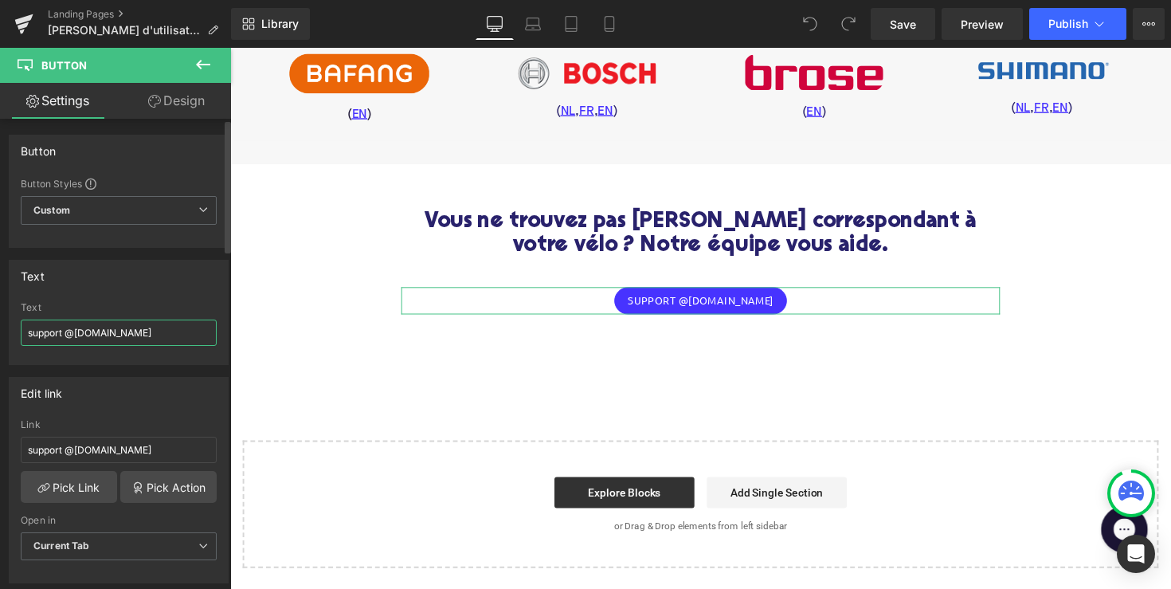
click at [68, 335] on input "support @upway.shop" at bounding box center [119, 333] width 196 height 26
type input "[EMAIL_ADDRESS][DOMAIN_NAME]"
click at [66, 450] on input "support @upway.shop" at bounding box center [119, 450] width 196 height 26
type input "[EMAIL_ADDRESS][DOMAIN_NAME]"
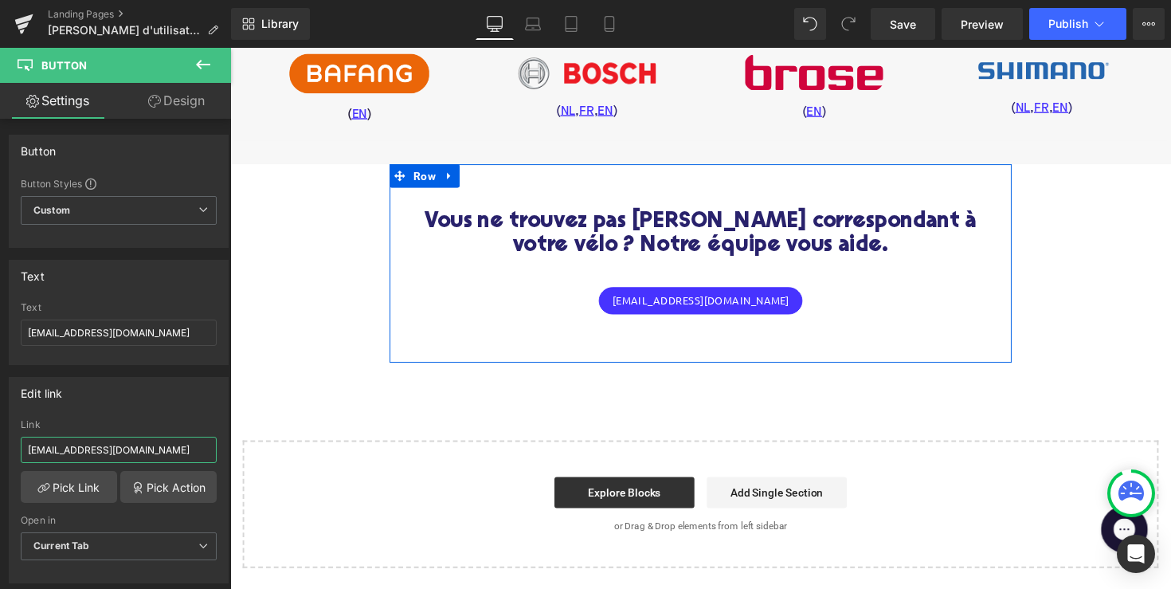
click at [414, 366] on div "Vous ne trouvez pas le manuel correspondant à votre vélo ? Notre équipe vous ai…" at bounding box center [713, 290] width 638 height 151
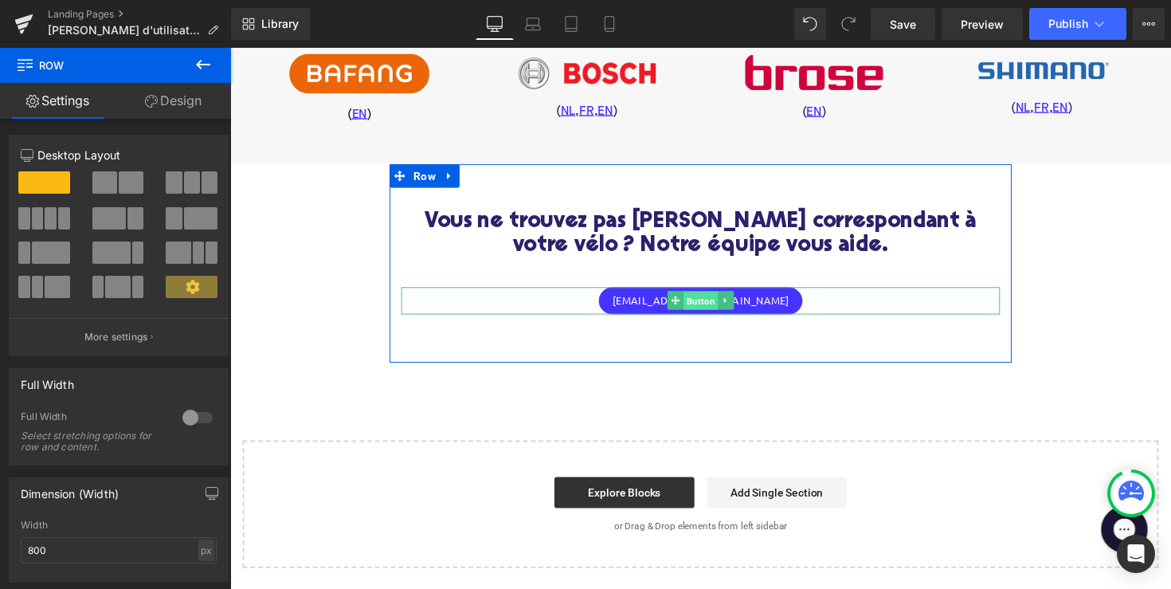
click at [695, 317] on span "Button" at bounding box center [712, 307] width 35 height 19
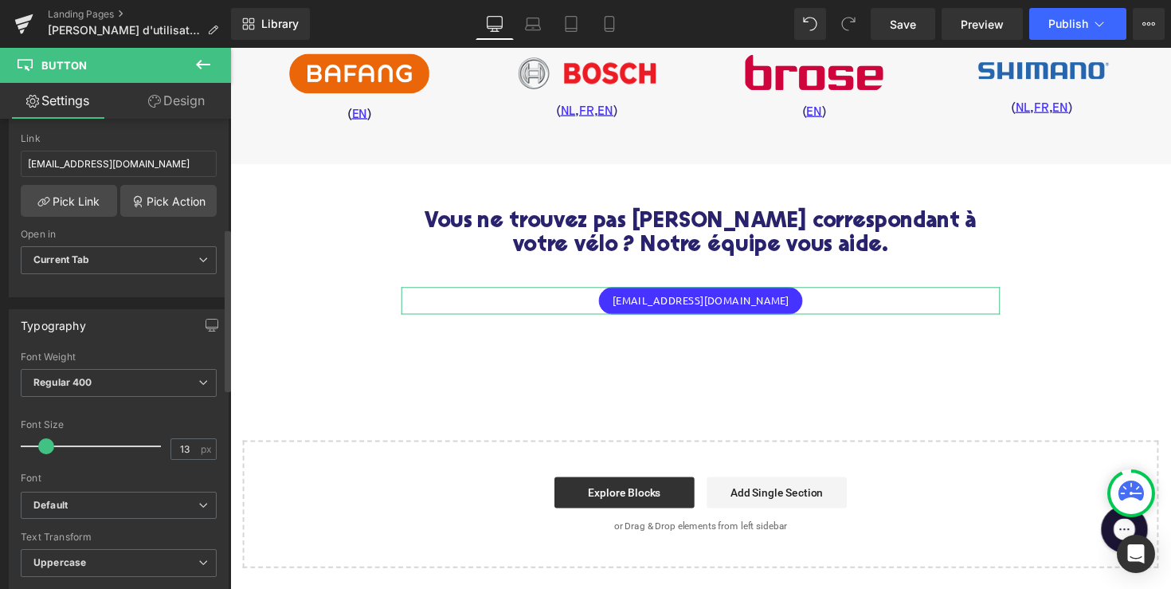
scroll to position [199, 0]
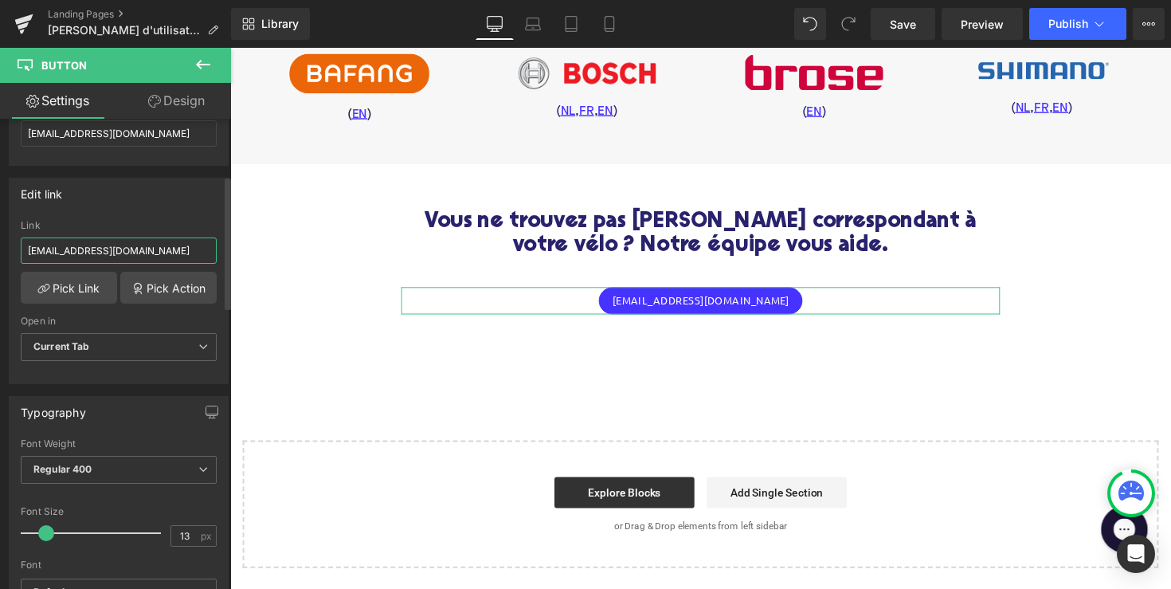
click at [107, 258] on input "[EMAIL_ADDRESS][DOMAIN_NAME]" at bounding box center [119, 250] width 196 height 26
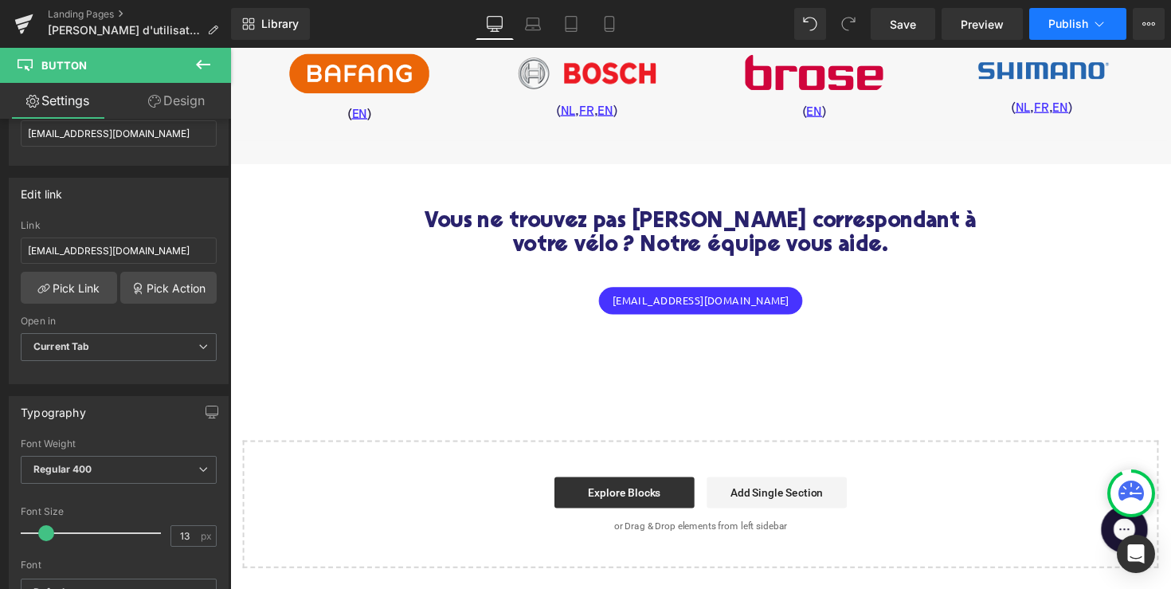
click at [1061, 31] on button "Publish" at bounding box center [1078, 24] width 97 height 32
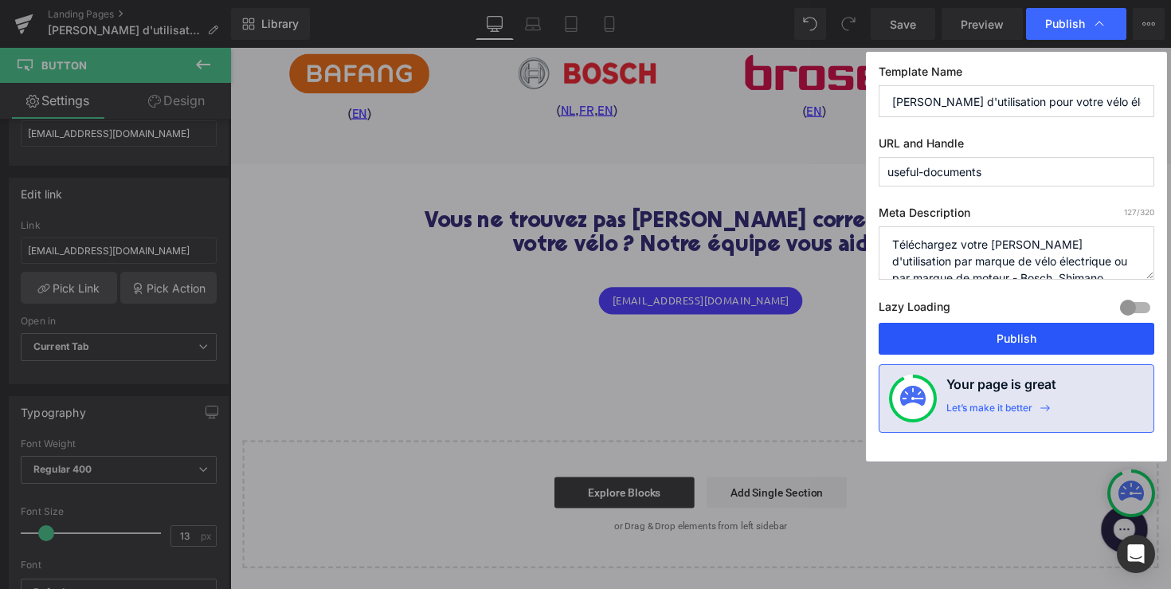
click at [1022, 343] on button "Publish" at bounding box center [1017, 339] width 276 height 32
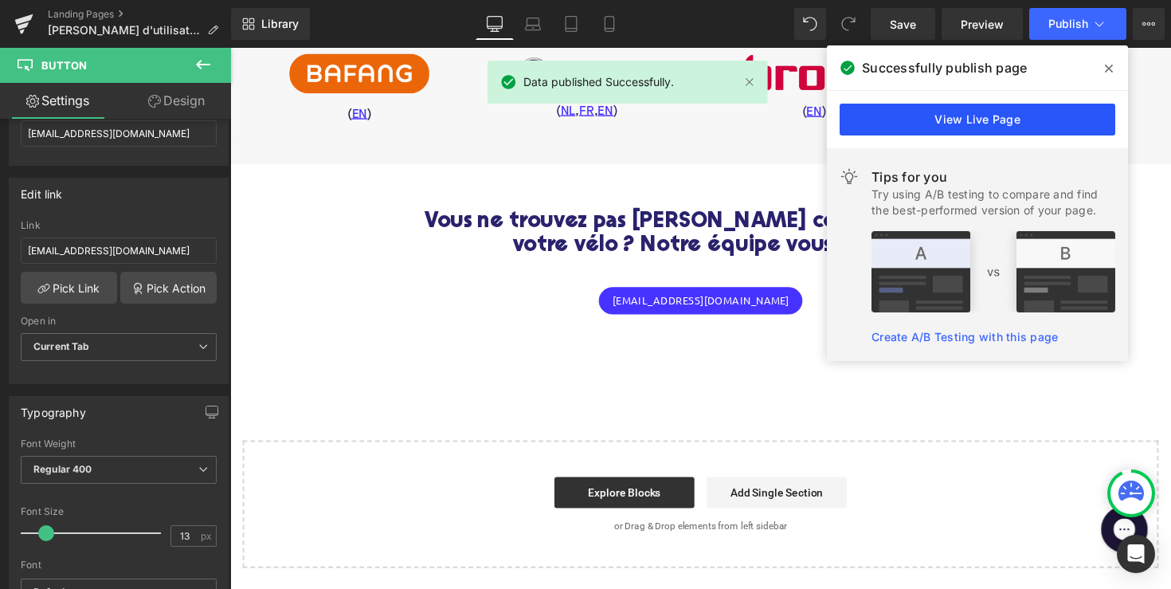
click at [1009, 119] on link "View Live Page" at bounding box center [978, 120] width 276 height 32
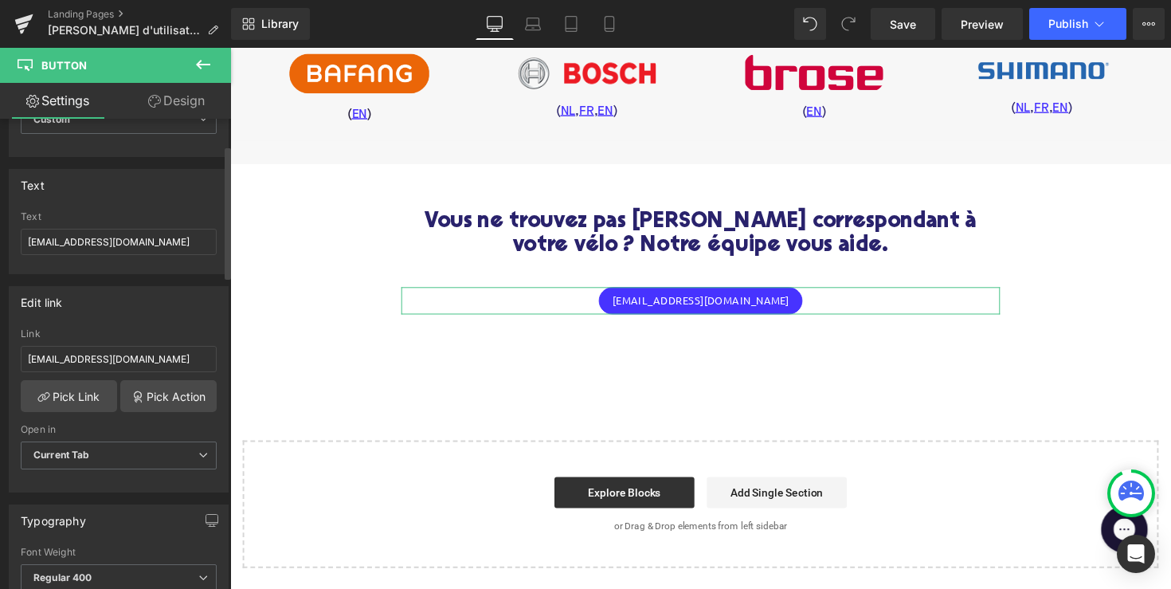
scroll to position [90, 0]
click at [120, 244] on input "[EMAIL_ADDRESS][DOMAIN_NAME]" at bounding box center [119, 243] width 196 height 26
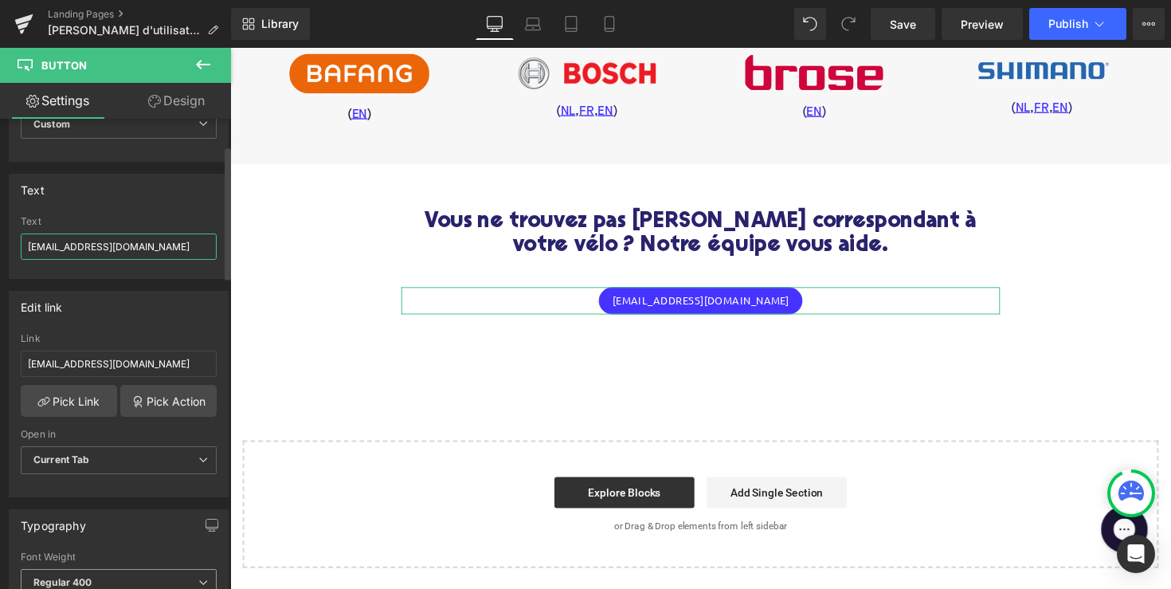
scroll to position [33, 0]
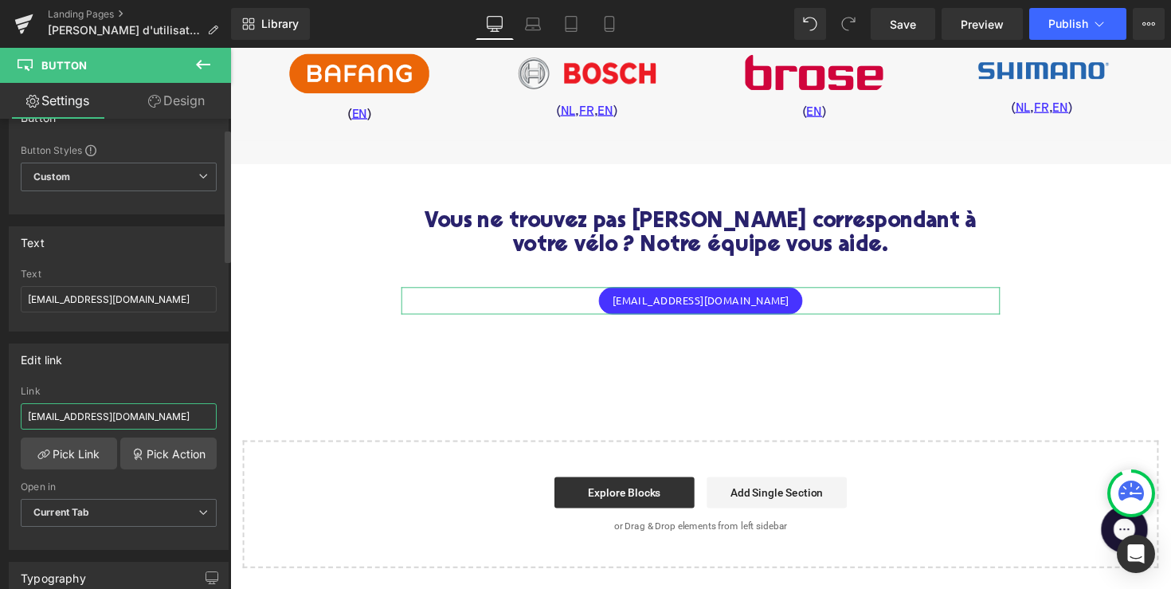
click at [84, 421] on input "[EMAIL_ADDRESS][DOMAIN_NAME]" at bounding box center [119, 416] width 196 height 26
paste input "mailto:"
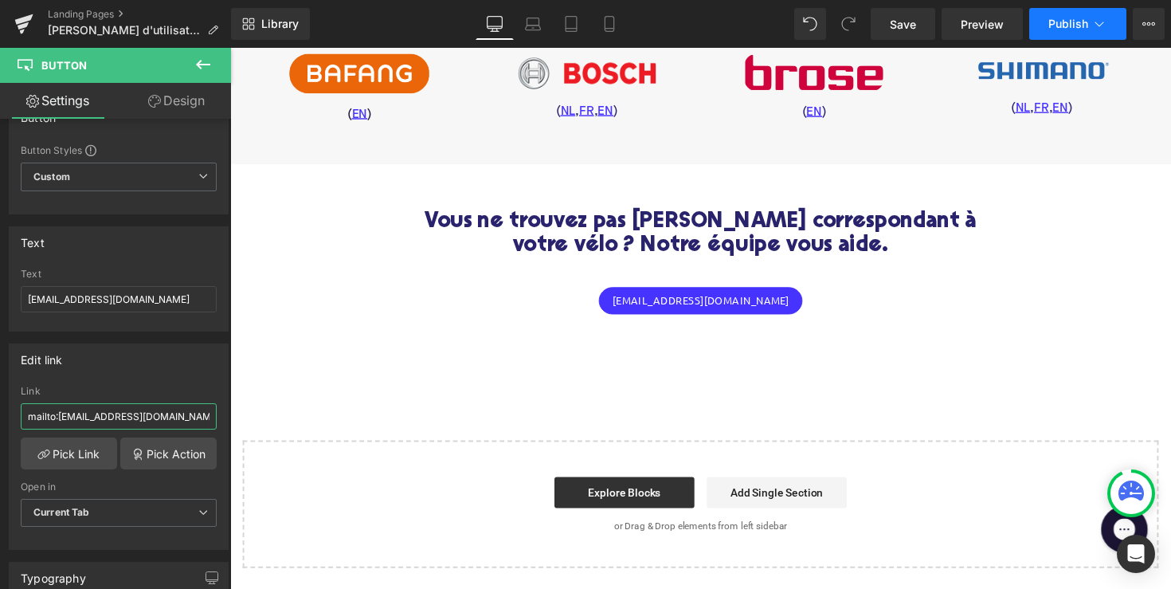
type input "mailto:support@upway.shop"
click at [1068, 24] on span "Publish" at bounding box center [1069, 24] width 40 height 13
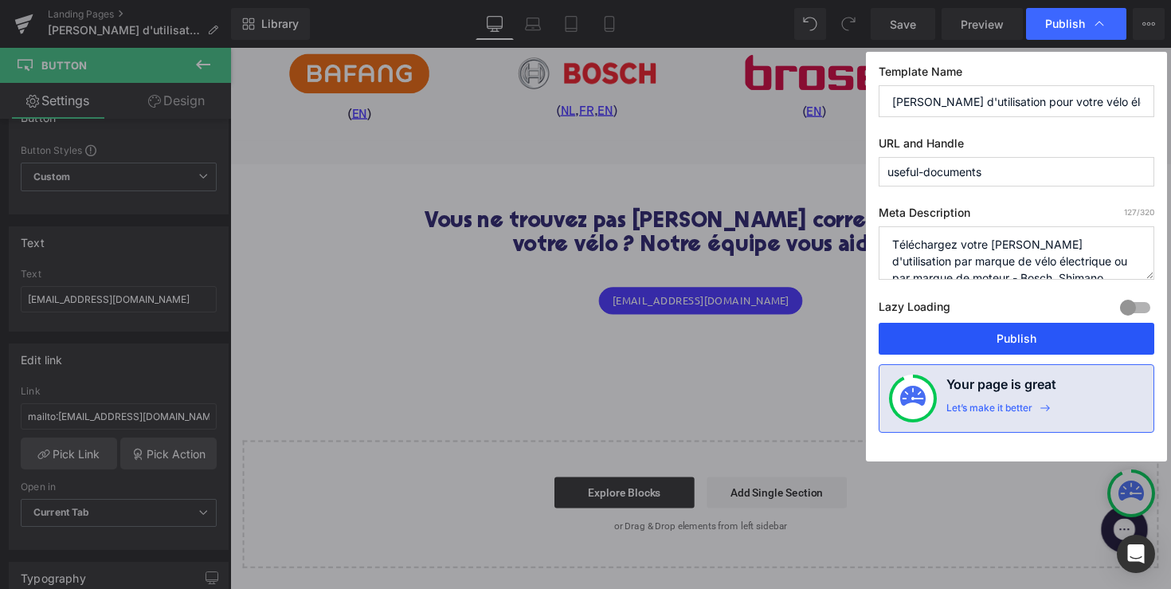
click at [1030, 346] on button "Publish" at bounding box center [1017, 339] width 276 height 32
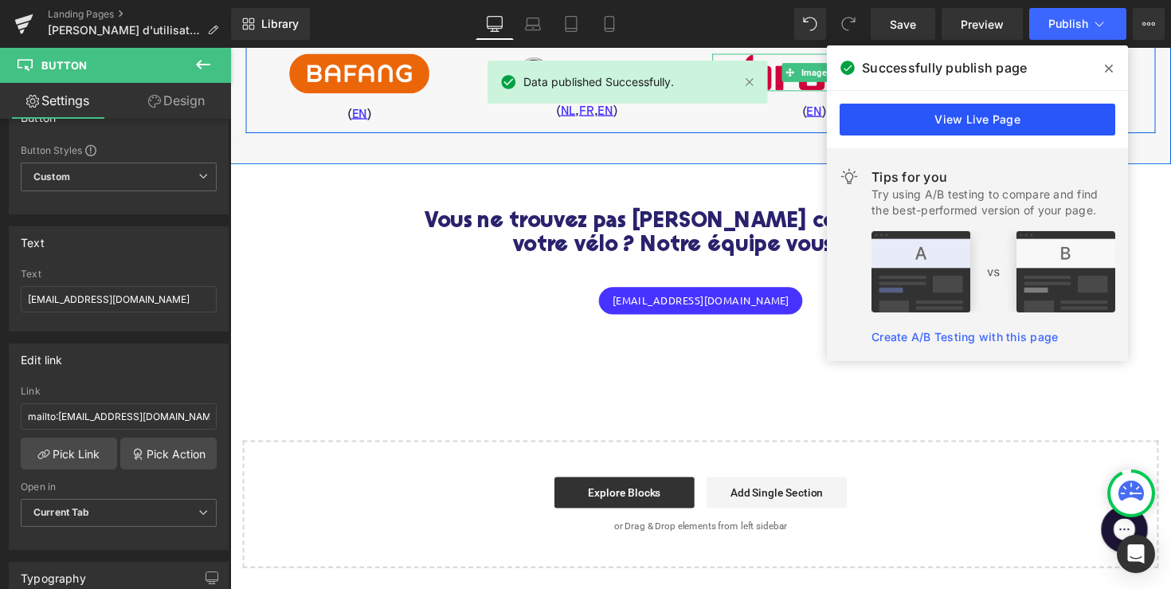
click at [988, 123] on link "View Live Page" at bounding box center [978, 120] width 276 height 32
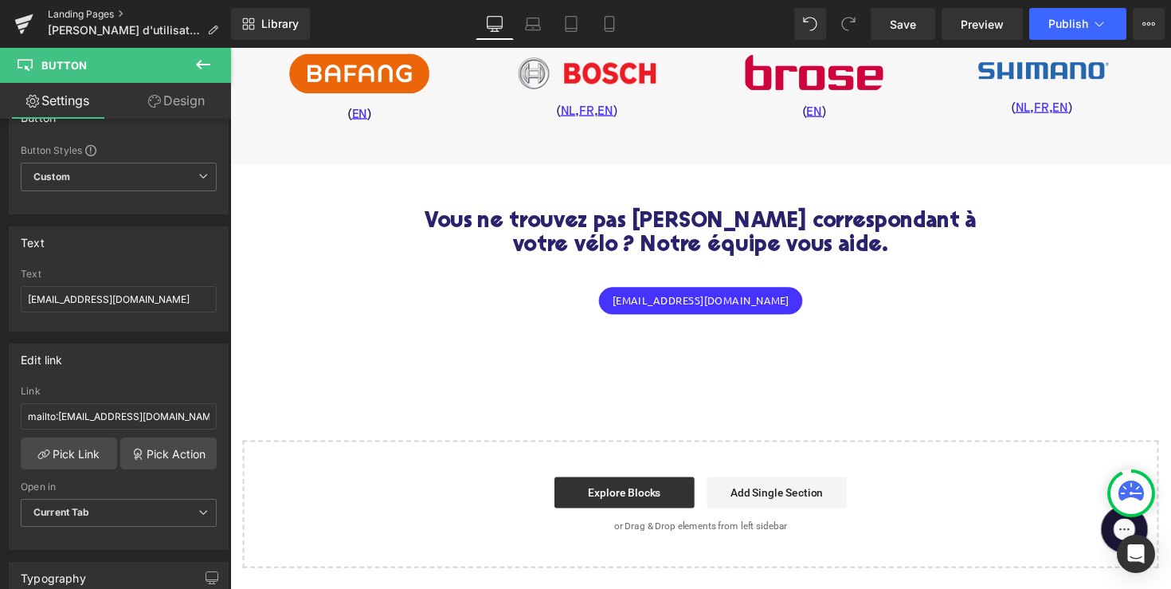
click at [91, 14] on link "Landing Pages" at bounding box center [139, 14] width 183 height 13
